Goal: Task Accomplishment & Management: Manage account settings

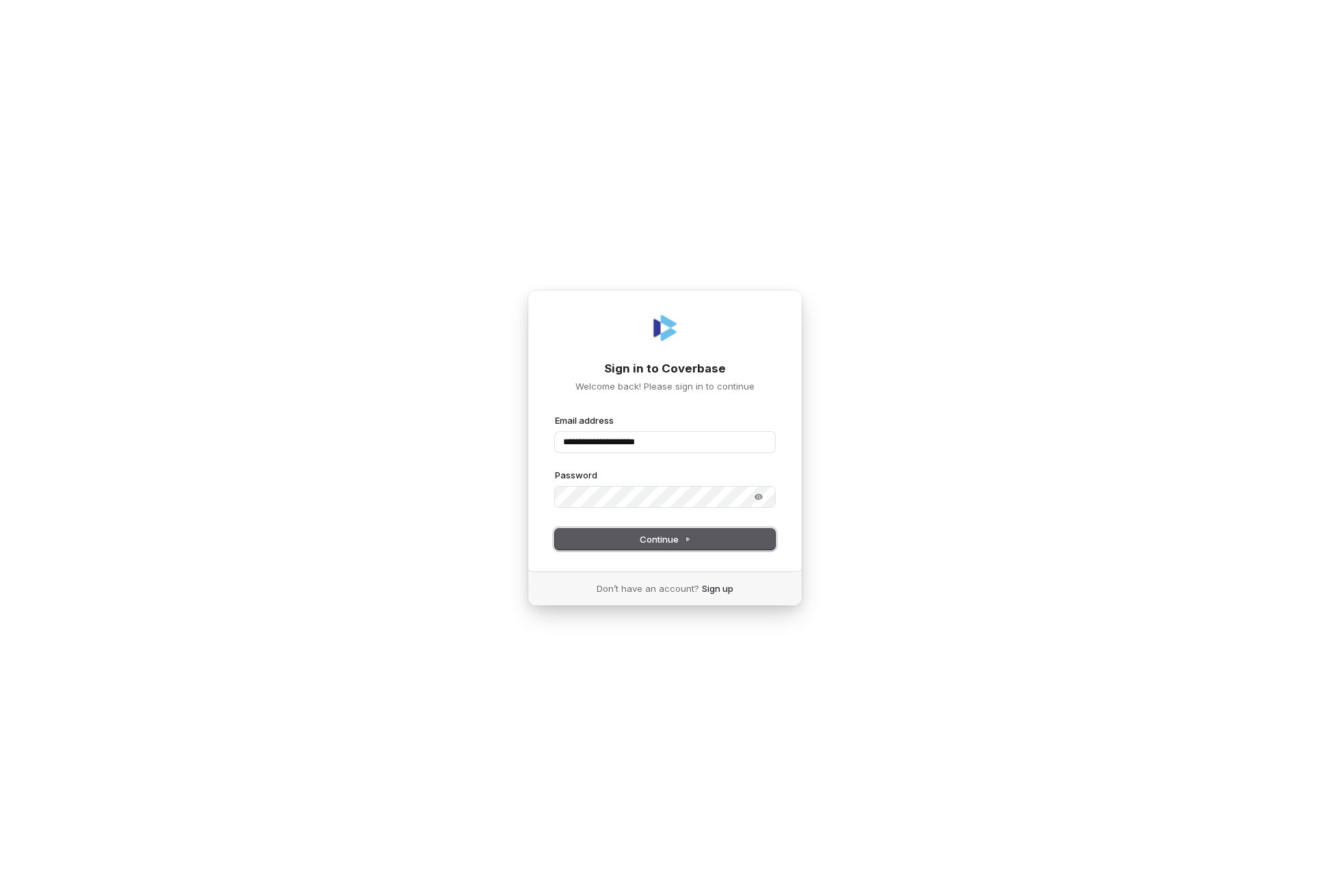
click at [656, 536] on span "Continue" at bounding box center [665, 538] width 51 height 13
type input "**********"
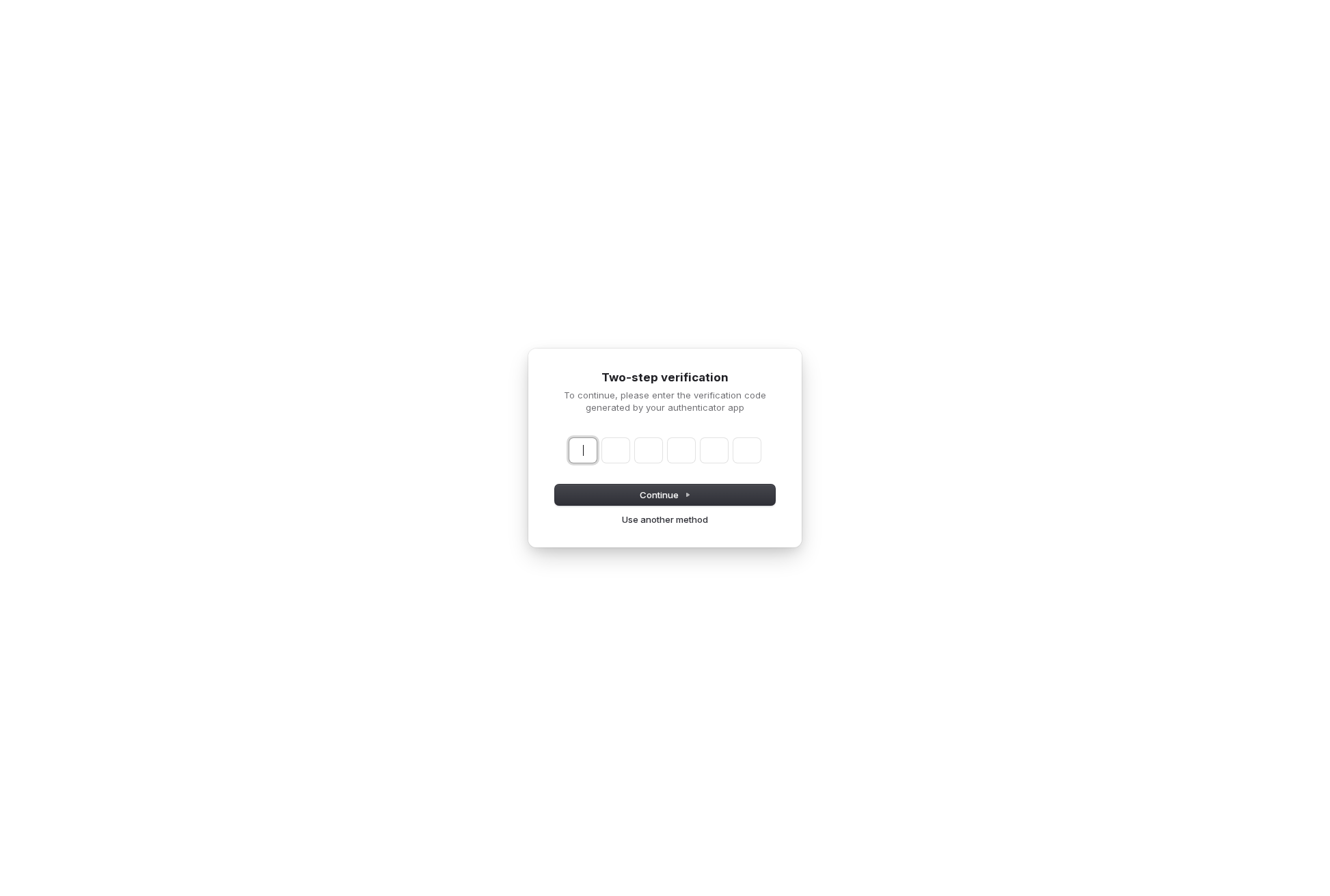
click at [589, 442] on input "Enter verification code" at bounding box center [678, 450] width 219 height 24
type input "******"
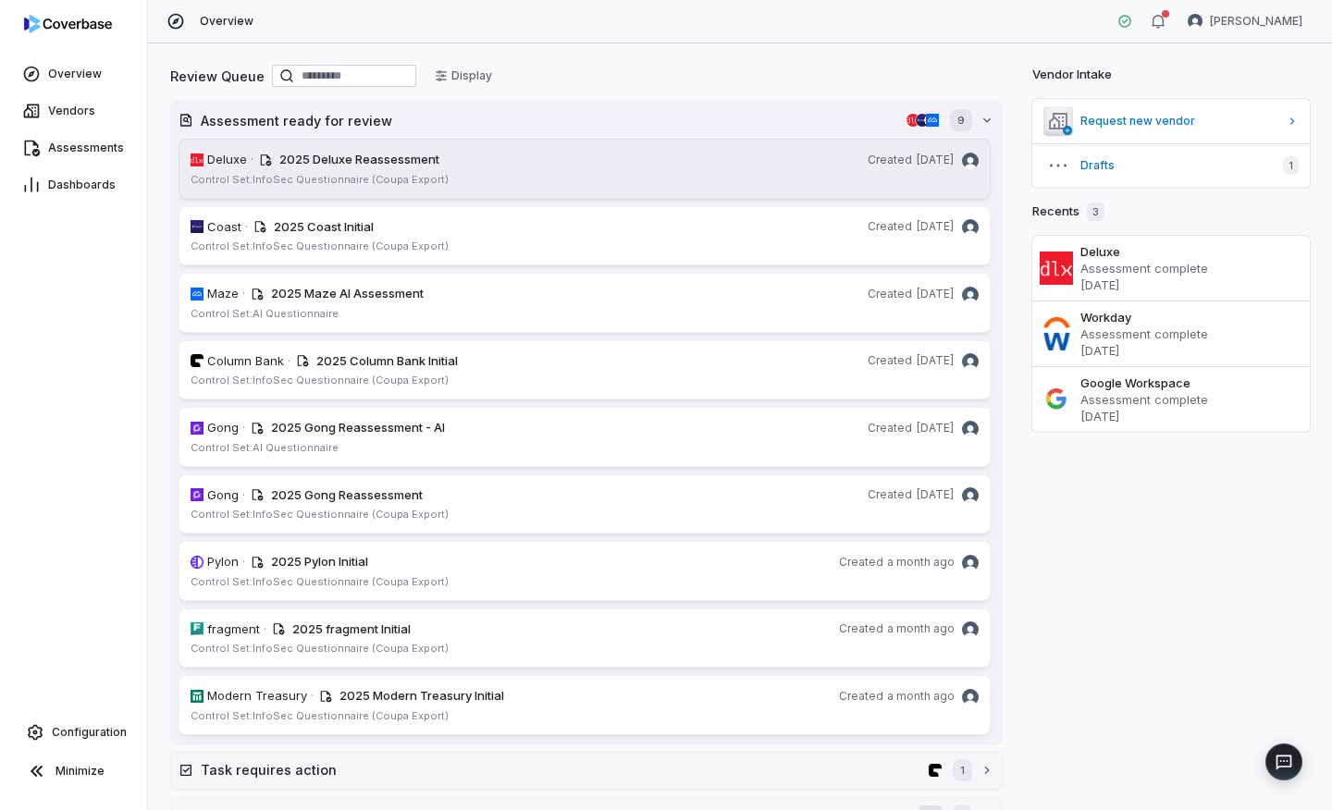
click at [585, 183] on div "Control Set: InfoSec Questionnaire (Coupa Export)" at bounding box center [585, 180] width 788 height 14
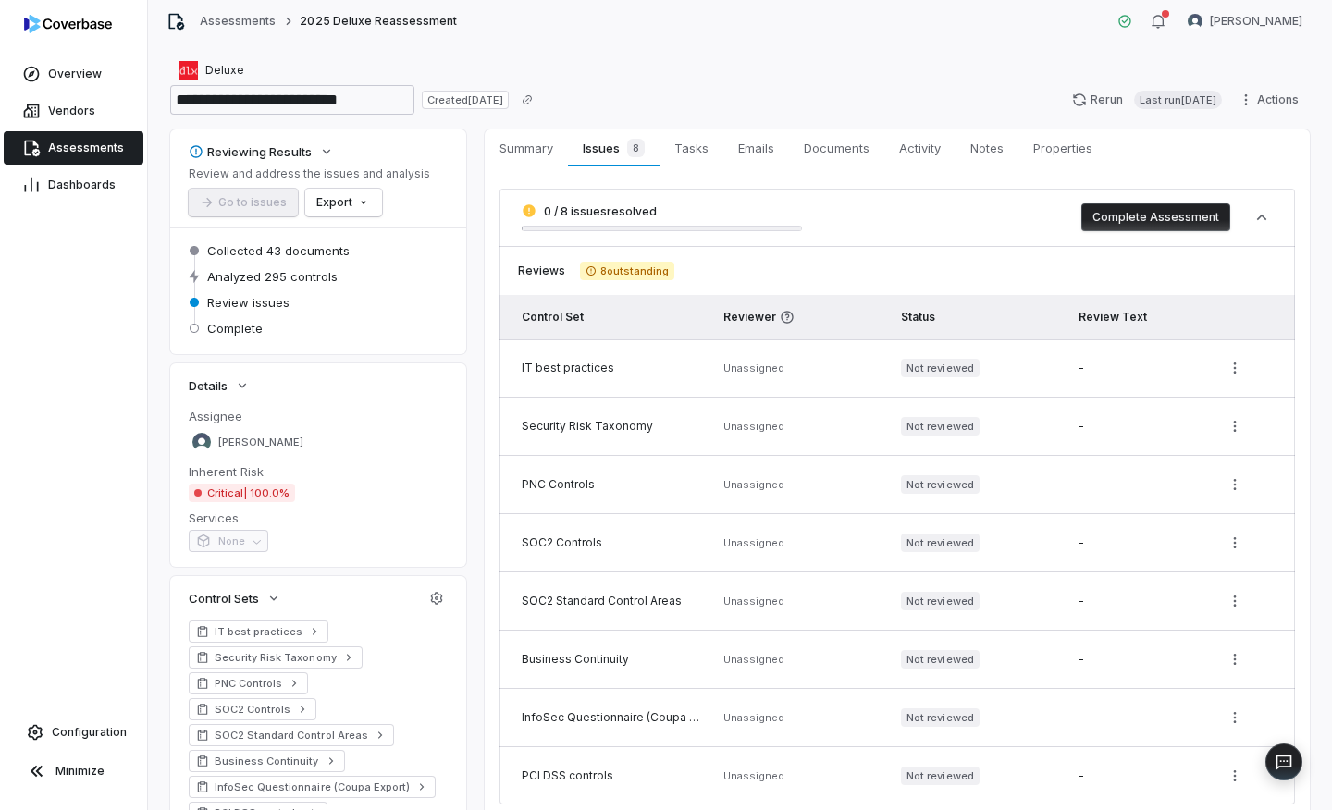
scroll to position [4, 0]
click at [105, 735] on span "Configuration" at bounding box center [89, 732] width 75 height 15
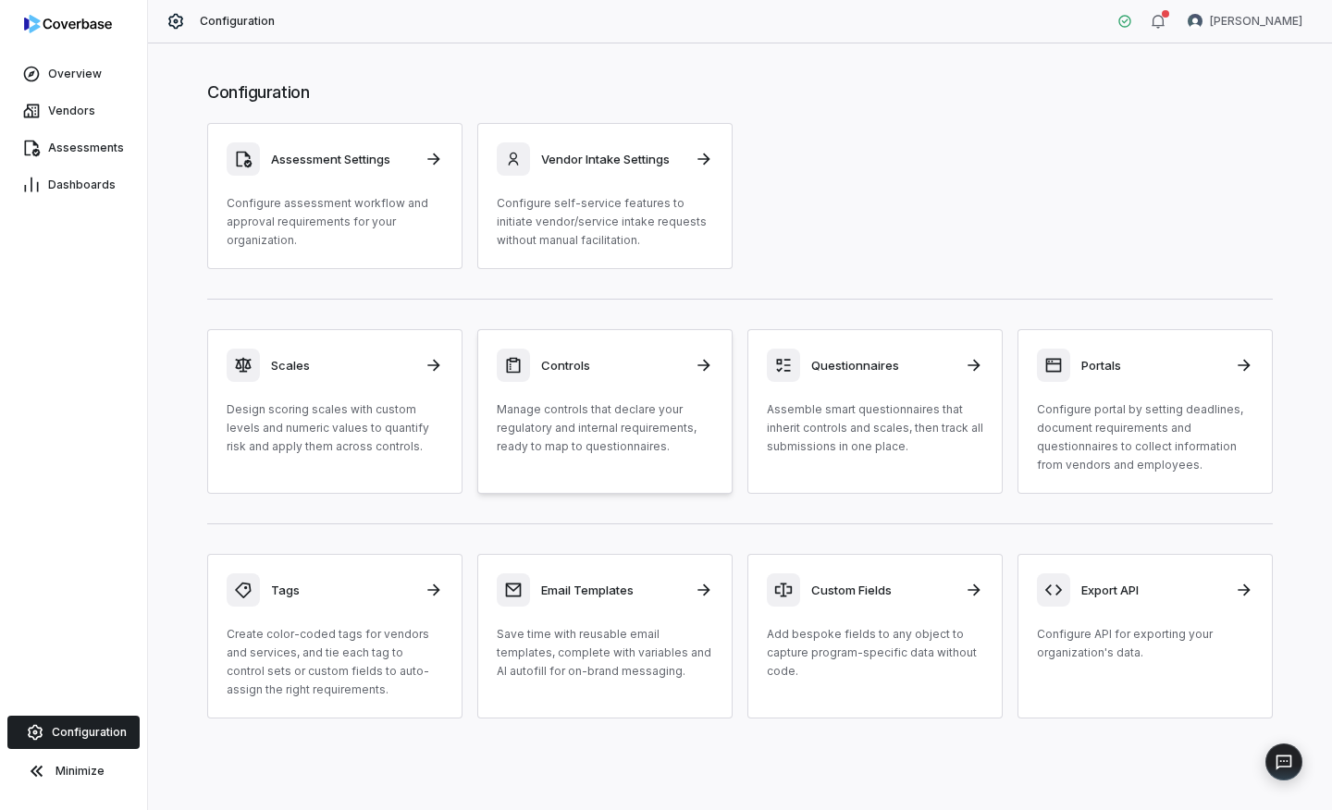
click at [573, 432] on p "Manage controls that declare your regulatory and internal requirements, ready t…" at bounding box center [605, 427] width 216 height 55
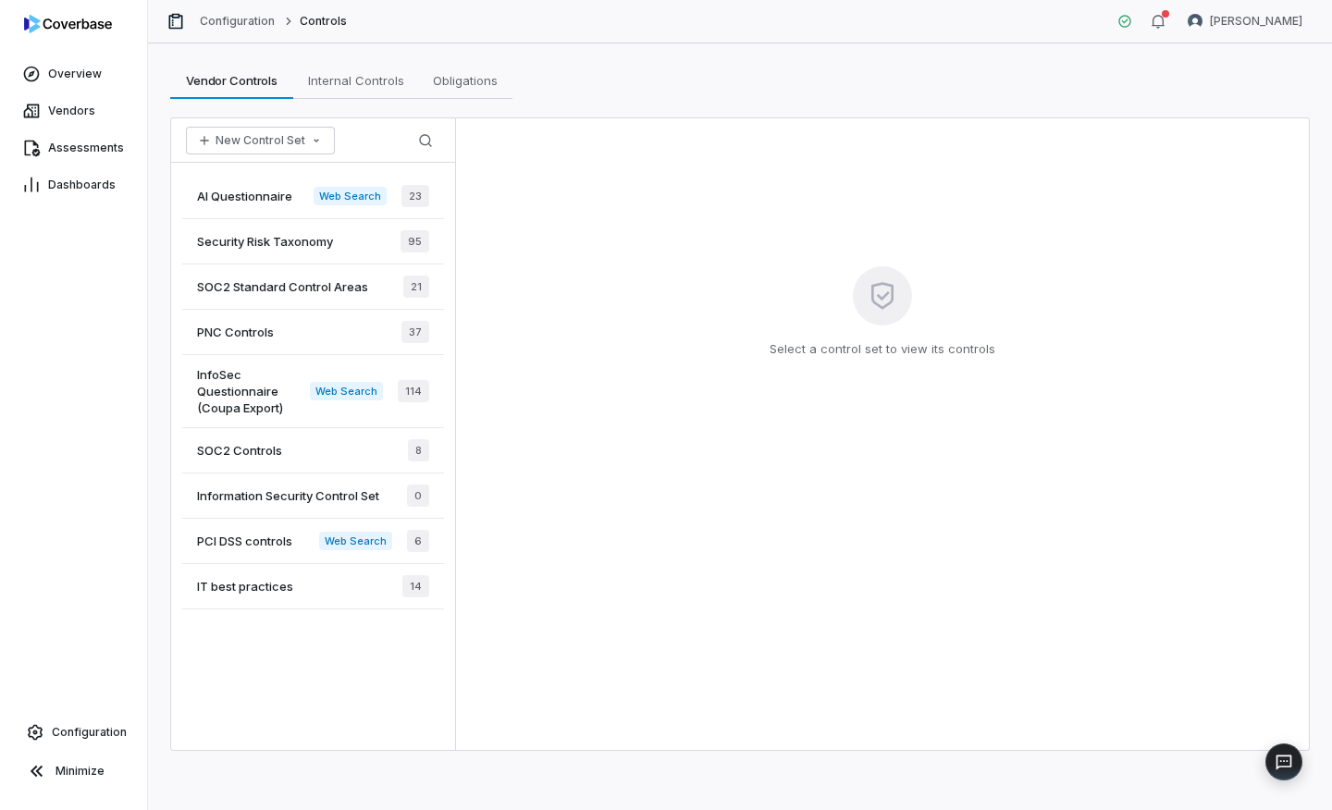
click at [257, 390] on span "InfoSec Questionnaire (Coupa Export)" at bounding box center [253, 391] width 113 height 50
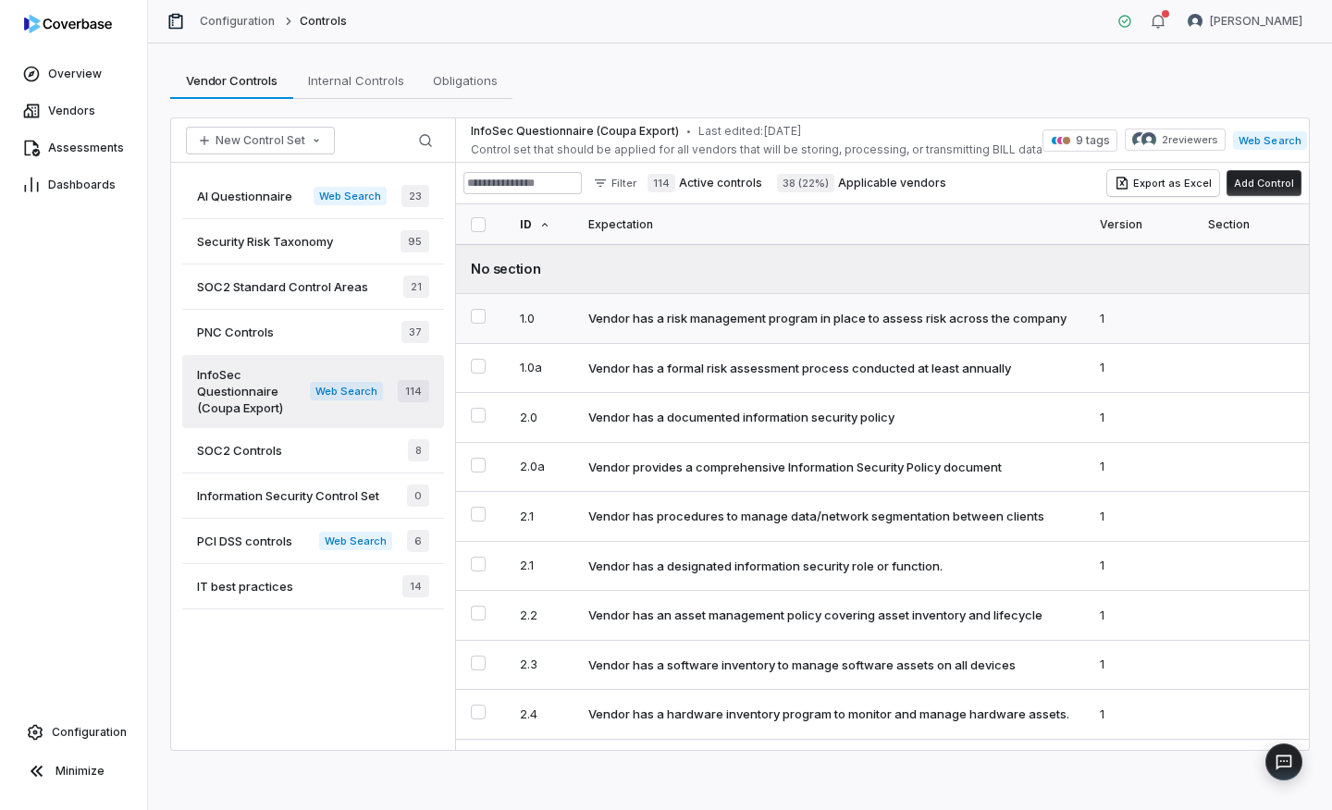
click at [776, 314] on div "Vendor has a risk management program in place to assess risk across the company" at bounding box center [827, 318] width 478 height 17
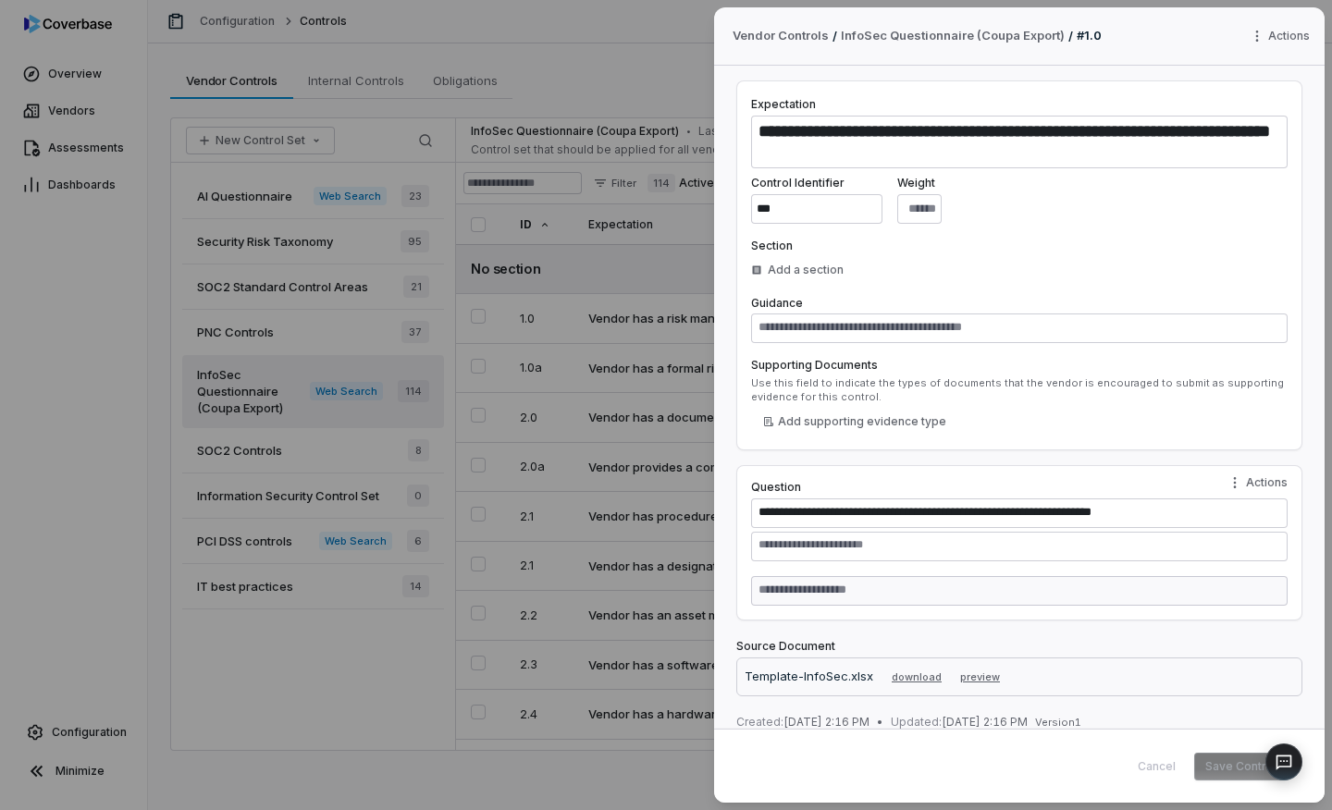
click at [504, 79] on div "**********" at bounding box center [666, 405] width 1332 height 810
click at [667, 64] on div "**********" at bounding box center [666, 405] width 1332 height 810
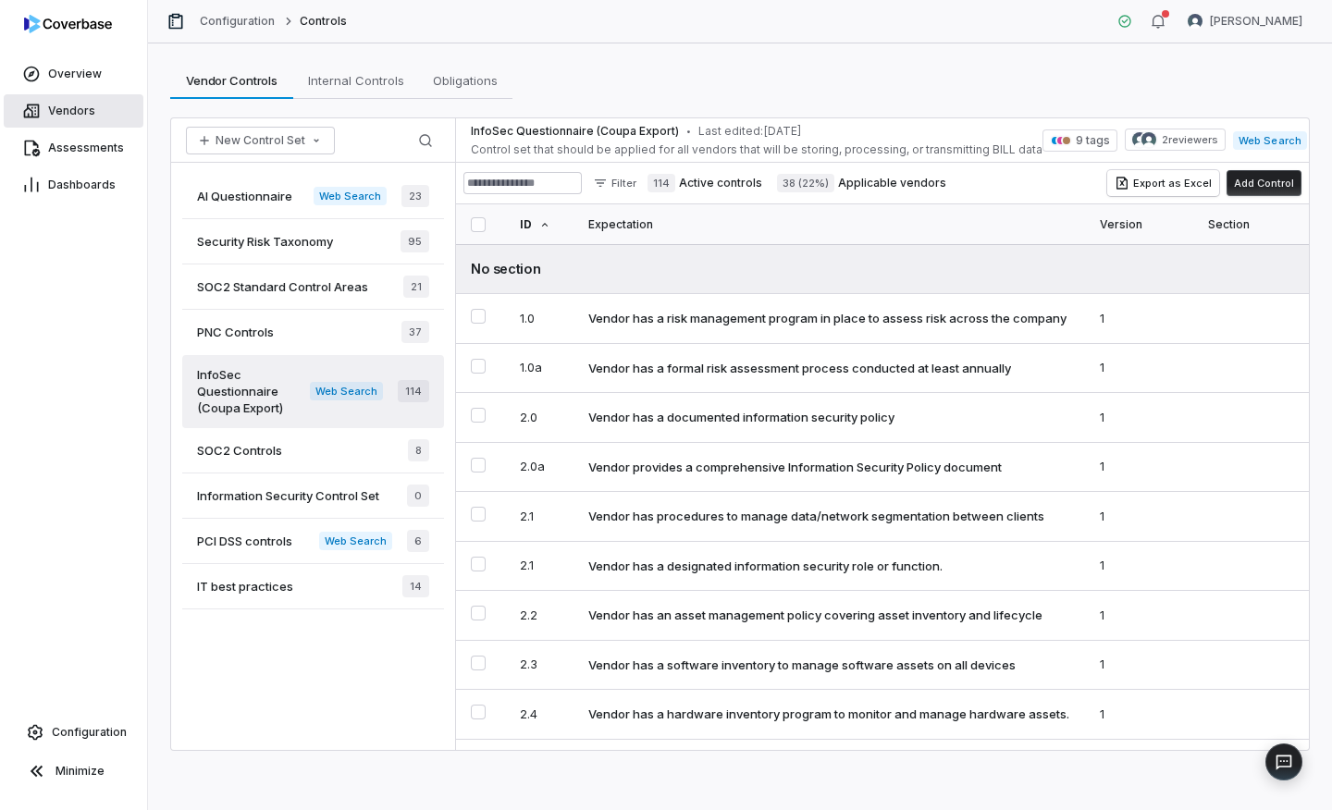
click at [75, 105] on span "Vendors" at bounding box center [71, 111] width 47 height 15
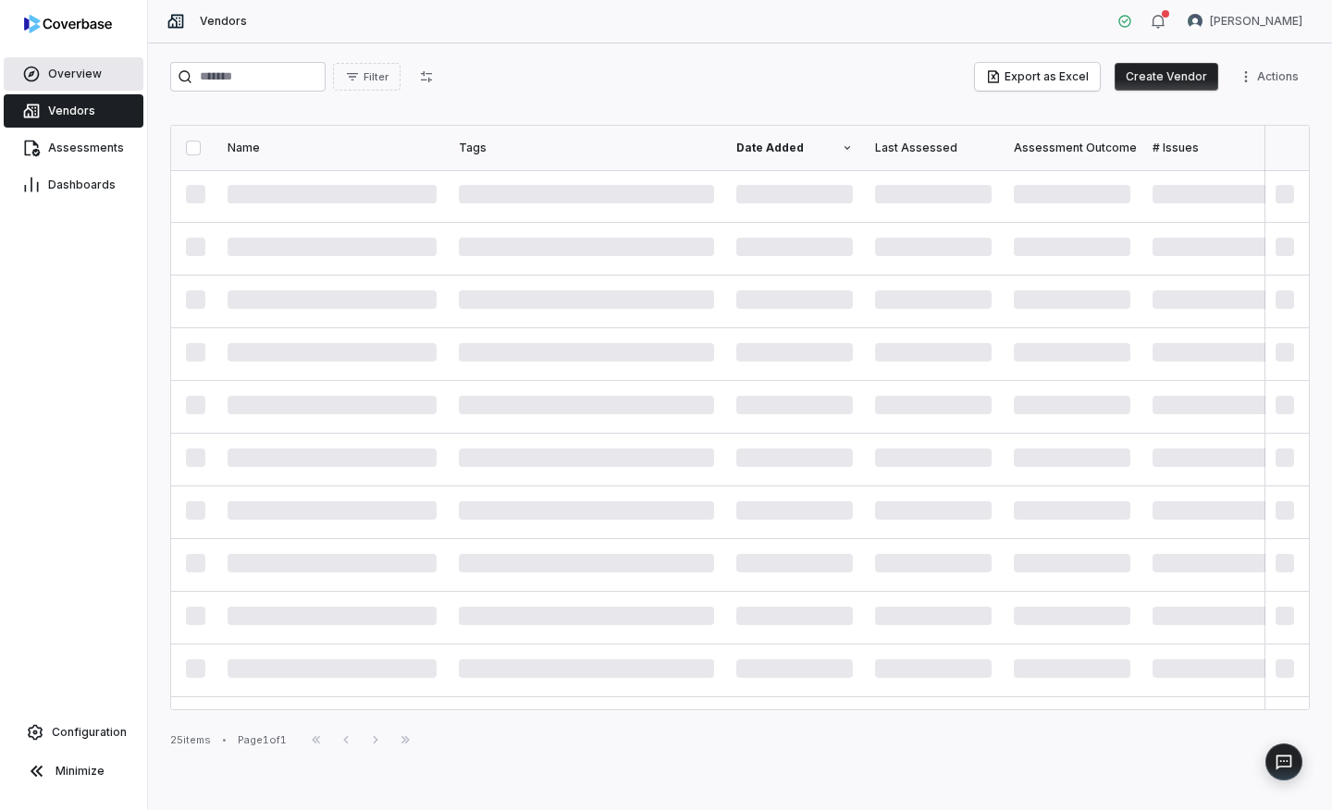
click at [105, 78] on link "Overview" at bounding box center [74, 73] width 140 height 33
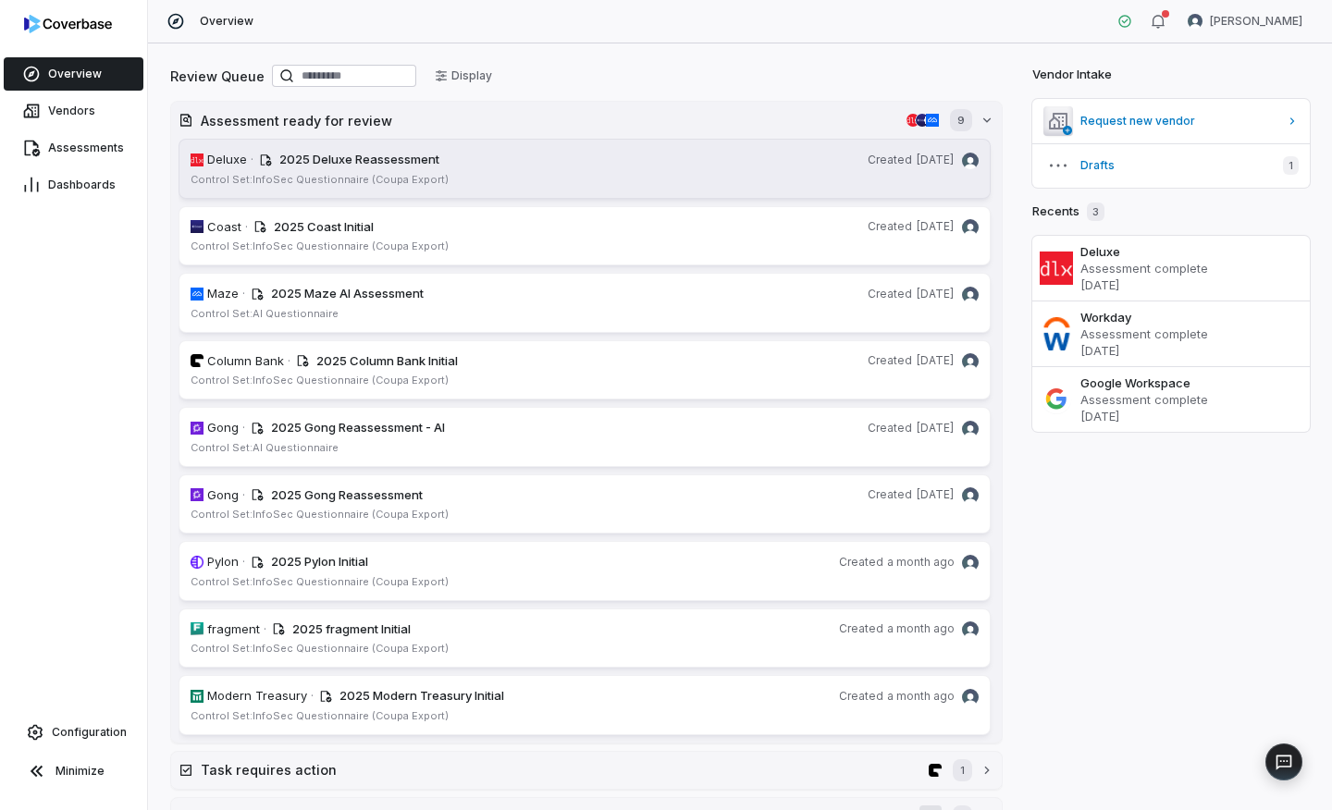
click at [583, 154] on div "2025 Deluxe Reassessment" at bounding box center [569, 160] width 581 height 18
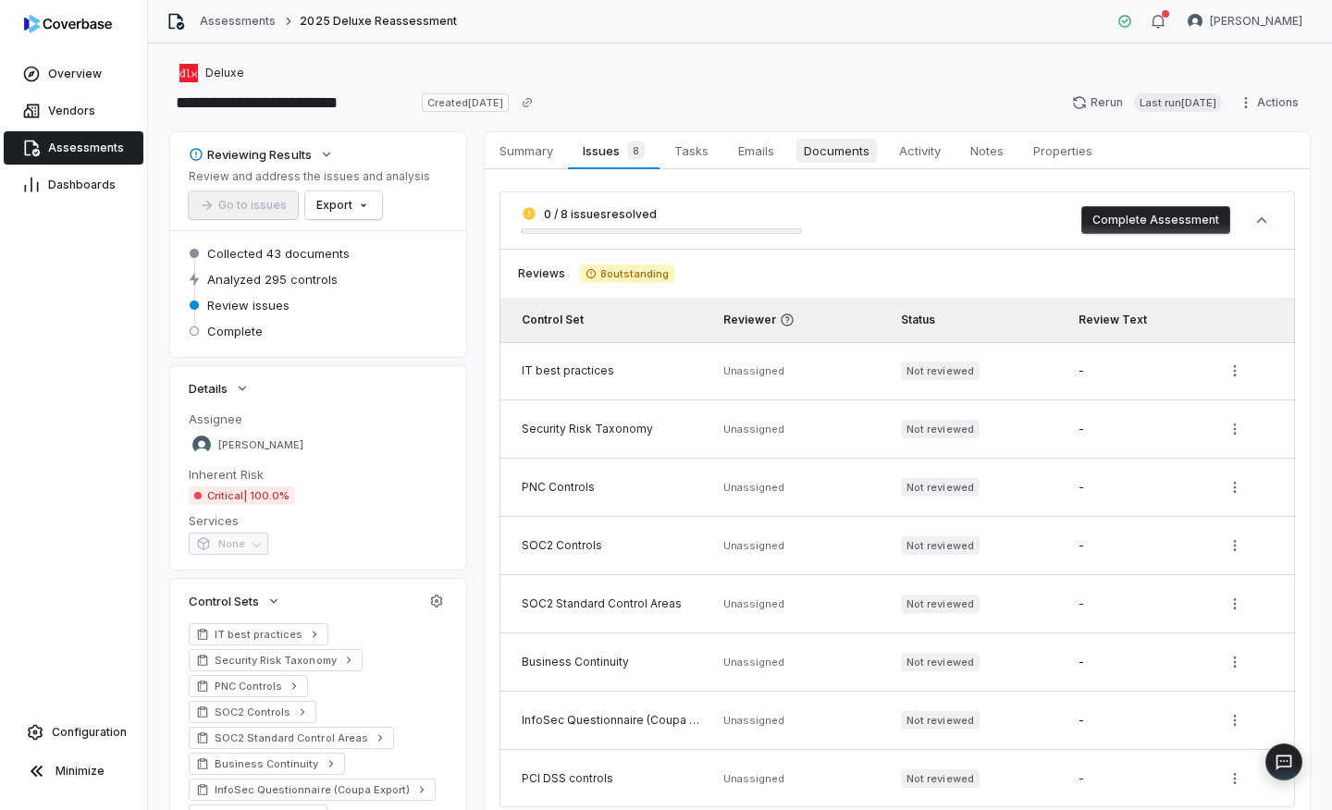
click at [843, 148] on span "Documents" at bounding box center [836, 151] width 80 height 24
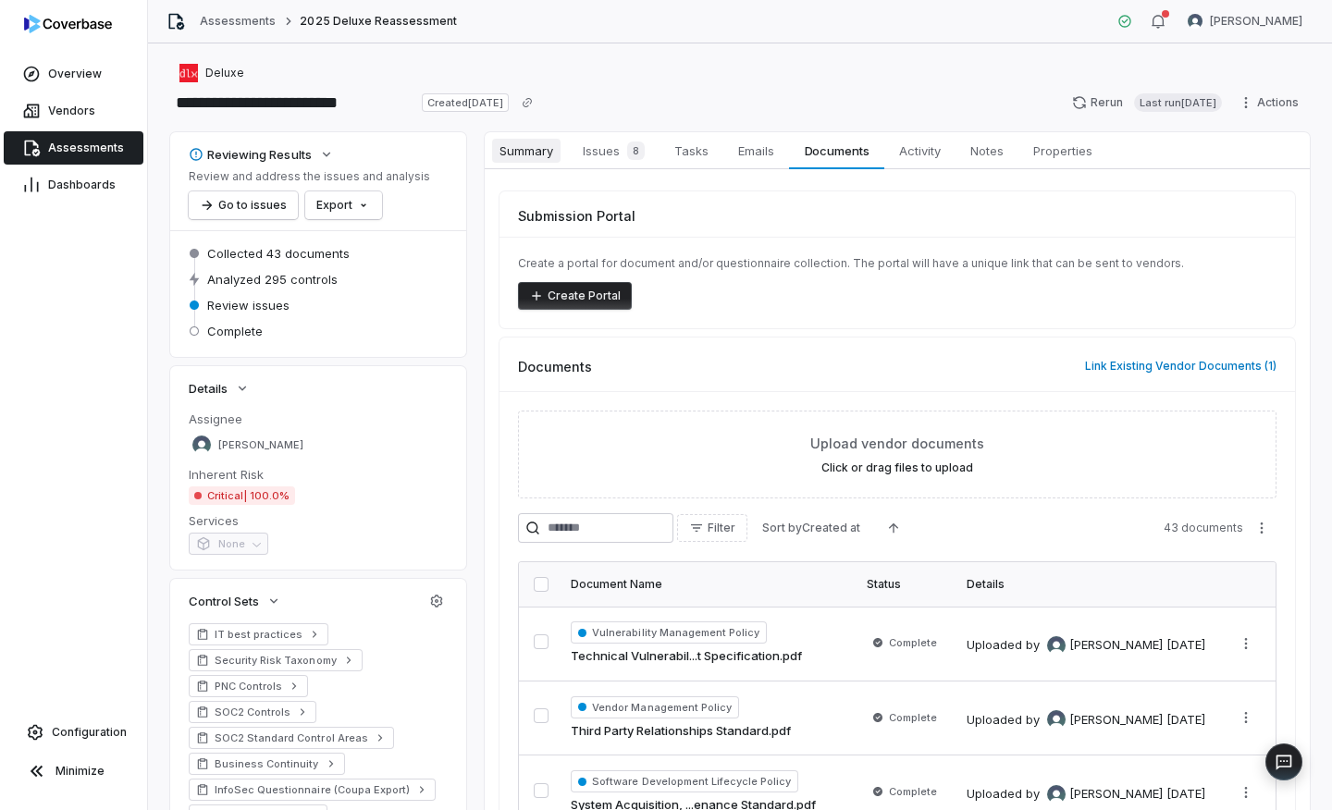
click at [554, 144] on span "Summary" at bounding box center [526, 151] width 68 height 24
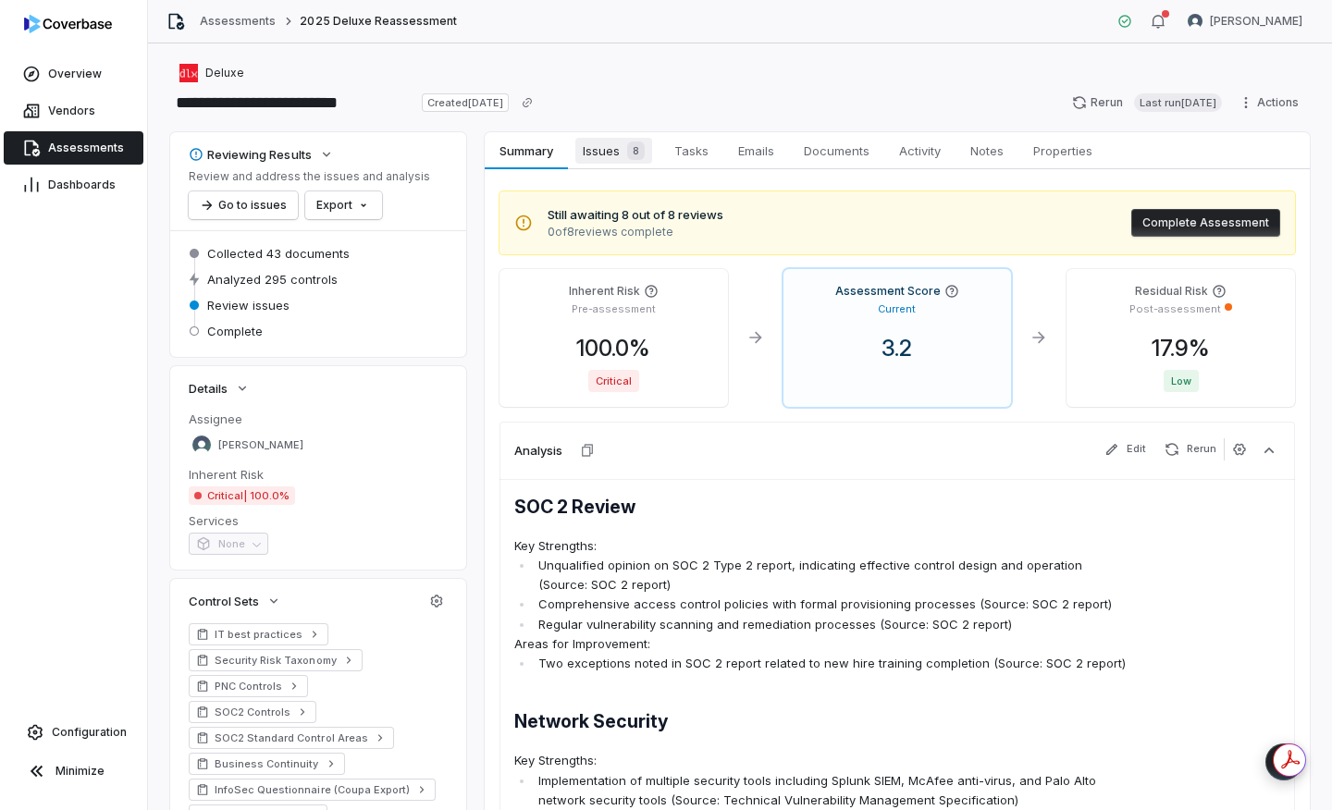
click at [616, 151] on span "Issues 8" at bounding box center [613, 151] width 77 height 26
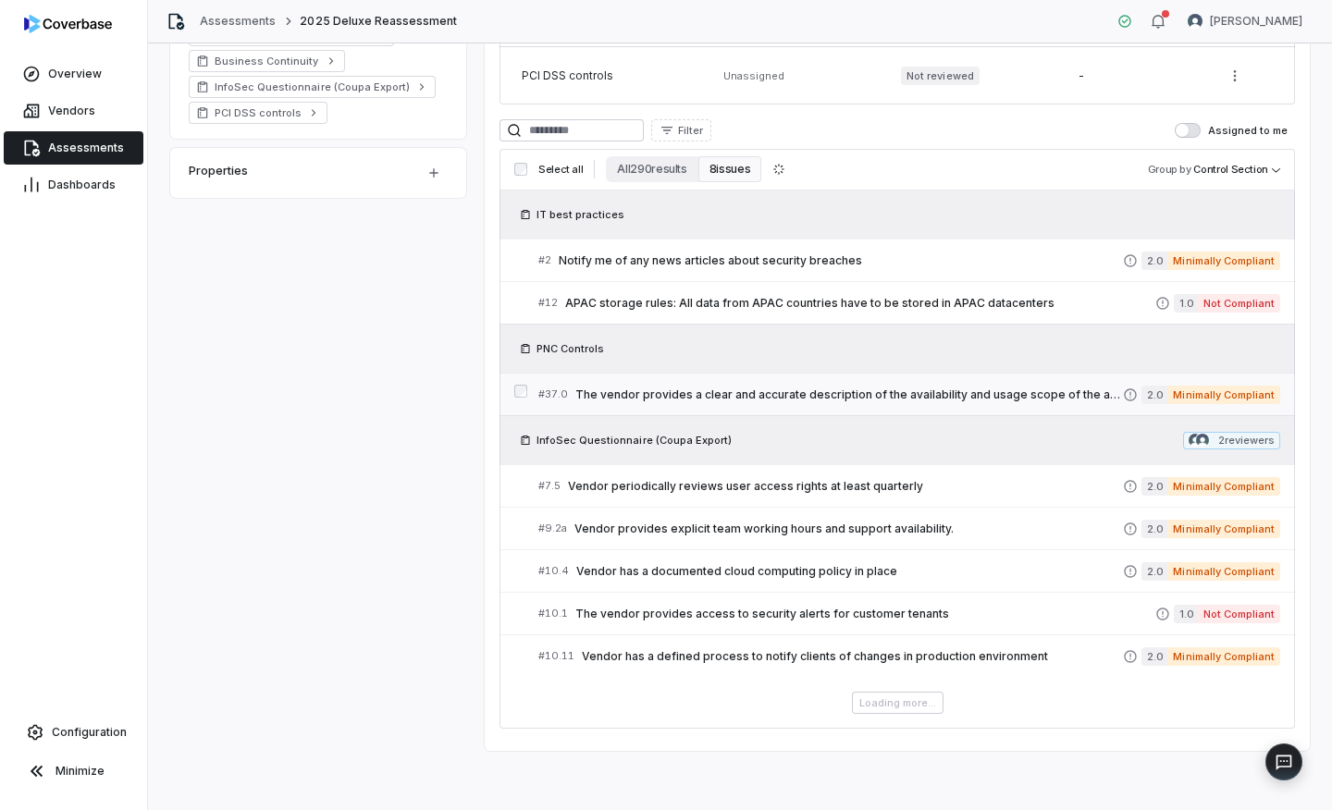
scroll to position [573, 0]
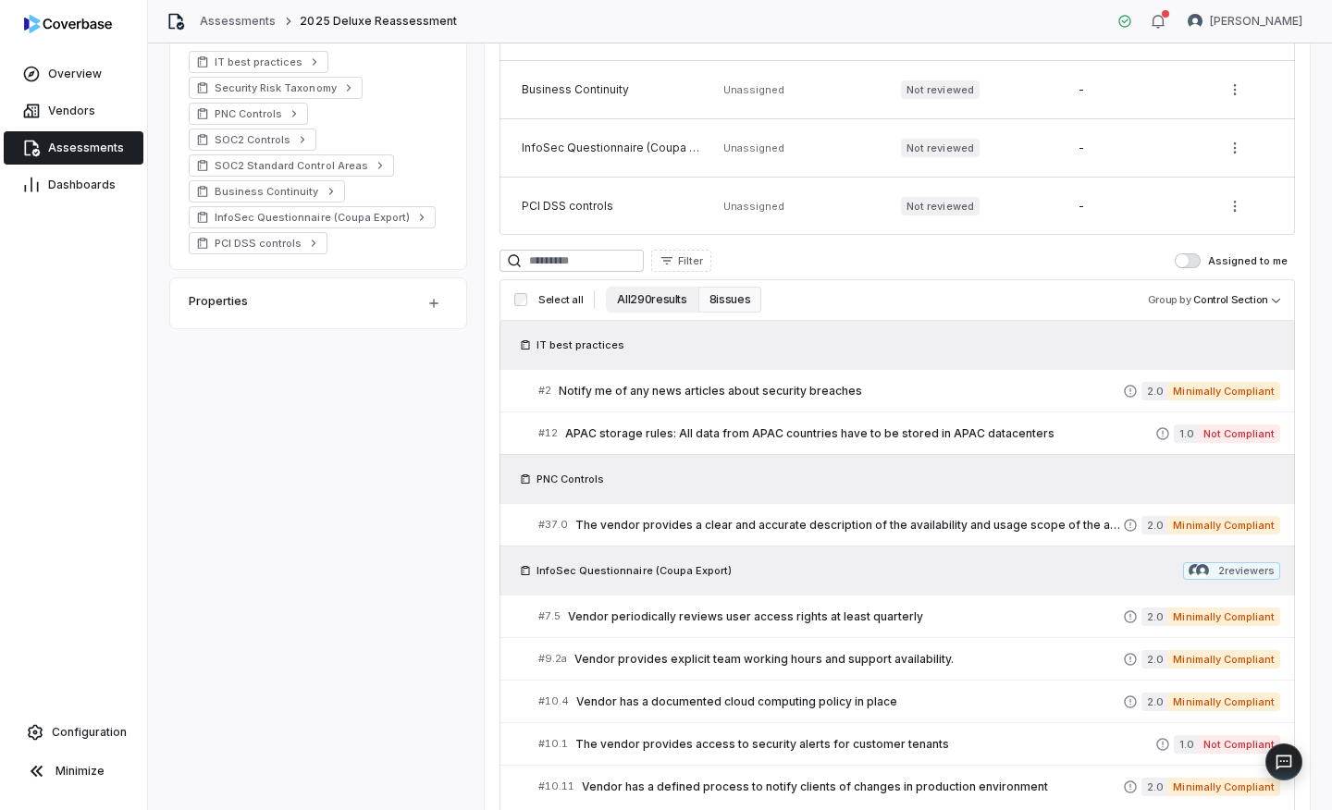
click at [643, 299] on button "All 290 results" at bounding box center [652, 300] width 92 height 26
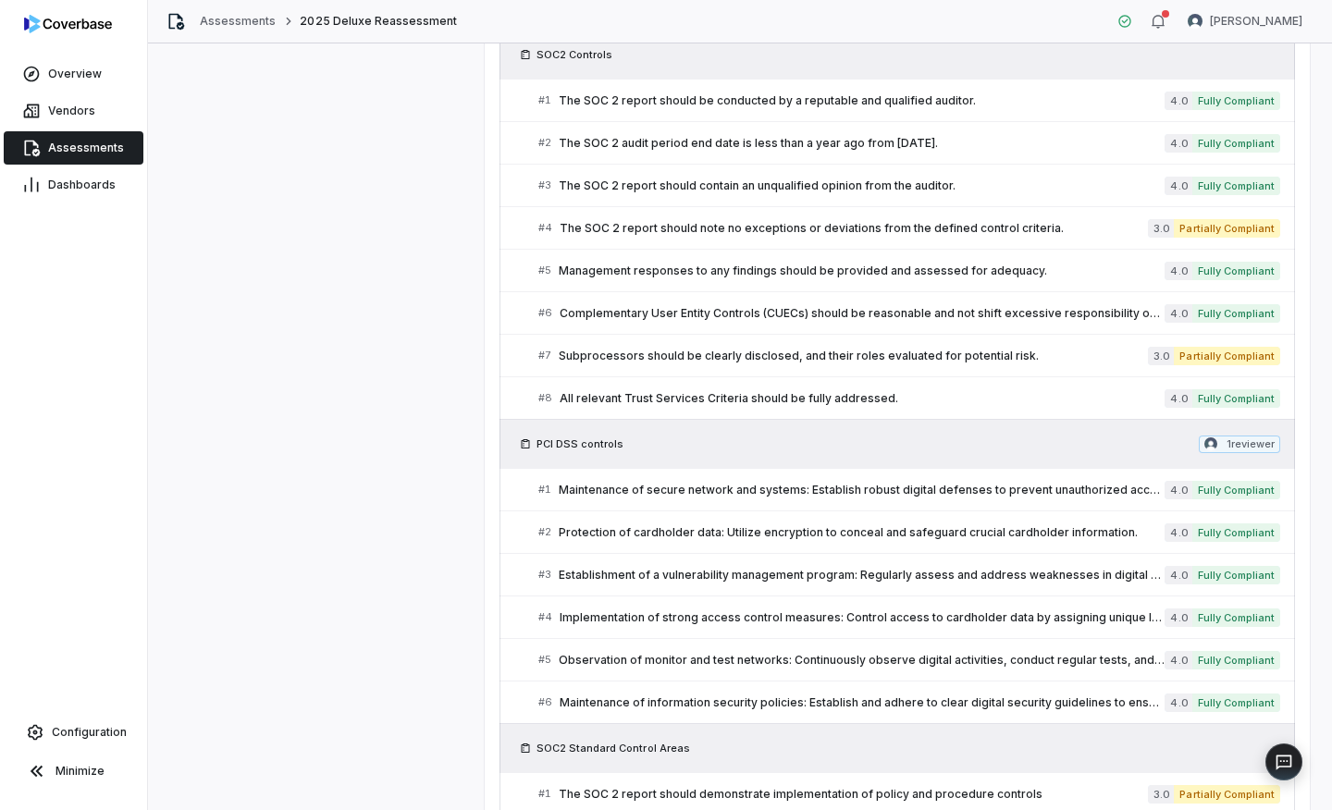
scroll to position [567, 0]
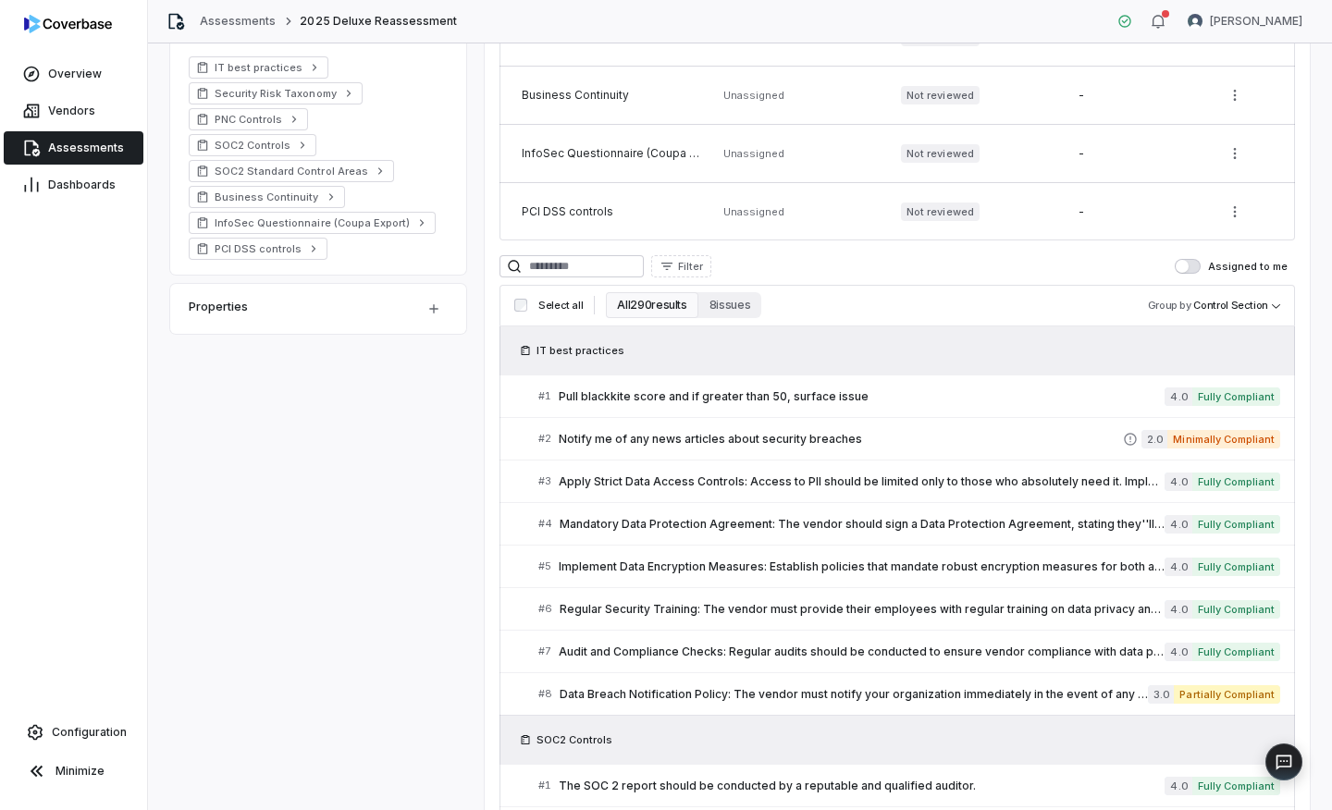
click at [659, 307] on button "All 290 results" at bounding box center [652, 305] width 92 height 26
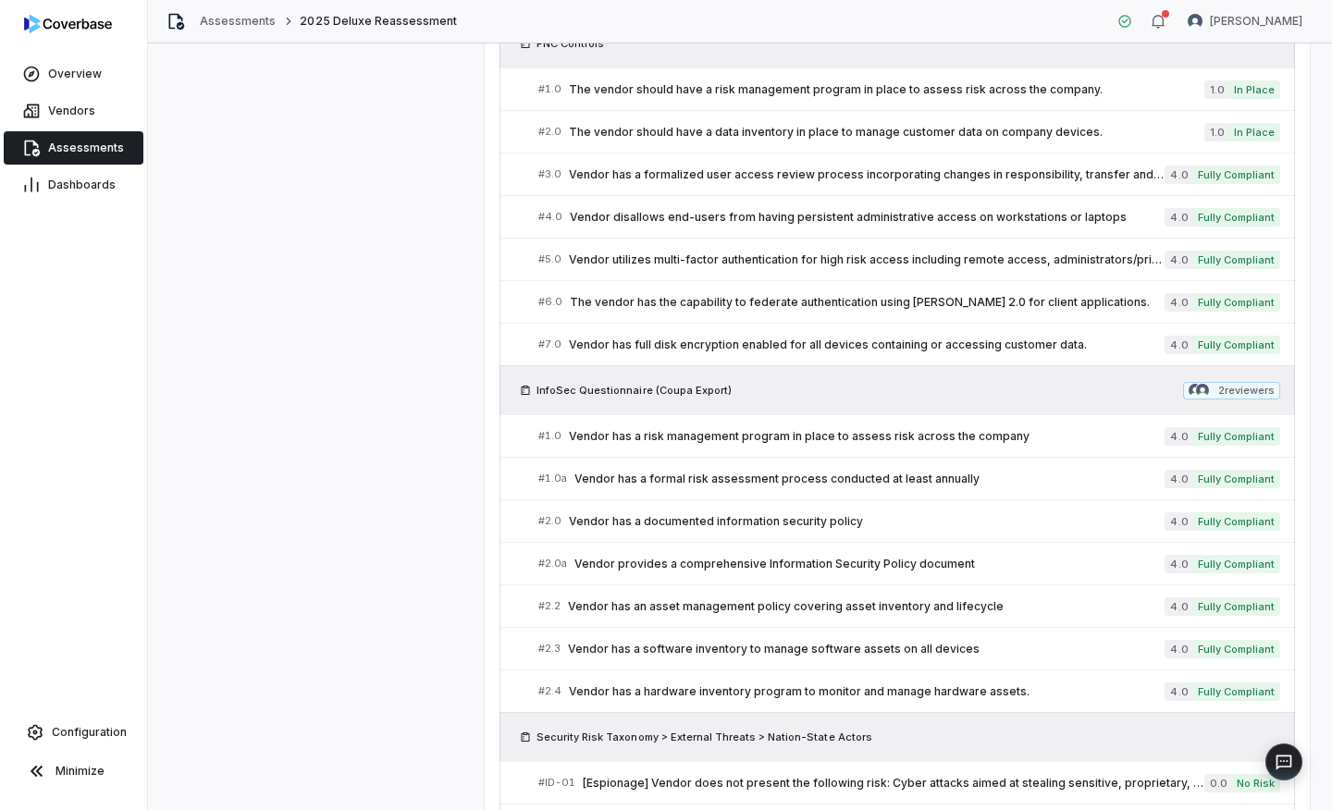
scroll to position [2435, 0]
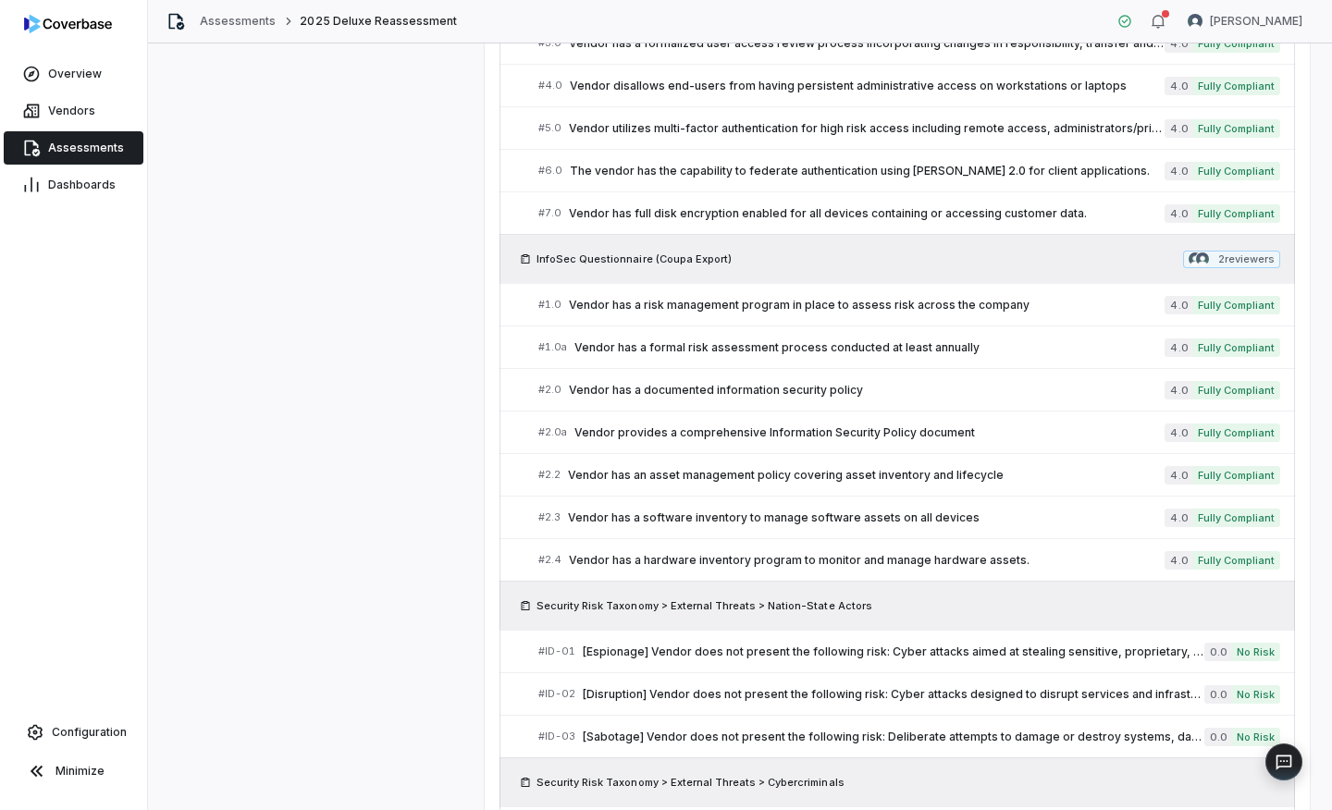
click at [592, 256] on span "InfoSec Questionnaire (Coupa Export)" at bounding box center [633, 259] width 195 height 15
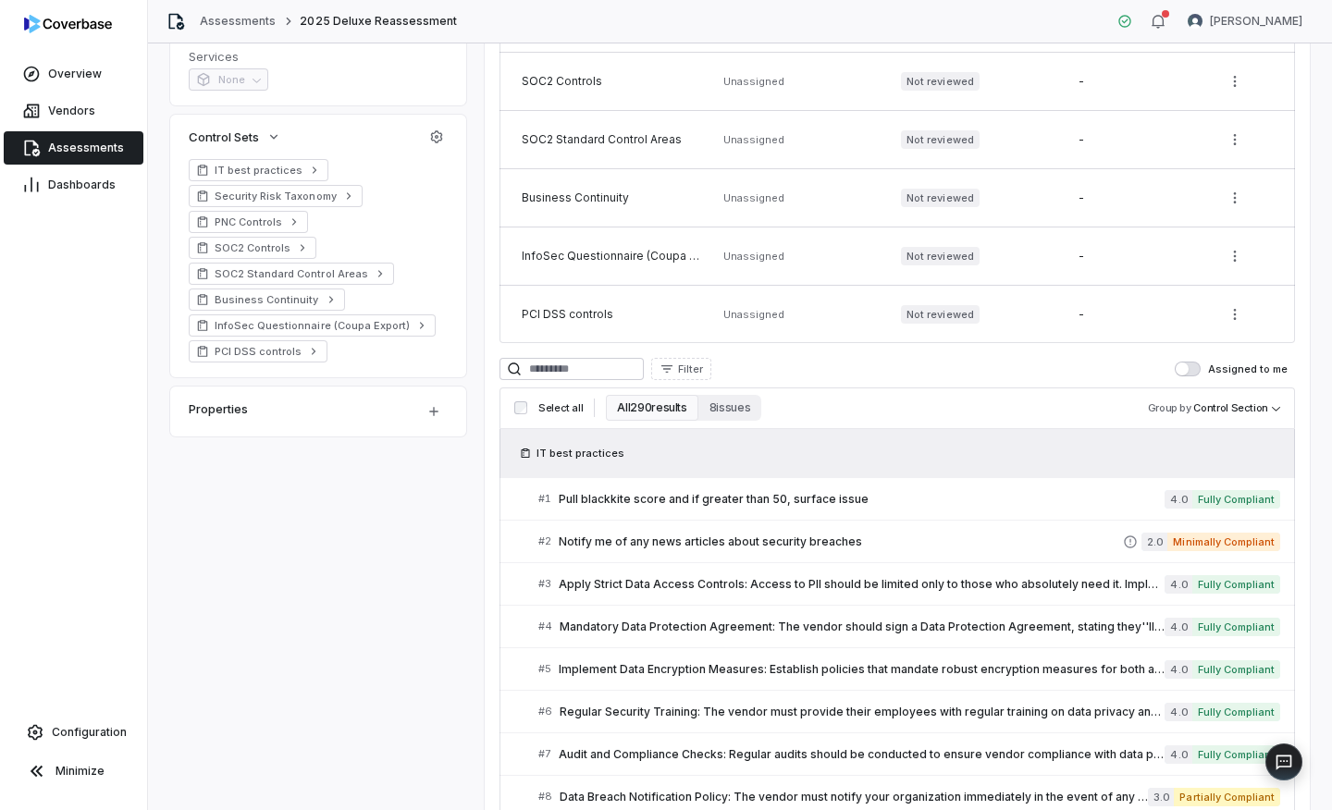
scroll to position [344, 0]
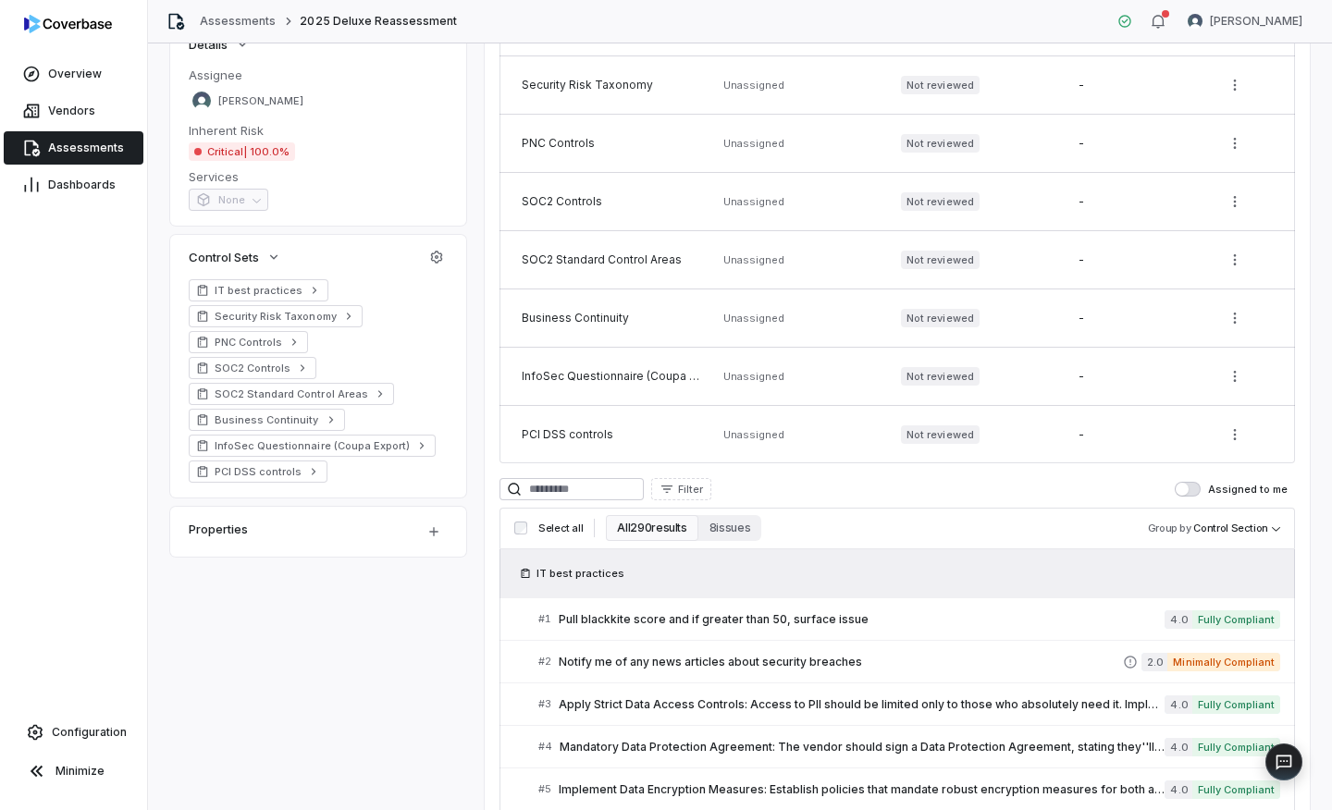
click at [1245, 374] on div at bounding box center [1250, 377] width 59 height 28
click at [1226, 373] on html "**********" at bounding box center [666, 405] width 1332 height 810
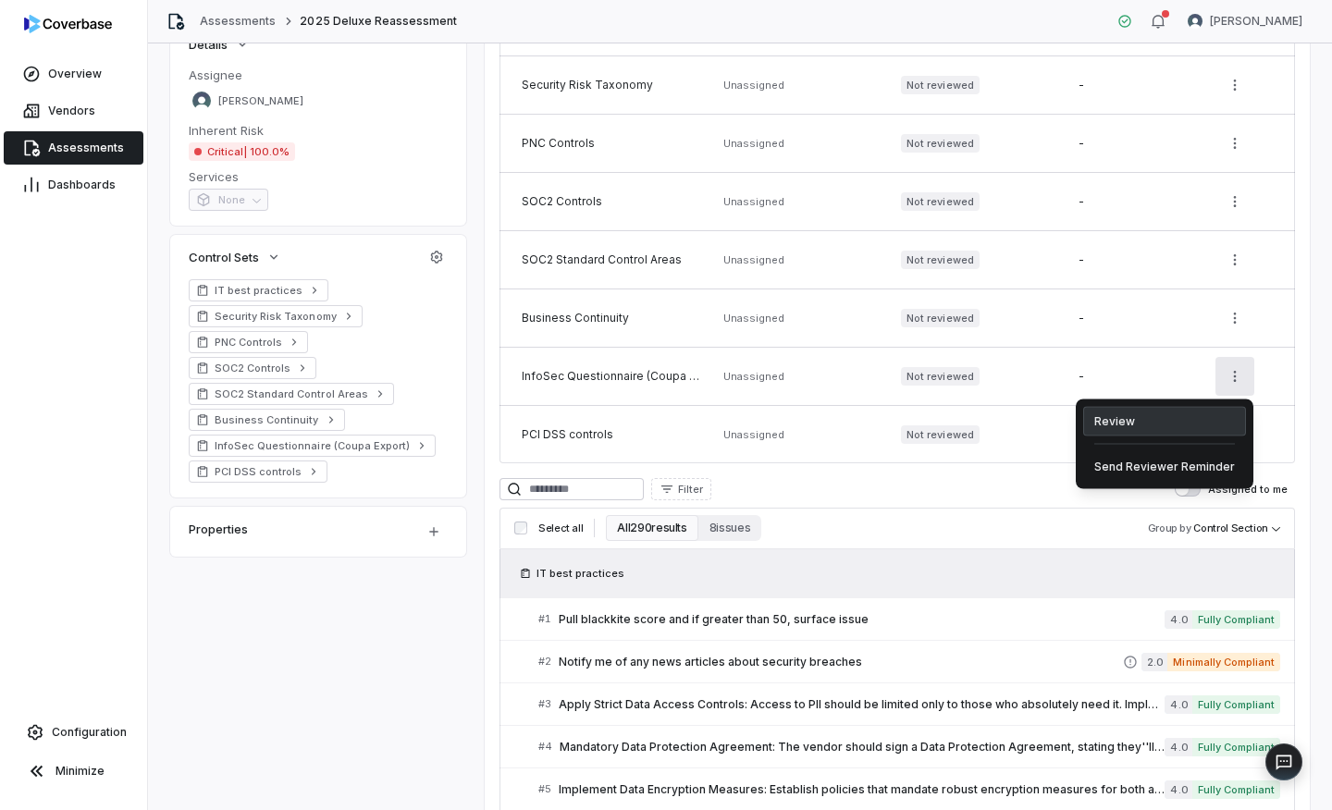
click at [1184, 419] on div "Review" at bounding box center [1164, 422] width 163 height 30
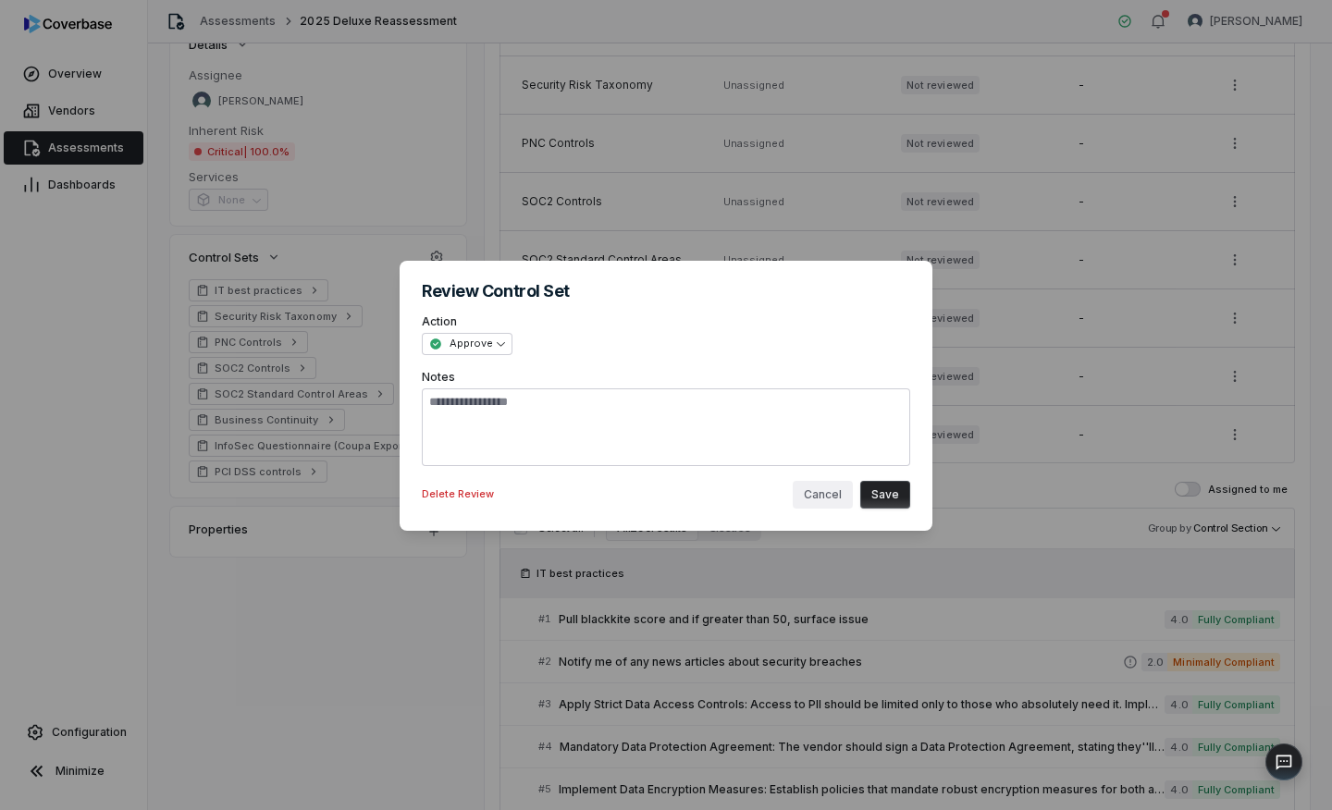
click at [830, 495] on button "Cancel" at bounding box center [823, 495] width 60 height 28
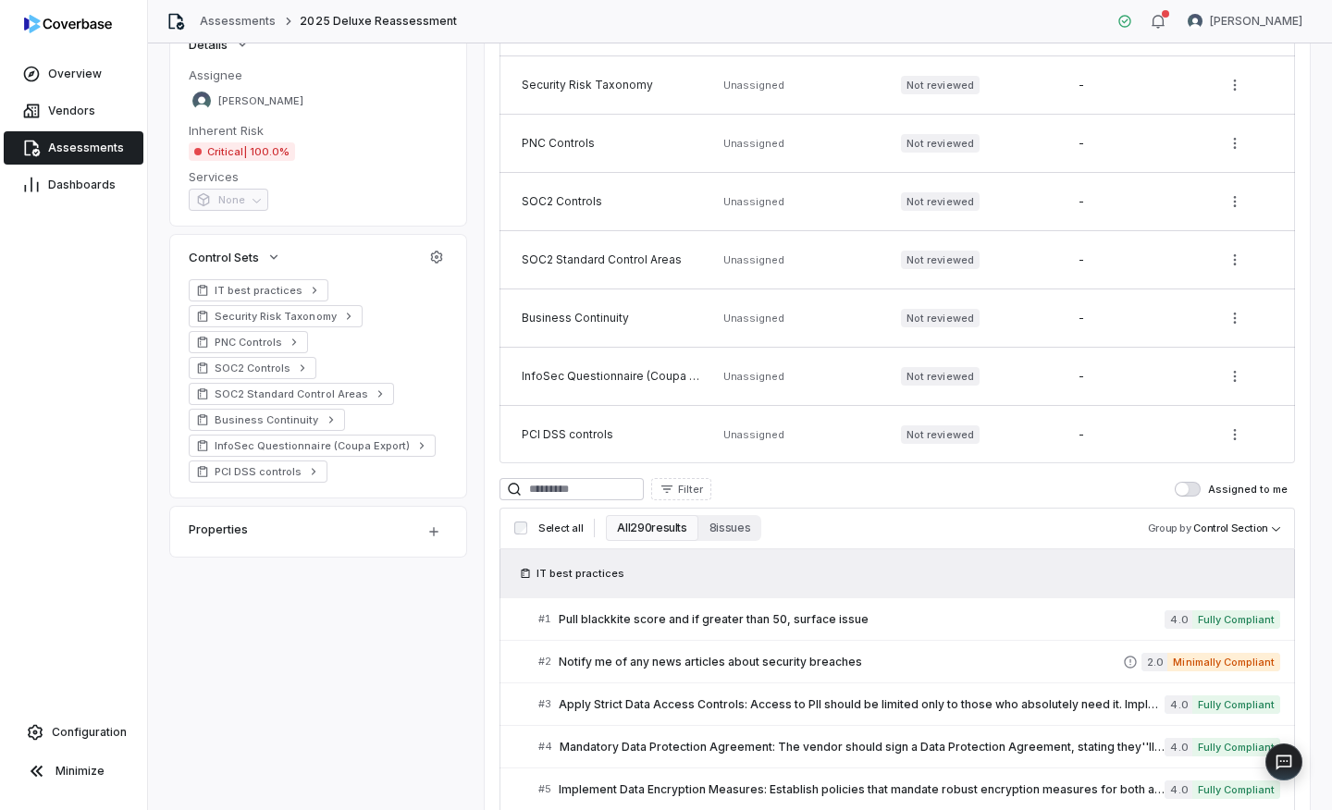
scroll to position [470, 0]
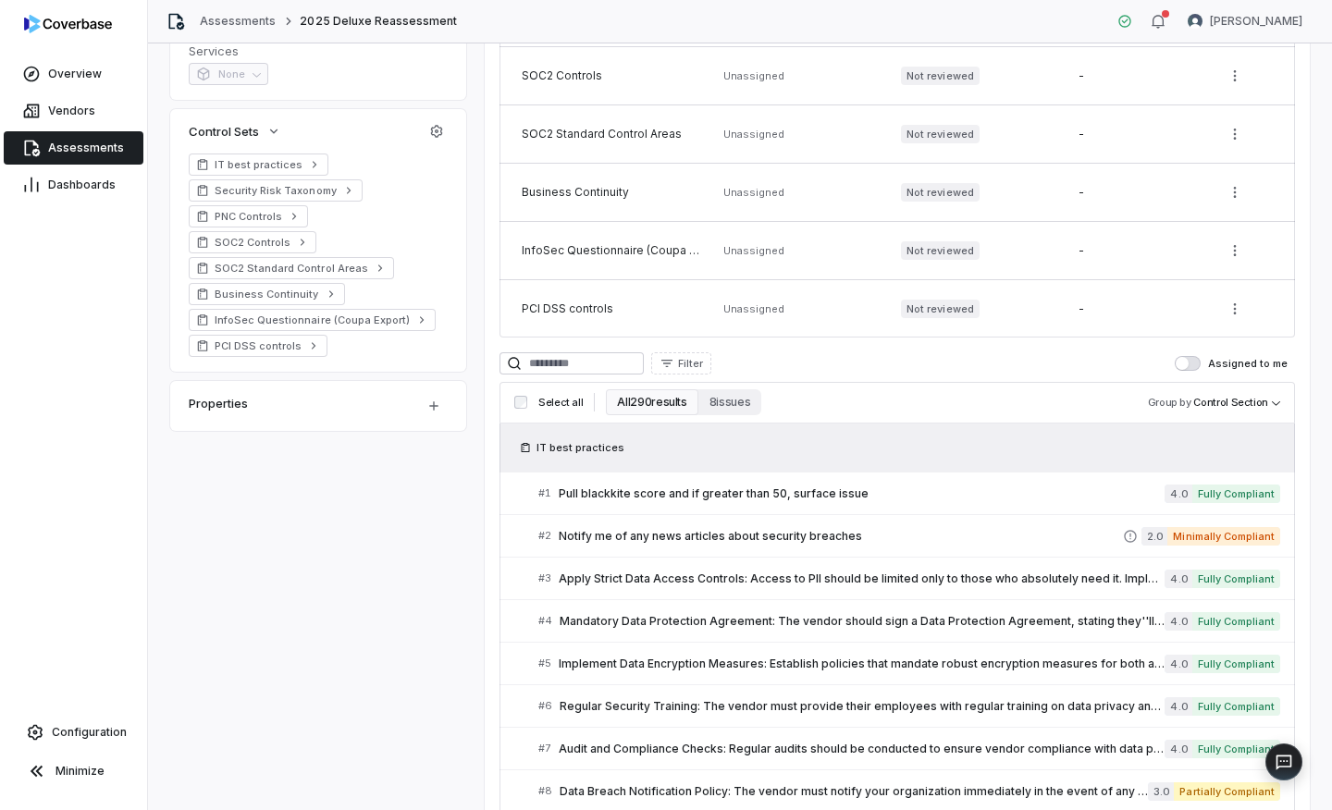
click at [654, 413] on button "All 290 results" at bounding box center [652, 402] width 92 height 26
click at [654, 405] on button "All 290 results" at bounding box center [652, 402] width 92 height 26
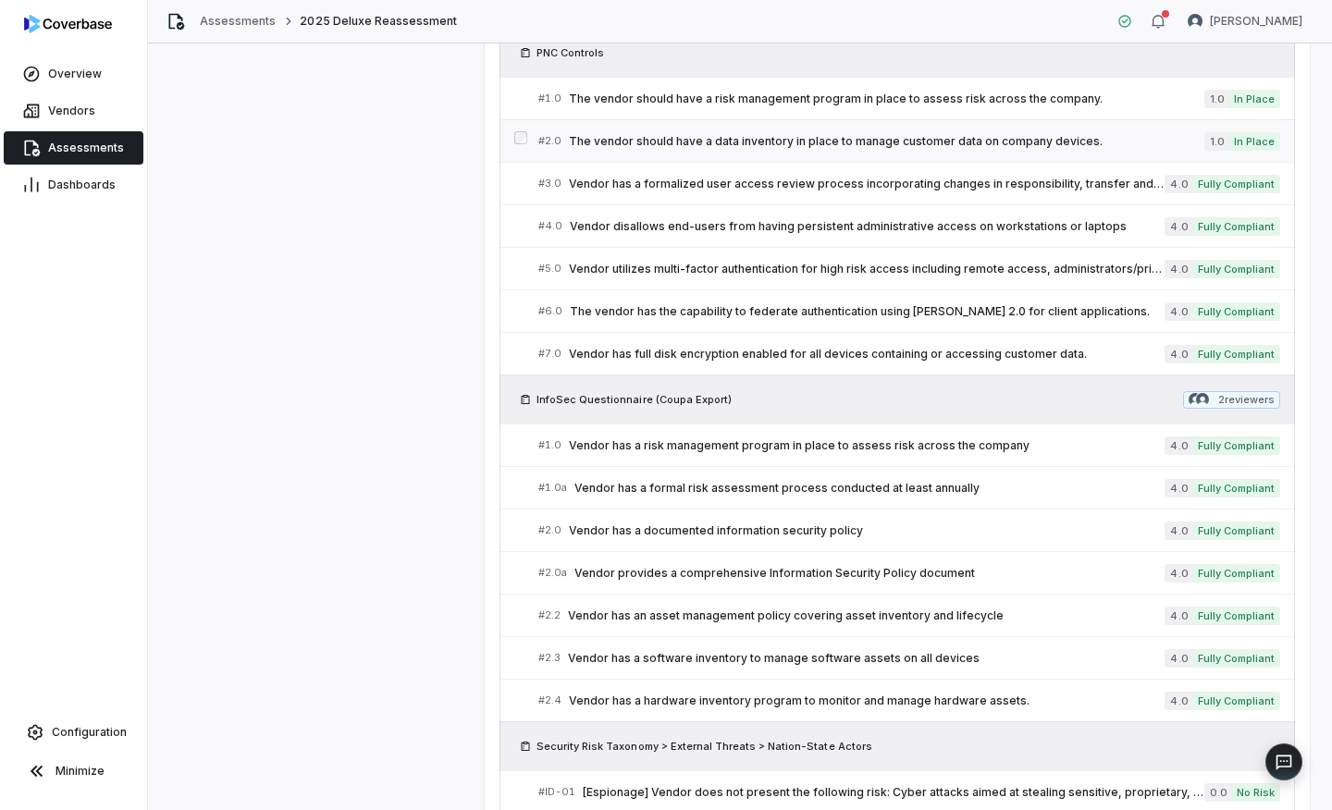
scroll to position [2428, 0]
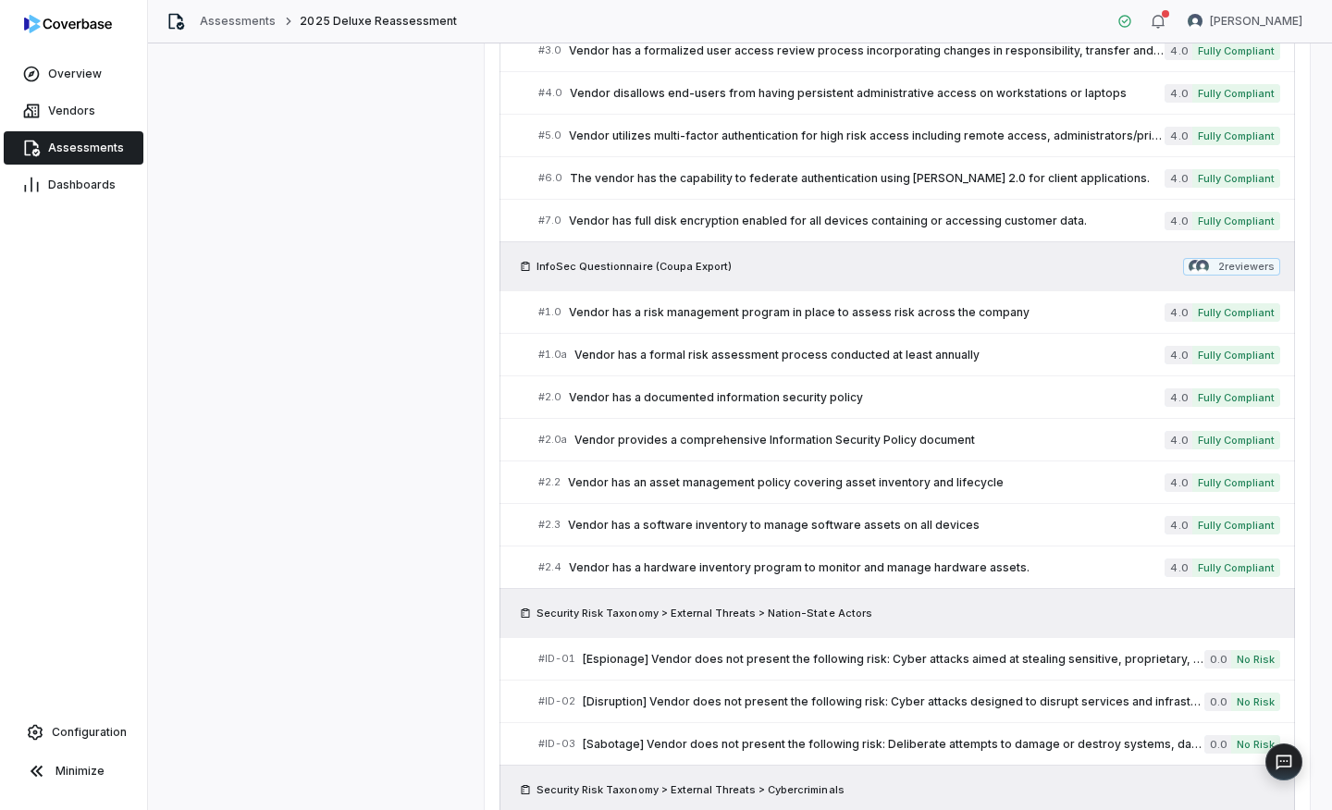
click at [932, 281] on div "InfoSec Questionnaire (Coupa Export) 2 reviewer s" at bounding box center [896, 265] width 795 height 49
click at [595, 272] on span "InfoSec Questionnaire (Coupa Export)" at bounding box center [633, 266] width 195 height 15
click at [649, 315] on span "Vendor has a risk management program in place to assess risk across the company" at bounding box center [867, 312] width 596 height 15
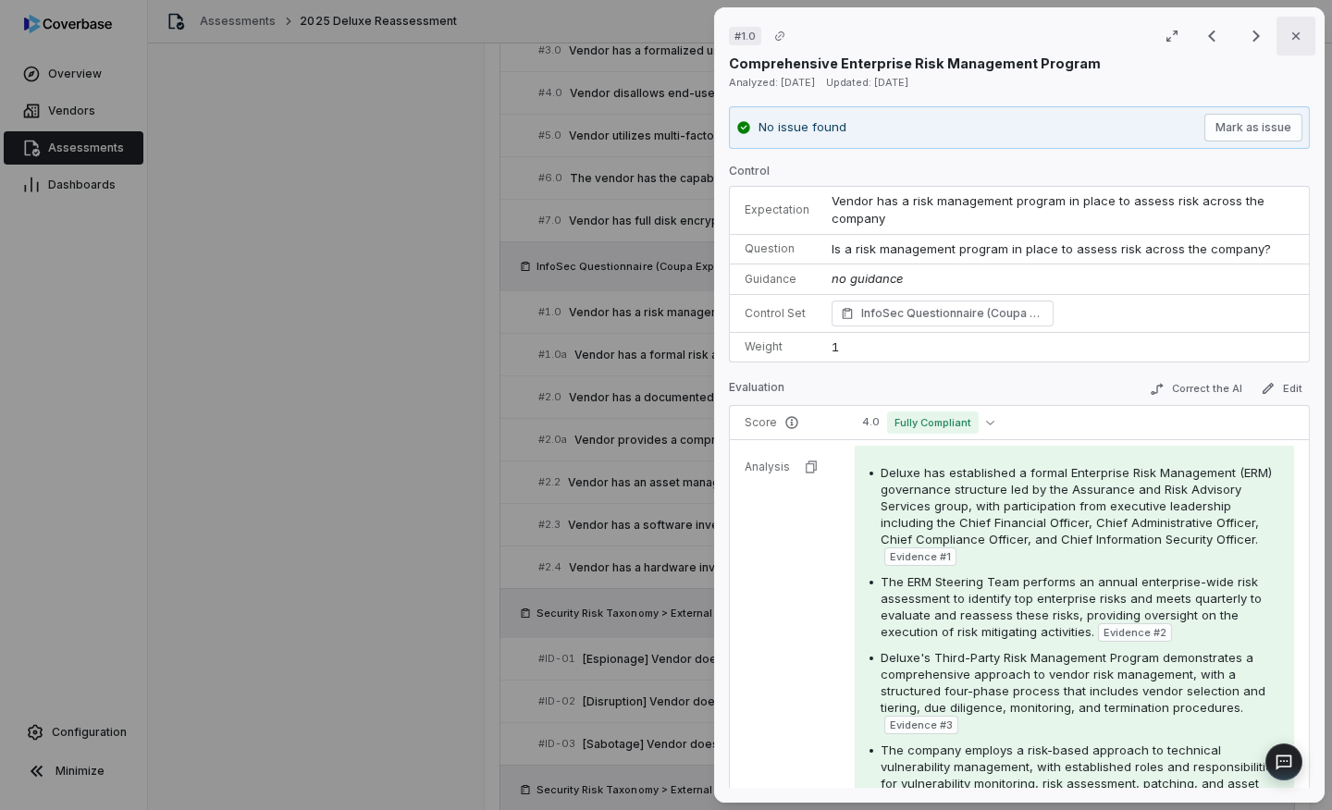
click at [1295, 33] on button "Close" at bounding box center [1295, 36] width 39 height 39
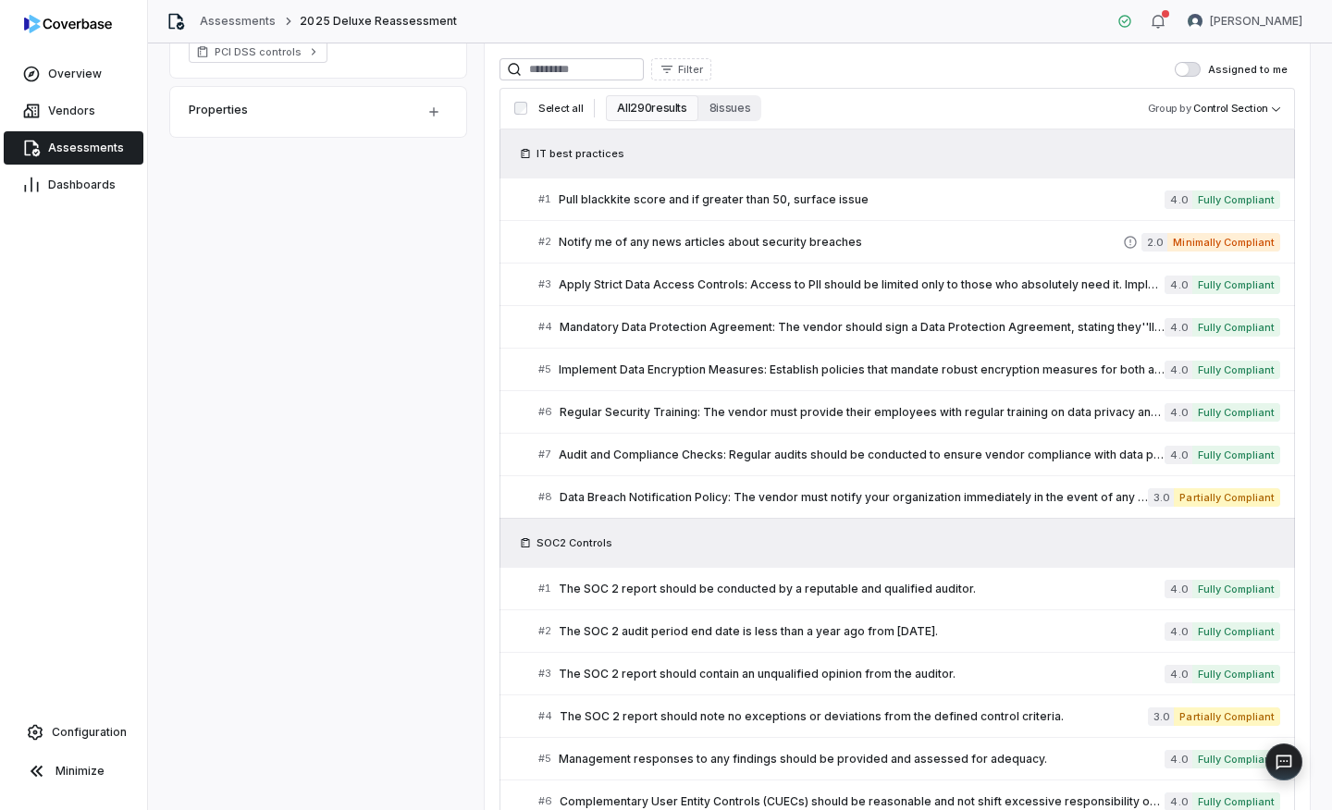
scroll to position [48, 0]
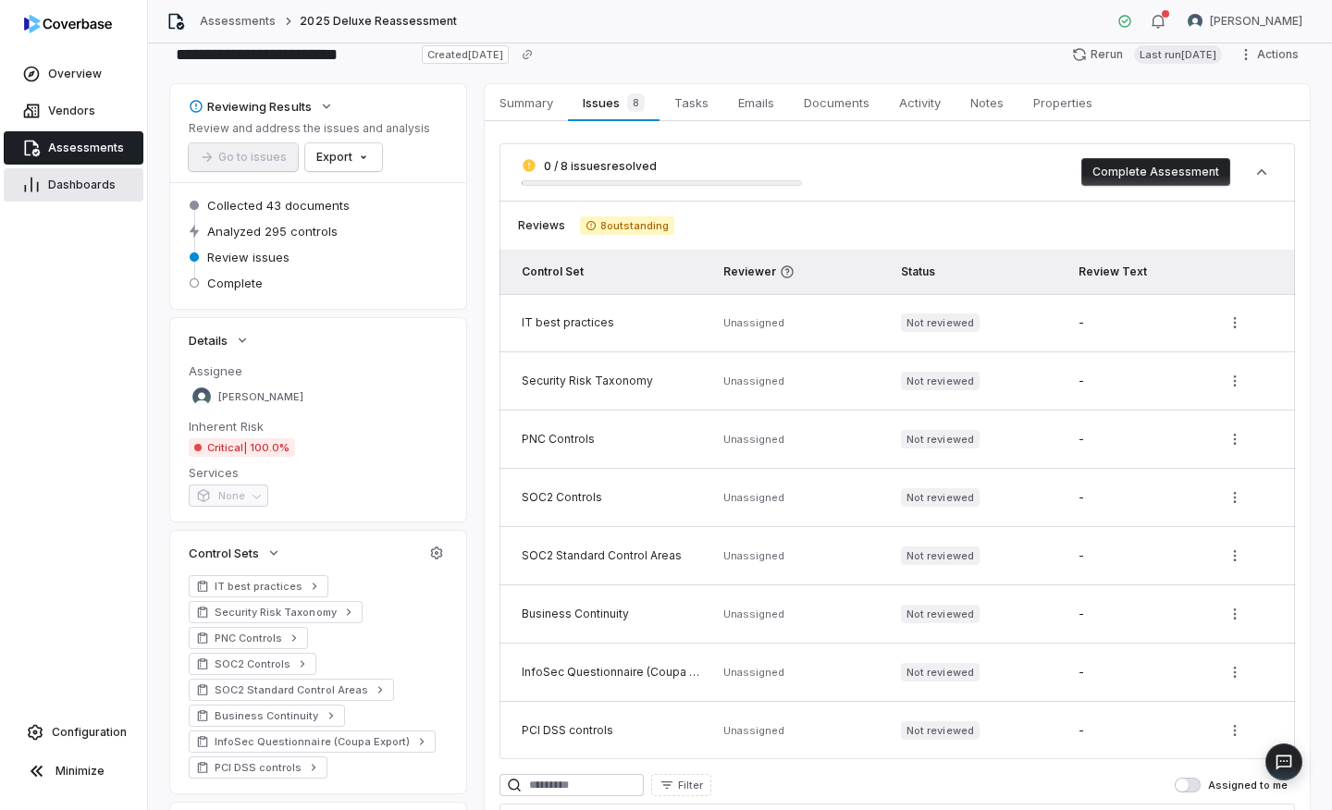
click at [51, 176] on link "Dashboards" at bounding box center [74, 184] width 140 height 33
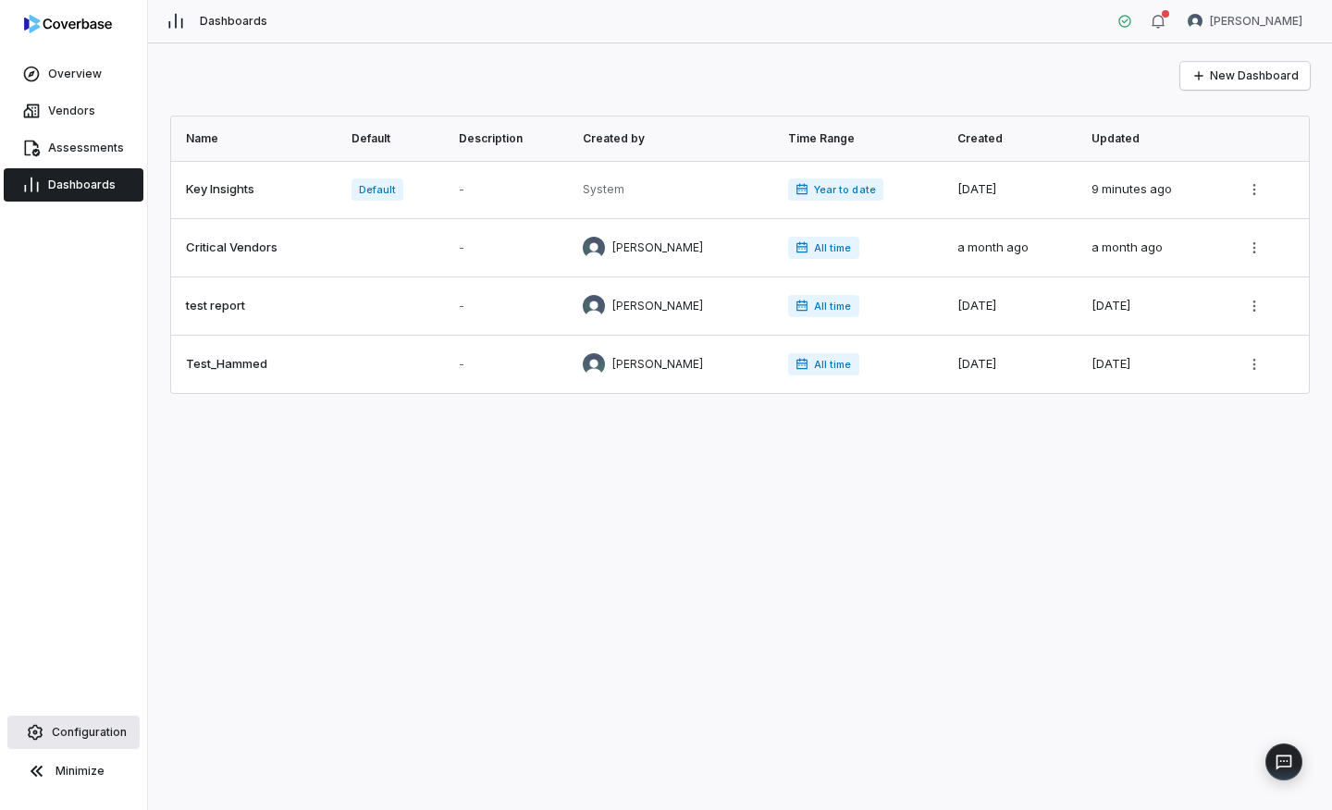
click at [68, 732] on span "Configuration" at bounding box center [89, 732] width 75 height 15
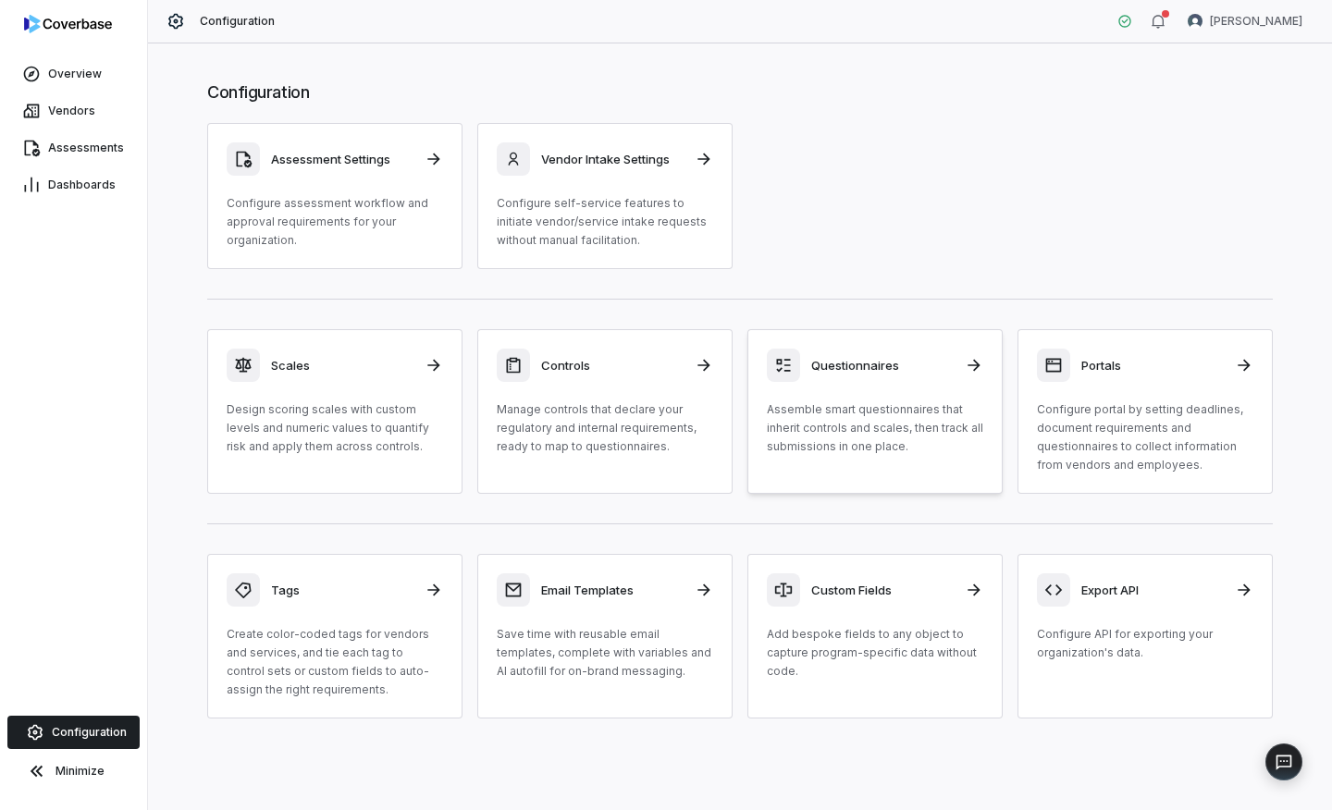
click at [904, 420] on p "Assemble smart questionnaires that inherit controls and scales, then track all …" at bounding box center [875, 427] width 216 height 55
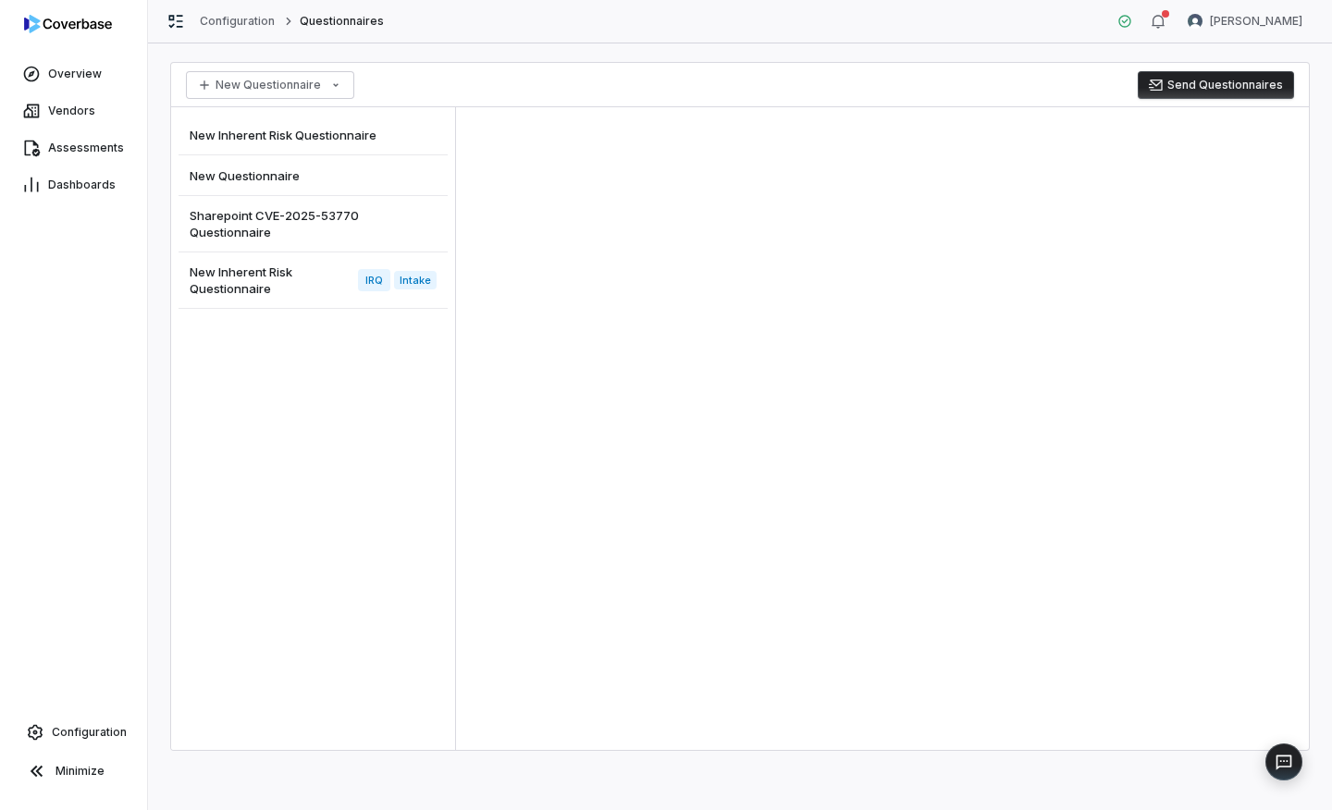
click at [251, 295] on span "New Inherent Risk Questionnaire" at bounding box center [270, 280] width 161 height 33
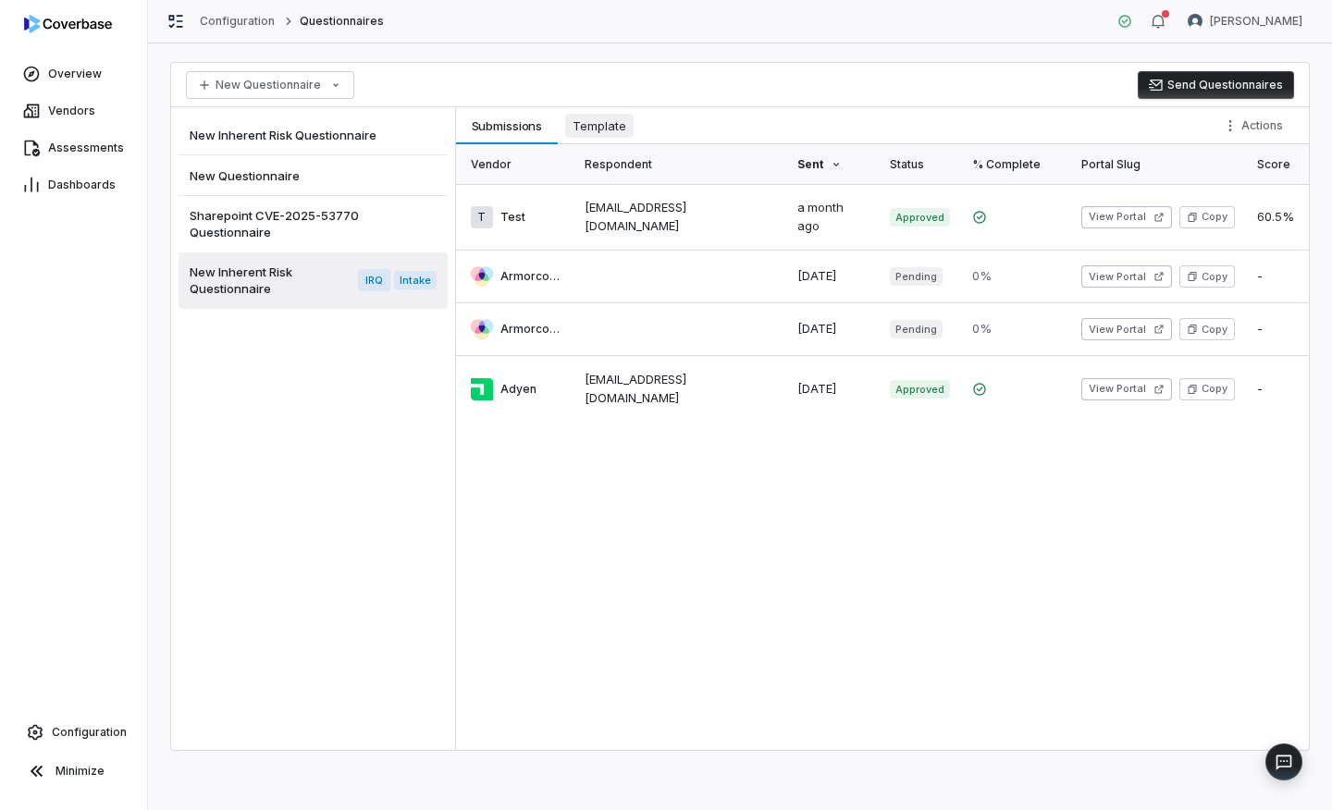
click at [592, 129] on span "Template" at bounding box center [599, 126] width 68 height 24
type textarea "*"
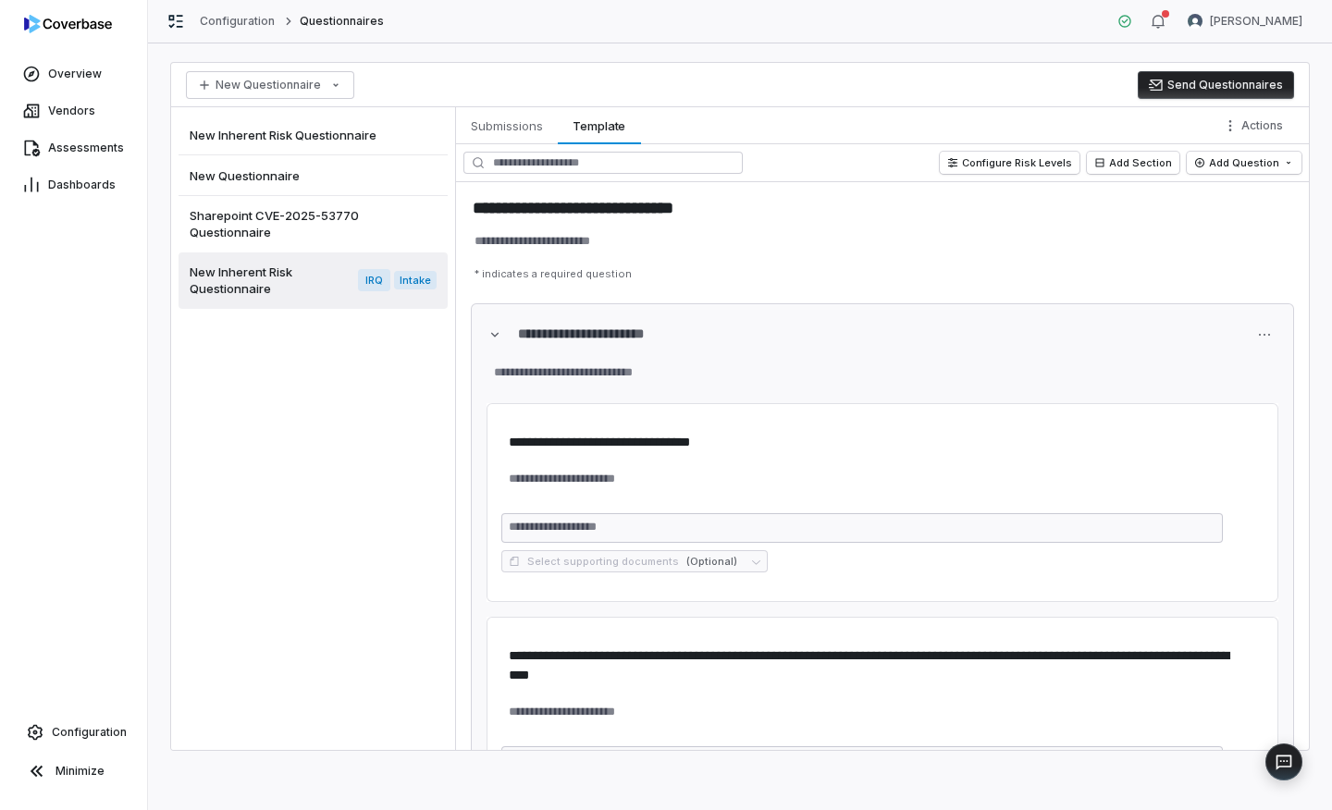
click at [1220, 76] on button "Send Questionnaires" at bounding box center [1216, 85] width 156 height 28
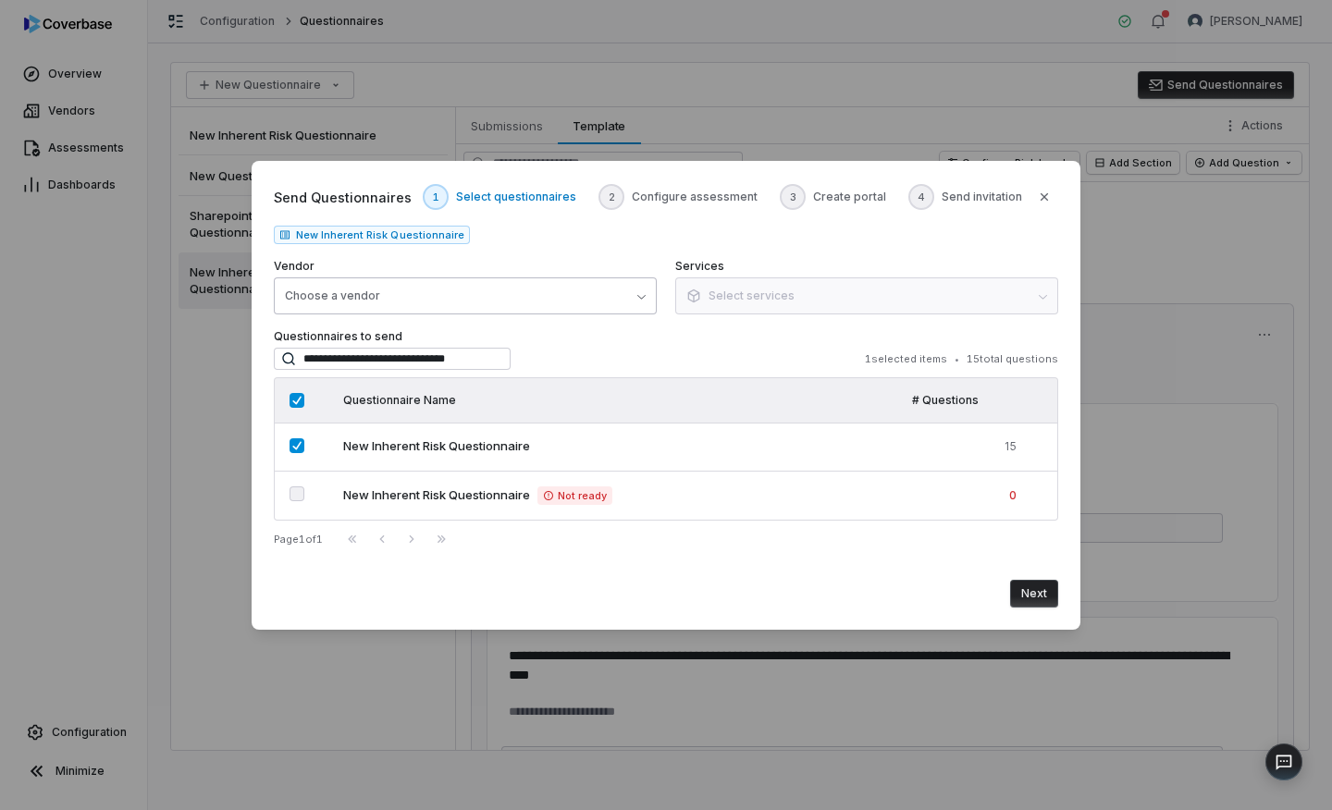
click at [526, 300] on button "Choose a vendor" at bounding box center [465, 295] width 383 height 37
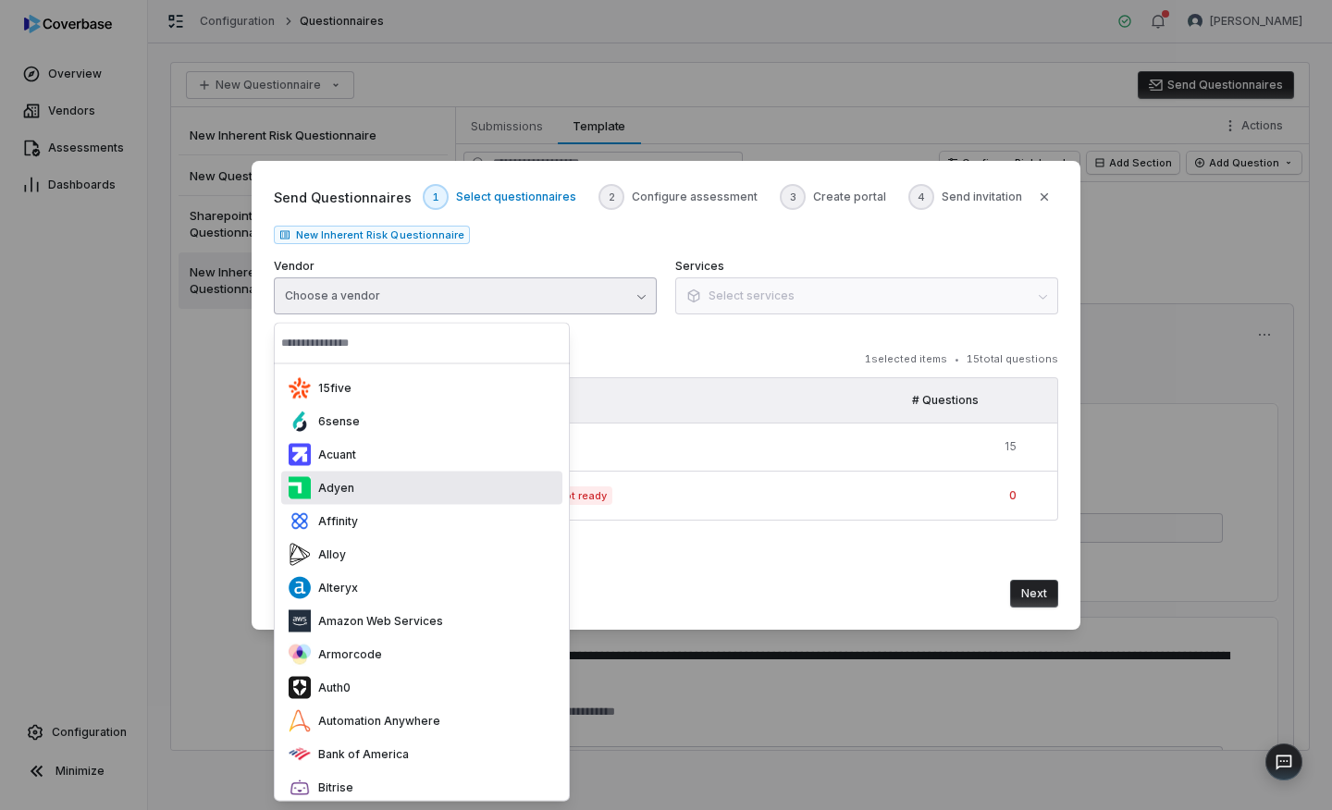
click at [430, 476] on div "Adyen" at bounding box center [421, 488] width 281 height 33
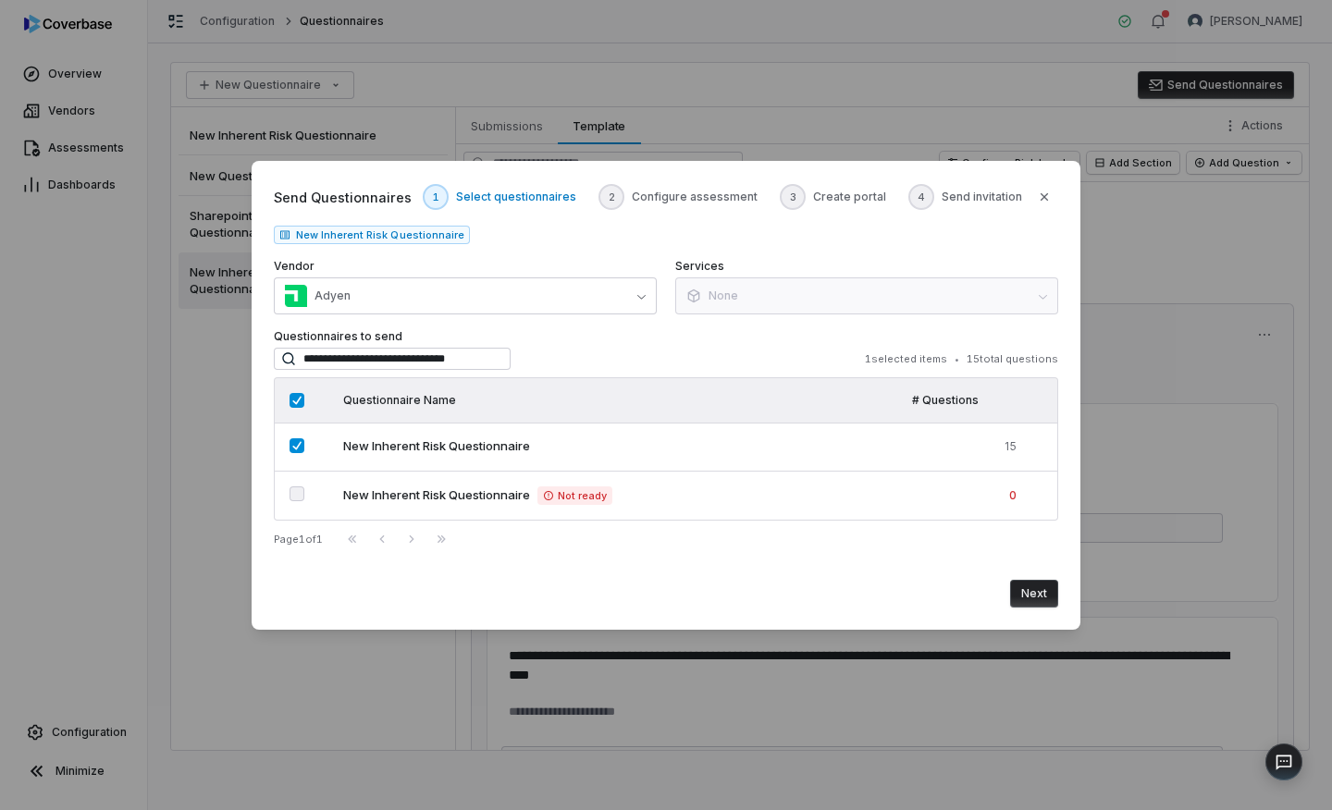
click at [974, 194] on span "Send invitation" at bounding box center [982, 197] width 80 height 15
click at [495, 295] on button "Adyen" at bounding box center [465, 295] width 383 height 37
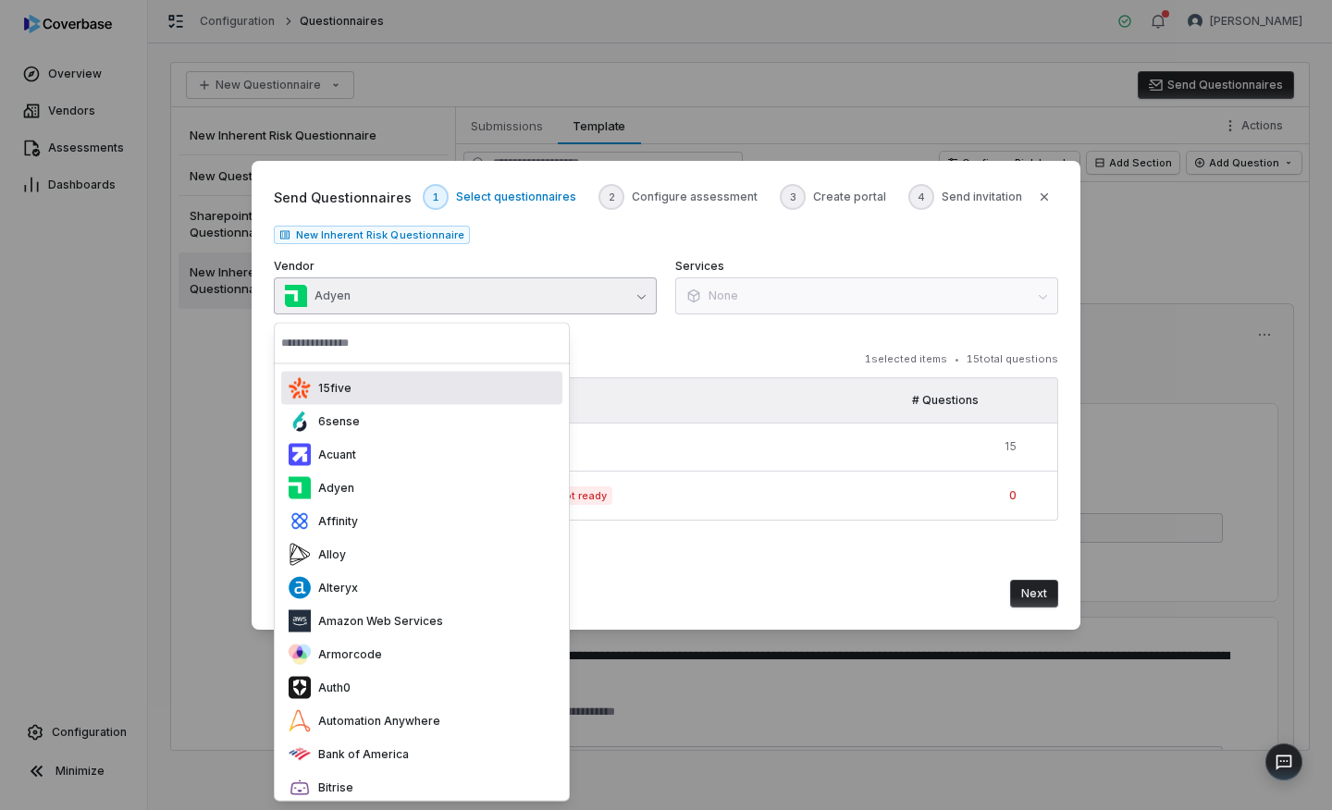
click at [459, 352] on input "text" at bounding box center [421, 343] width 281 height 41
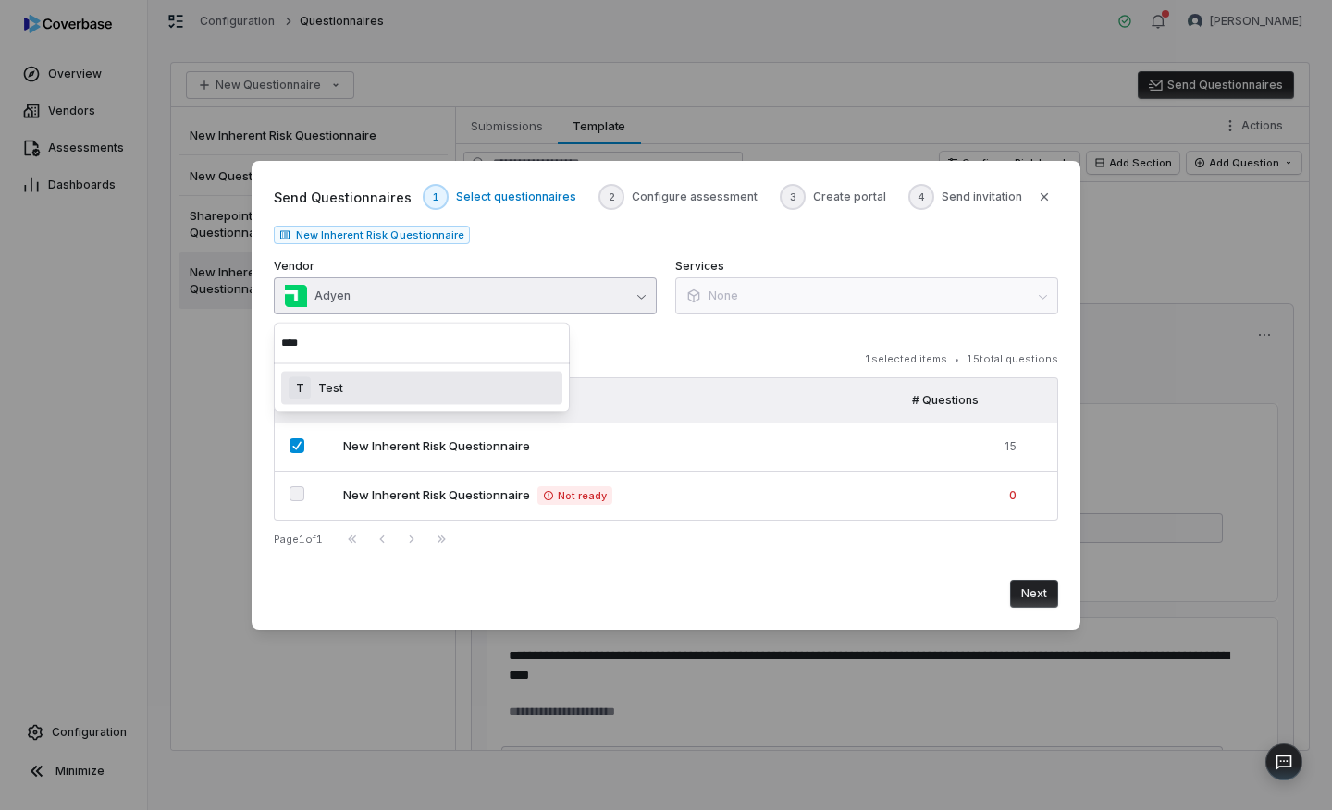
type input "****"
click at [857, 323] on div "**********" at bounding box center [666, 395] width 784 height 425
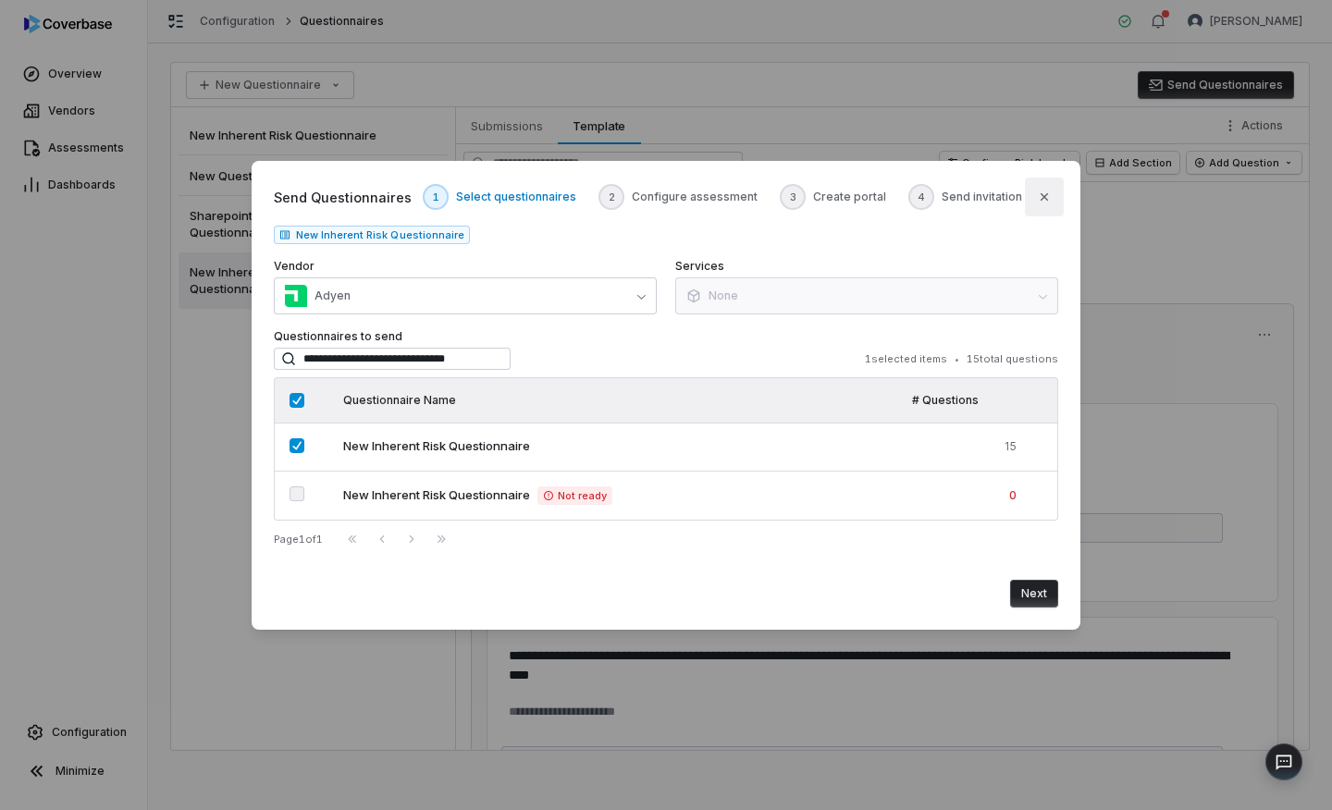
click at [1056, 196] on button "Close" at bounding box center [1044, 197] width 39 height 39
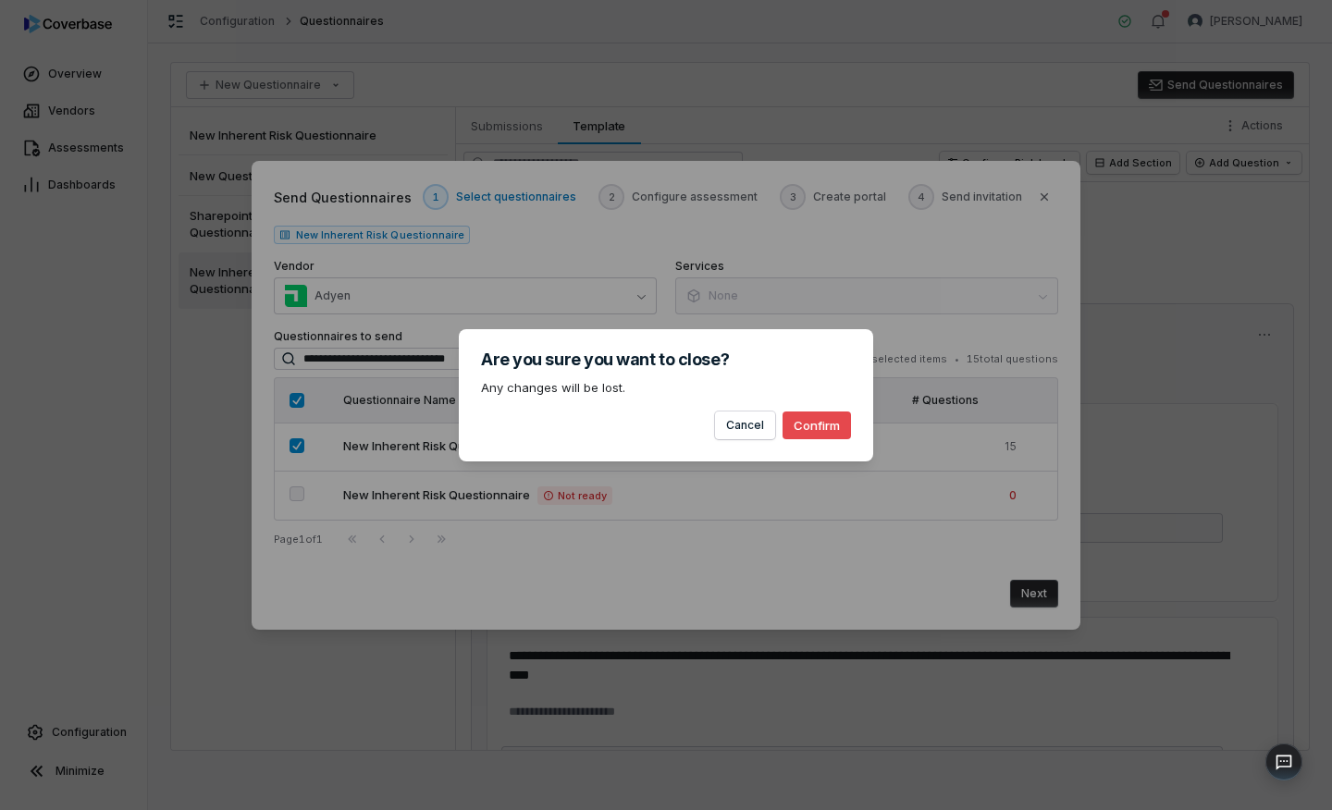
click at [829, 421] on button "Confirm" at bounding box center [816, 426] width 68 height 28
type textarea "*"
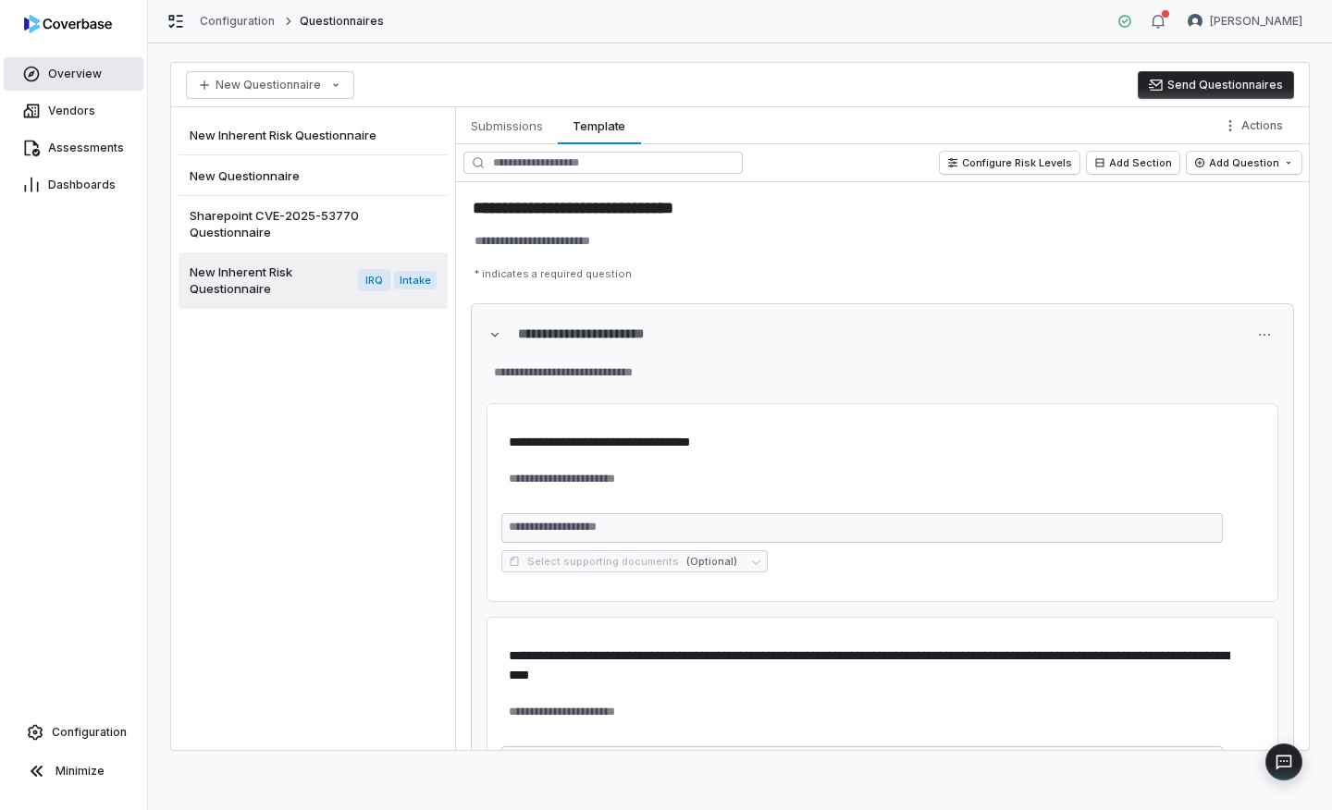
click at [74, 70] on span "Overview" at bounding box center [75, 74] width 54 height 15
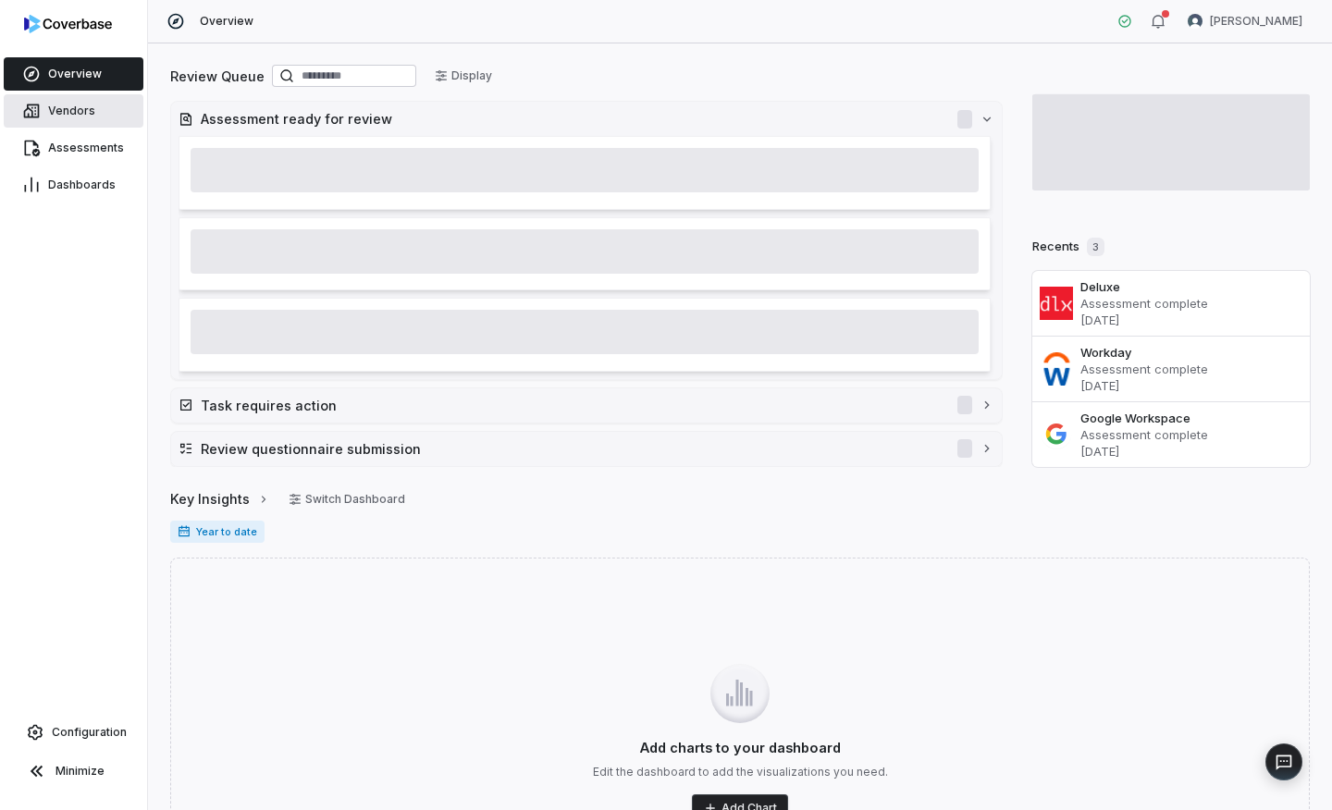
click at [43, 117] on link "Vendors" at bounding box center [74, 110] width 140 height 33
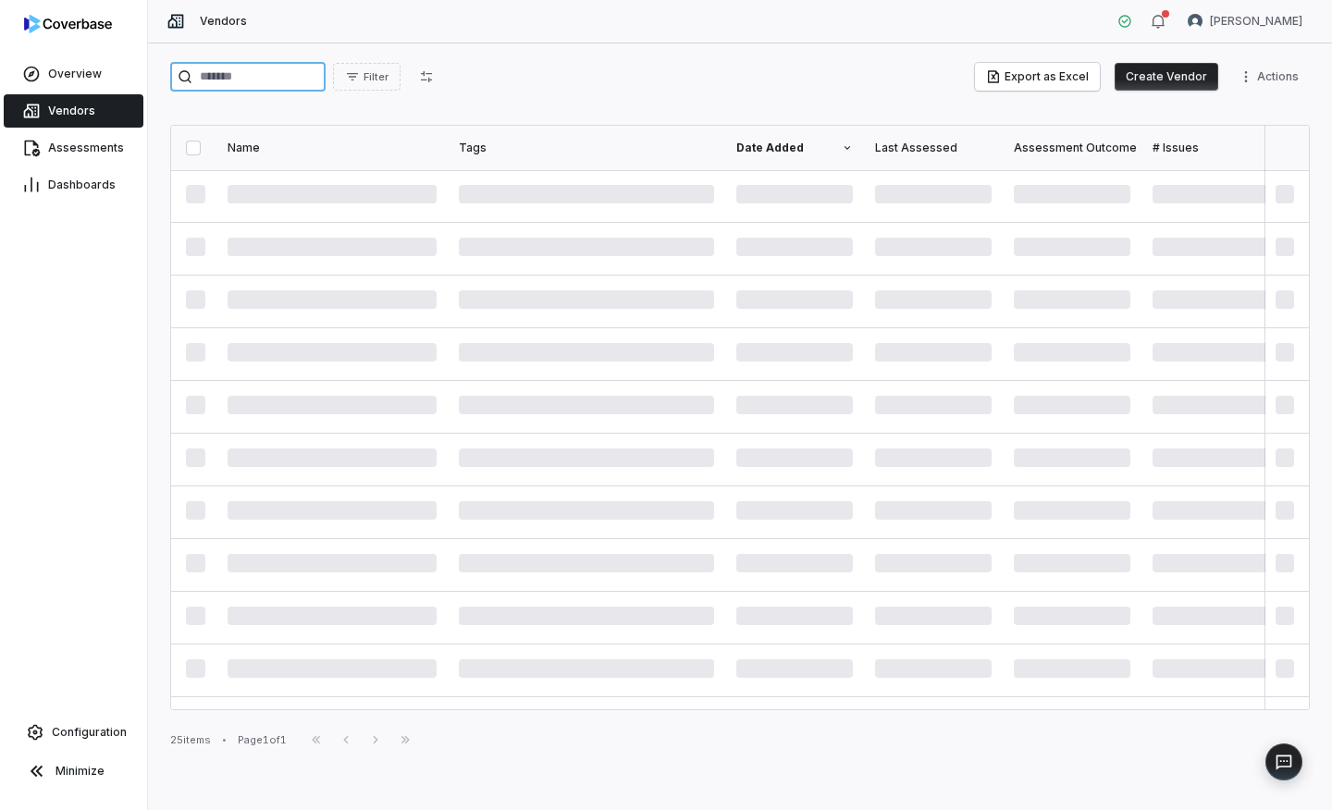
click at [238, 78] on input "search" at bounding box center [247, 77] width 155 height 30
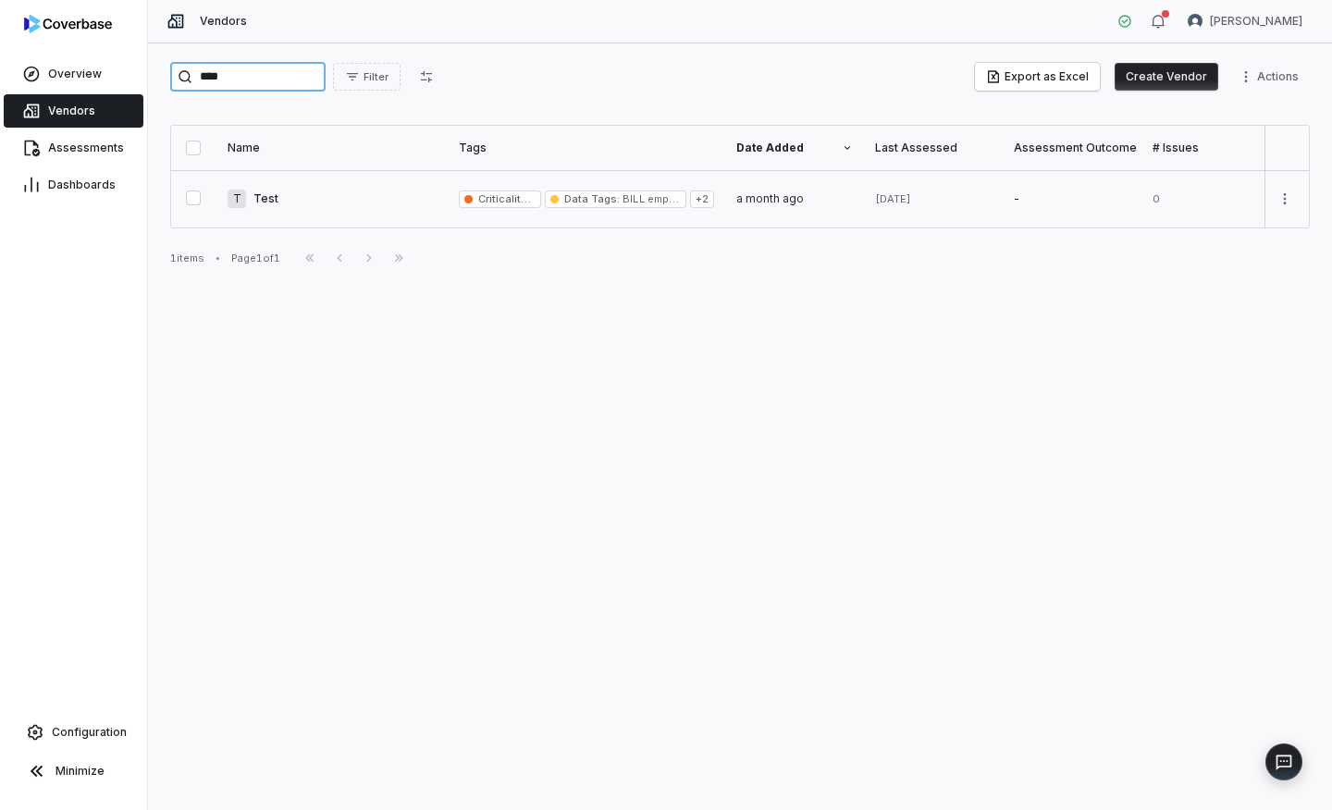
type input "****"
click at [259, 197] on link at bounding box center [331, 198] width 231 height 57
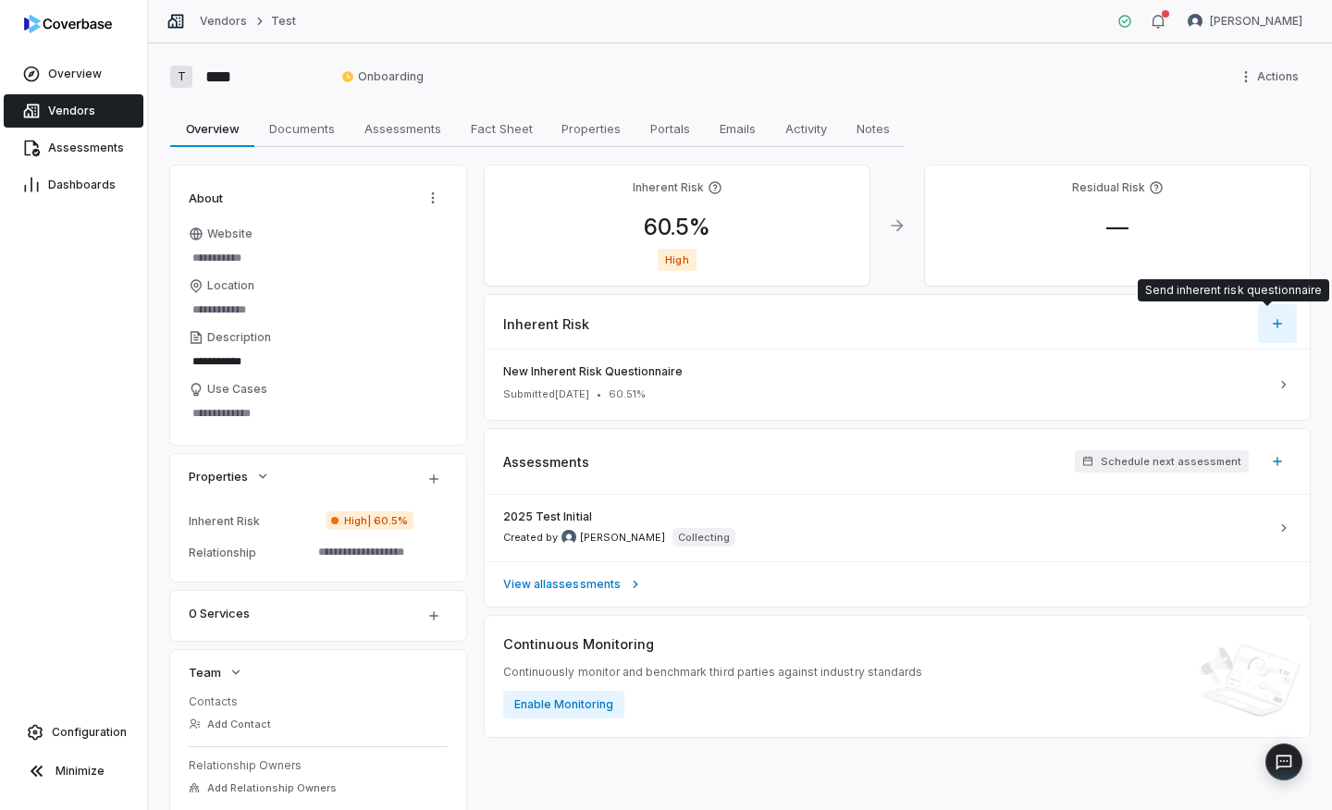
click at [1273, 321] on html "**********" at bounding box center [666, 405] width 1332 height 810
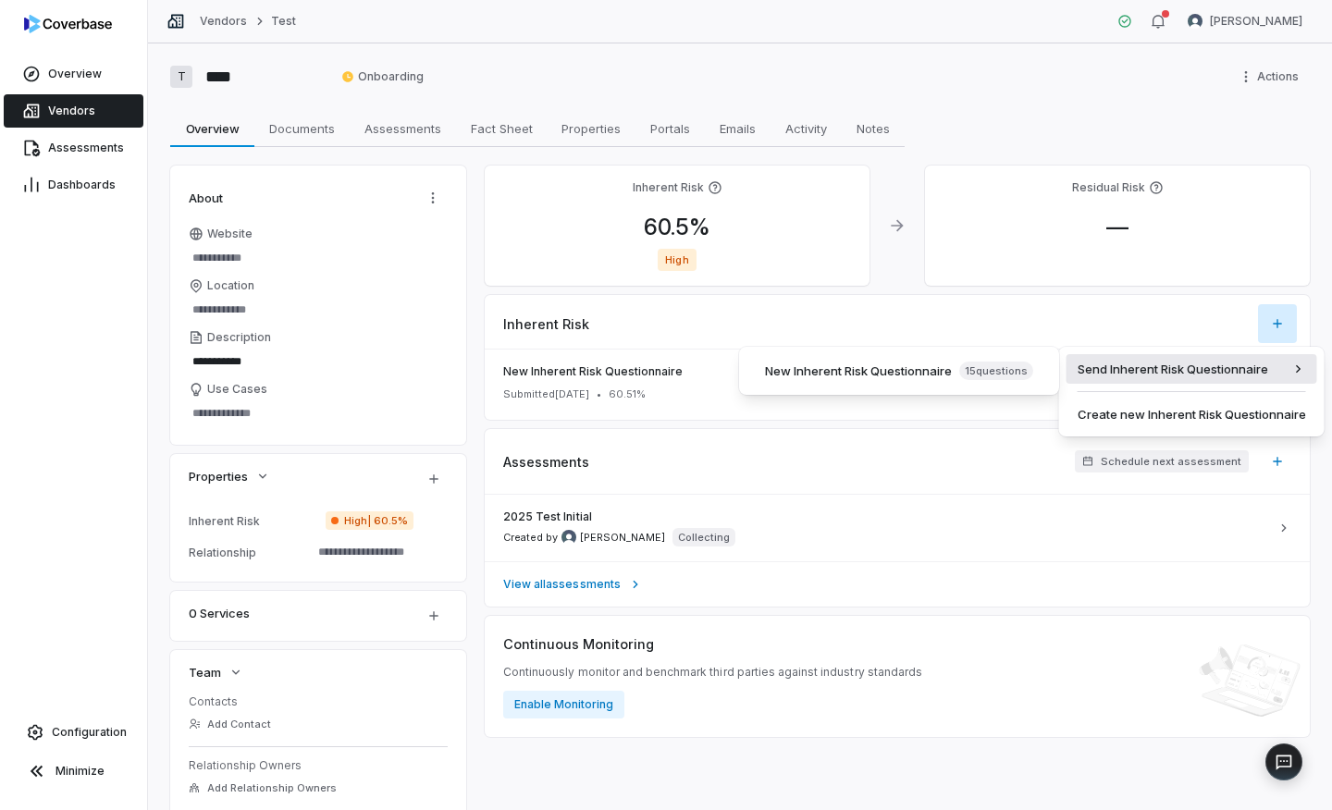
click at [1225, 374] on div "Send Inherent Risk Questionnaire" at bounding box center [1191, 369] width 251 height 30
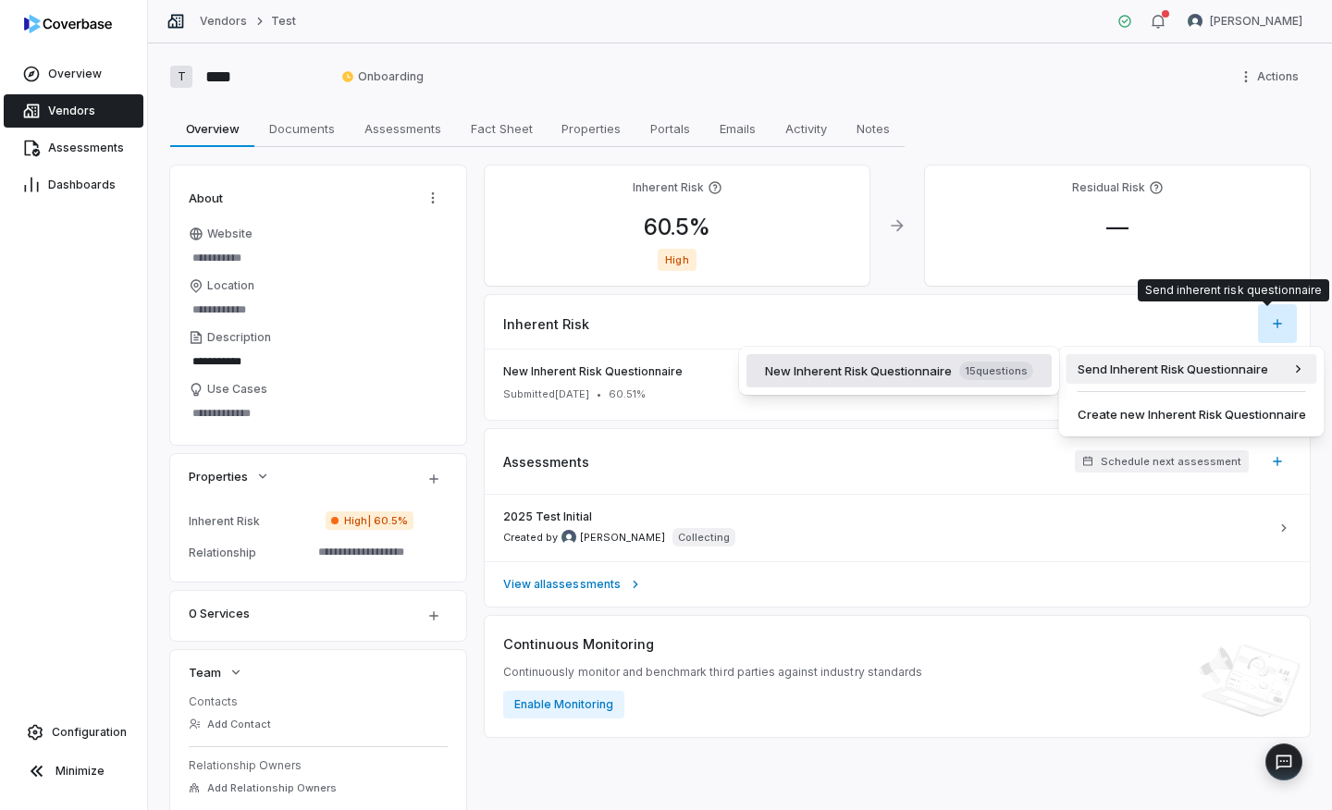
click at [822, 373] on div "New Inherent Risk Questionnaire 15 question s" at bounding box center [899, 371] width 268 height 18
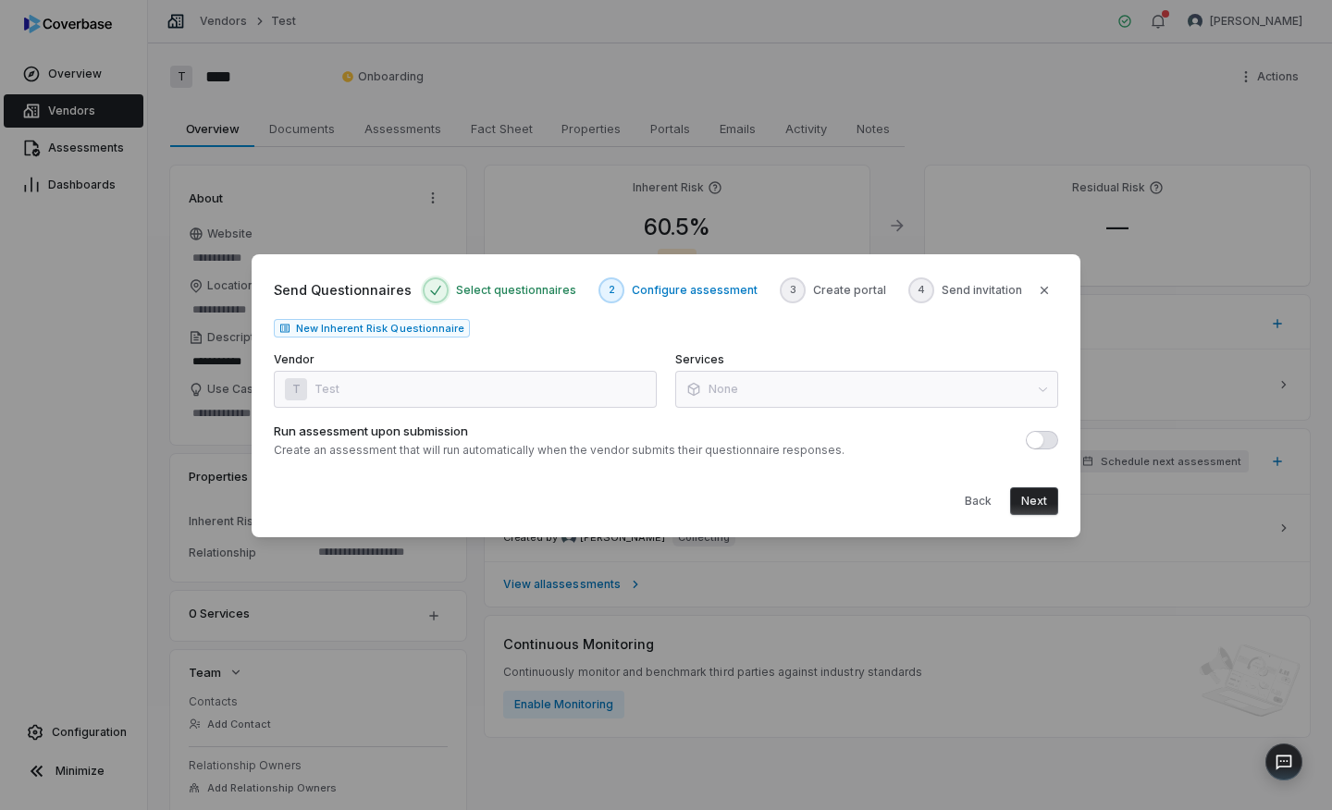
click at [428, 381] on div "Vendor T Test" at bounding box center [465, 379] width 383 height 55
click at [417, 389] on div "Vendor T Test" at bounding box center [465, 379] width 383 height 55
click at [696, 395] on div "Services None" at bounding box center [866, 379] width 383 height 55
click at [969, 508] on button "Back" at bounding box center [978, 501] width 49 height 28
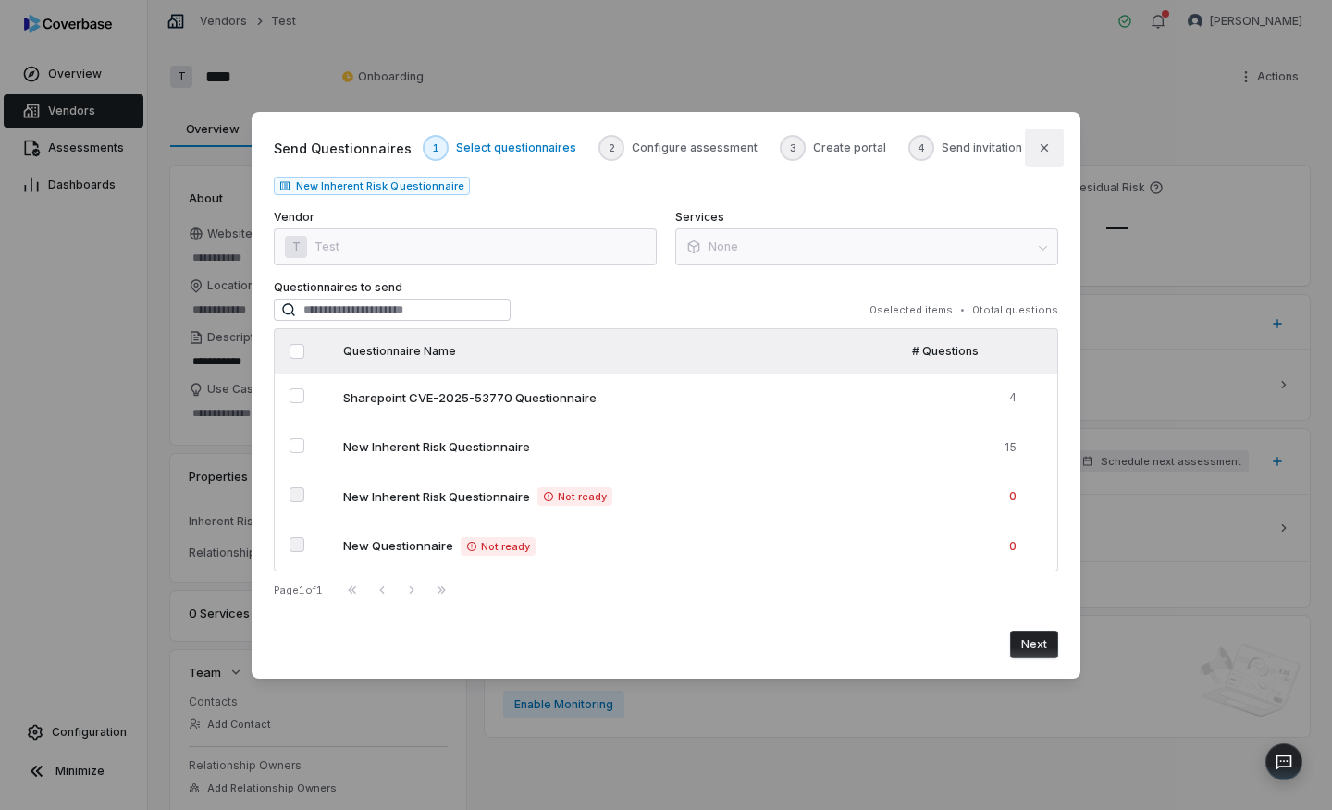
click at [1050, 136] on button "Close" at bounding box center [1044, 148] width 39 height 39
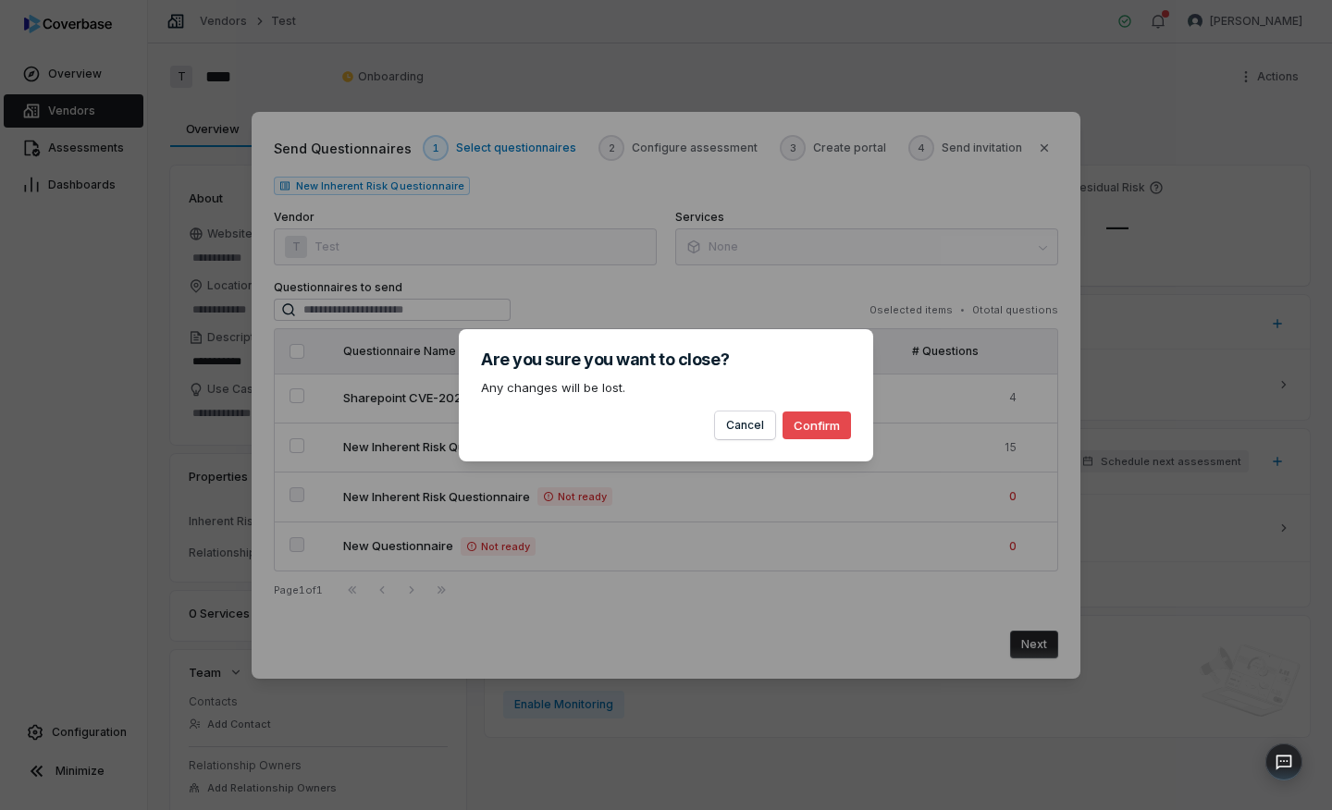
click at [823, 429] on button "Confirm" at bounding box center [816, 426] width 68 height 28
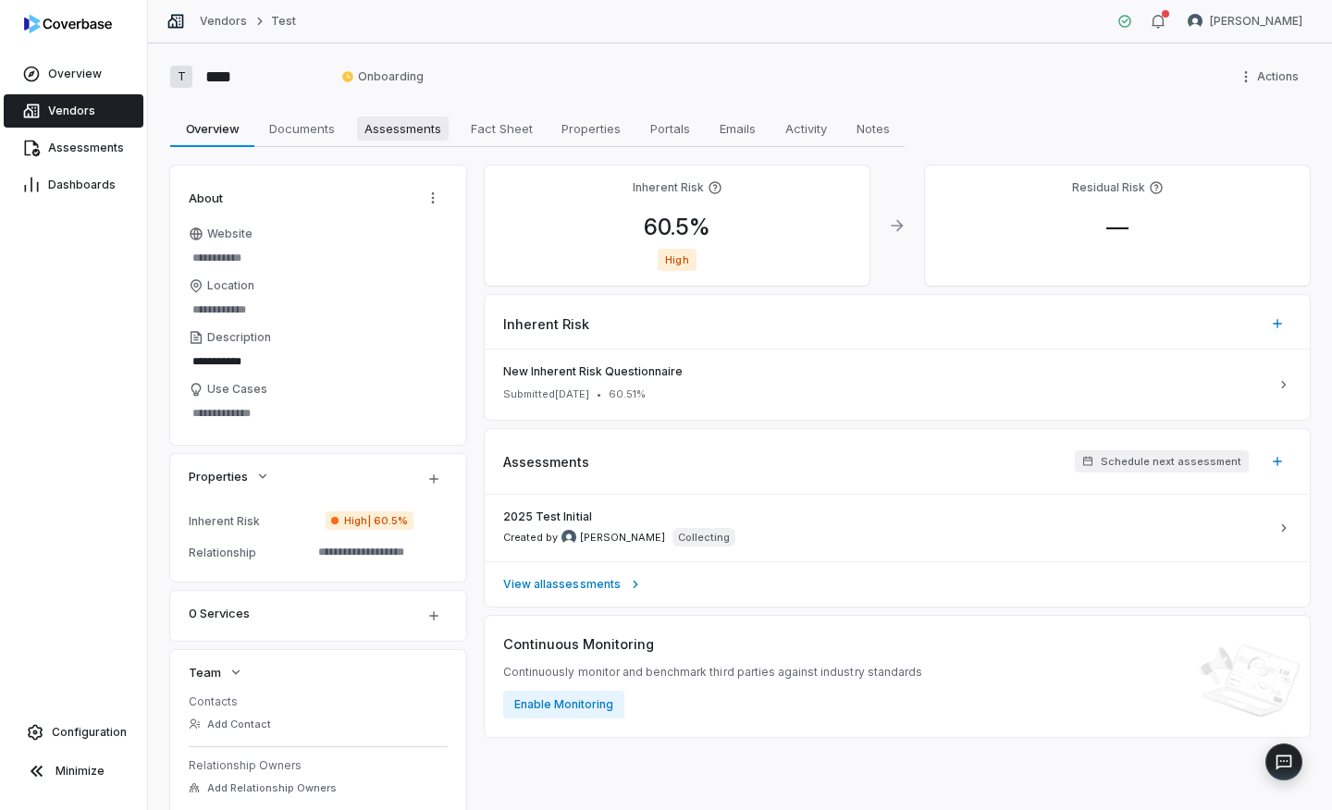
click at [412, 128] on span "Assessments" at bounding box center [403, 129] width 92 height 24
type textarea "*"
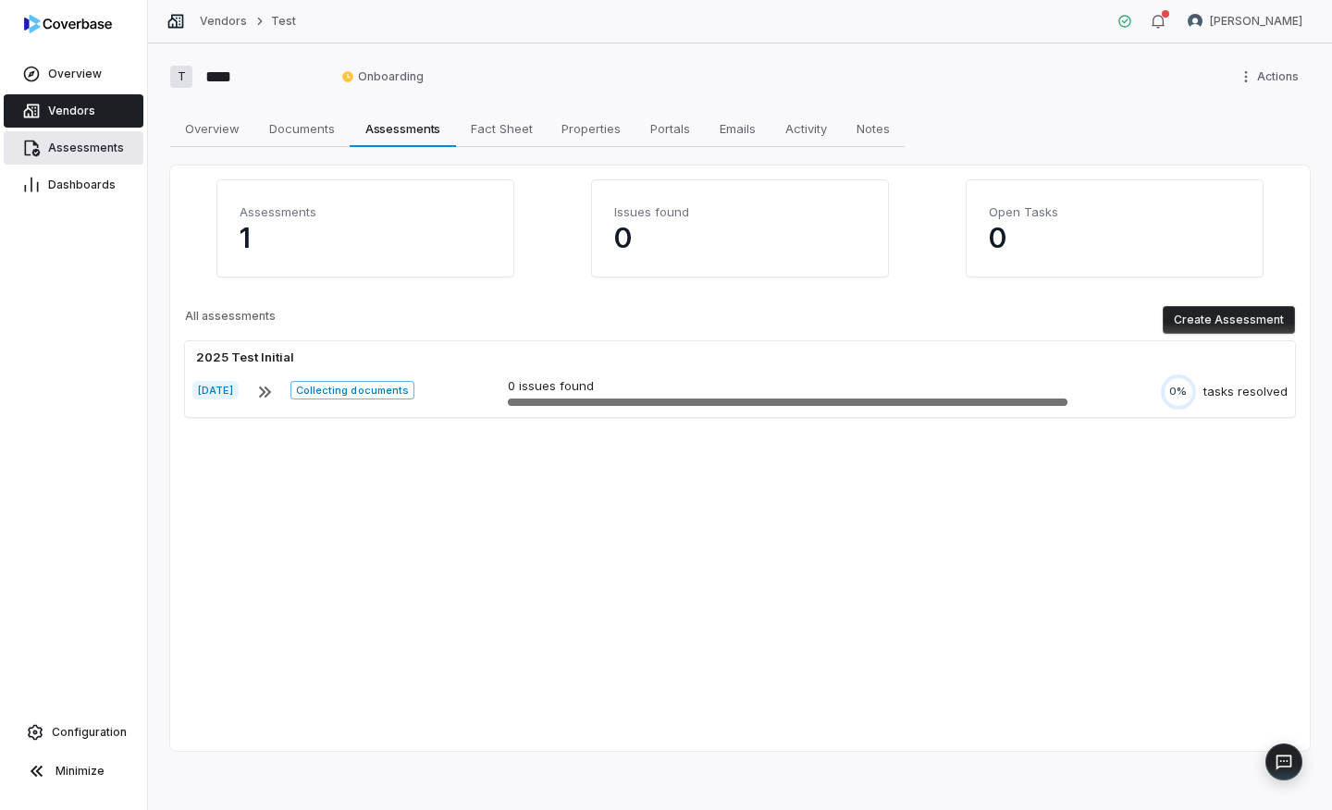
click at [89, 144] on span "Assessments" at bounding box center [86, 148] width 76 height 15
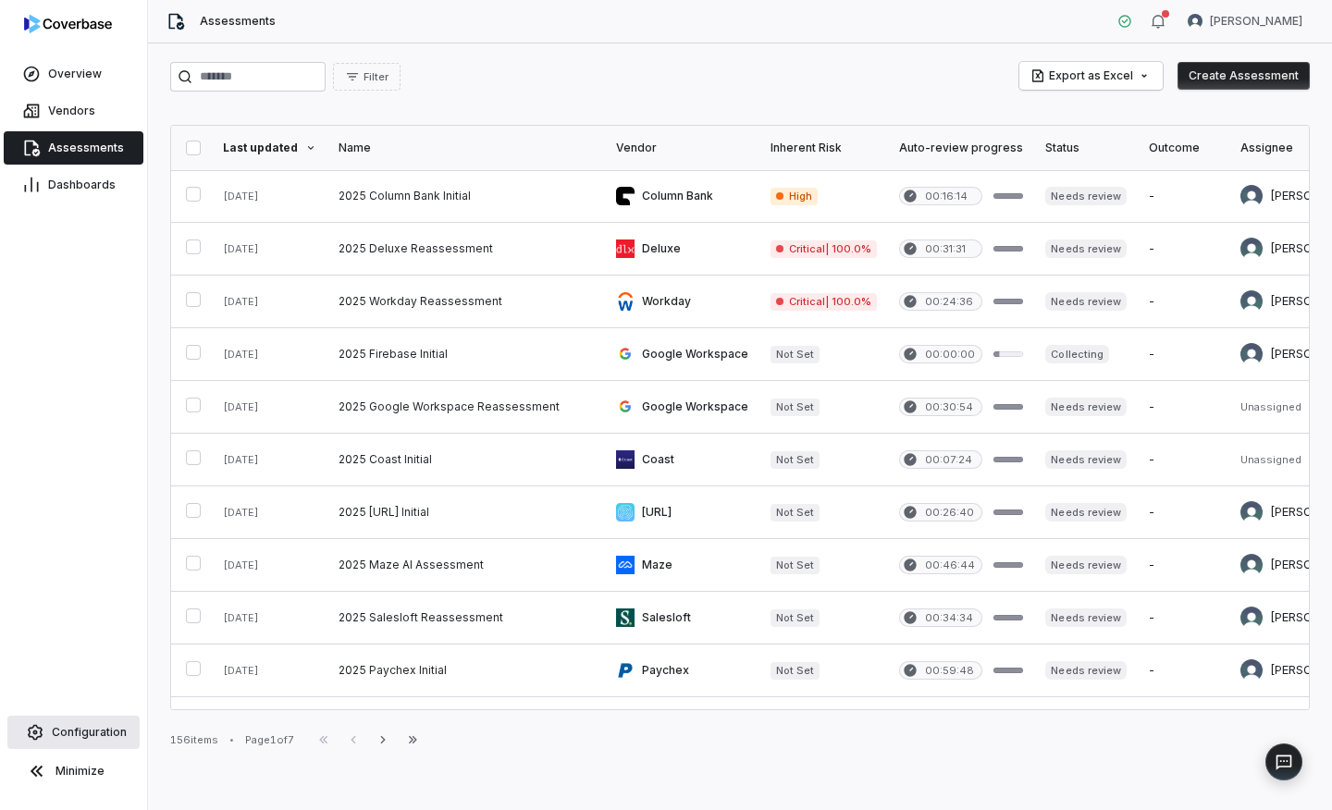
click at [77, 733] on span "Configuration" at bounding box center [89, 732] width 75 height 15
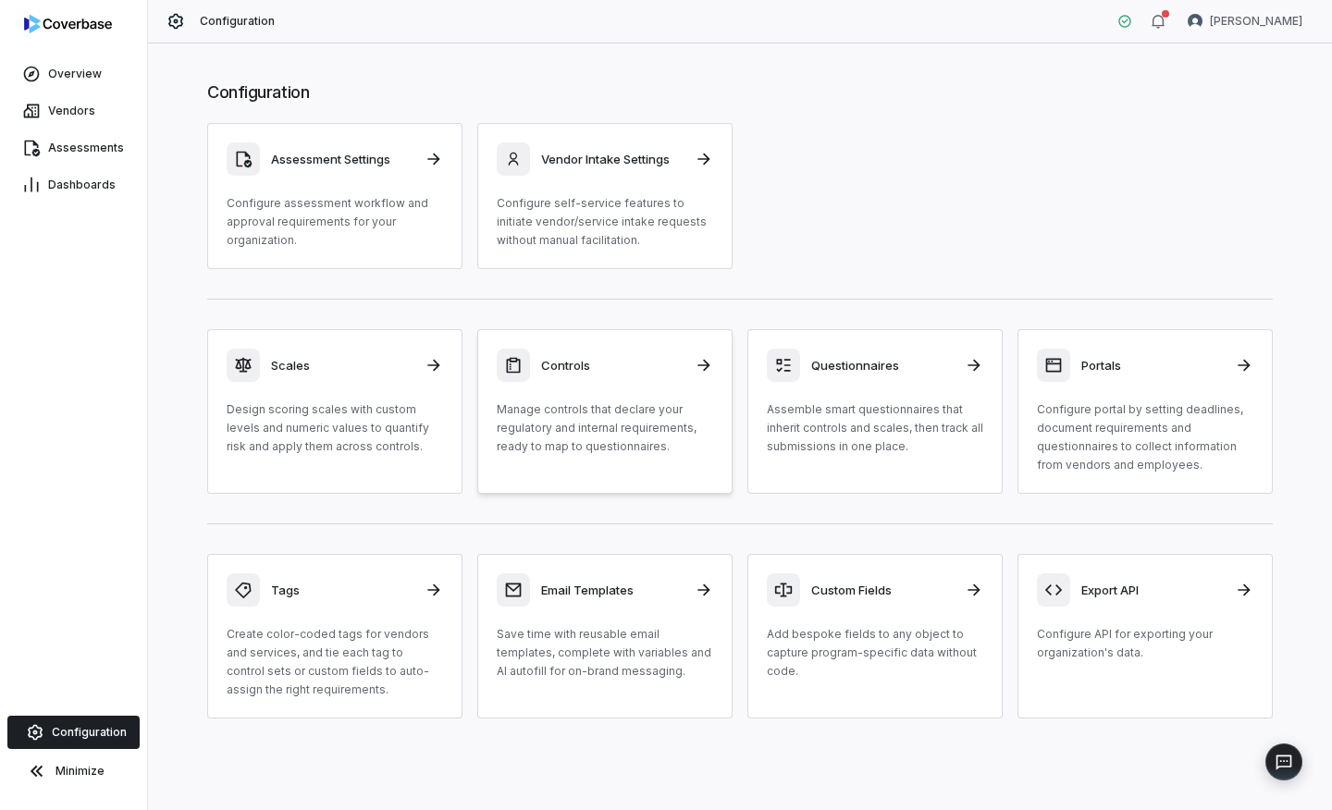
click at [633, 415] on p "Manage controls that declare your regulatory and internal requirements, ready t…" at bounding box center [605, 427] width 216 height 55
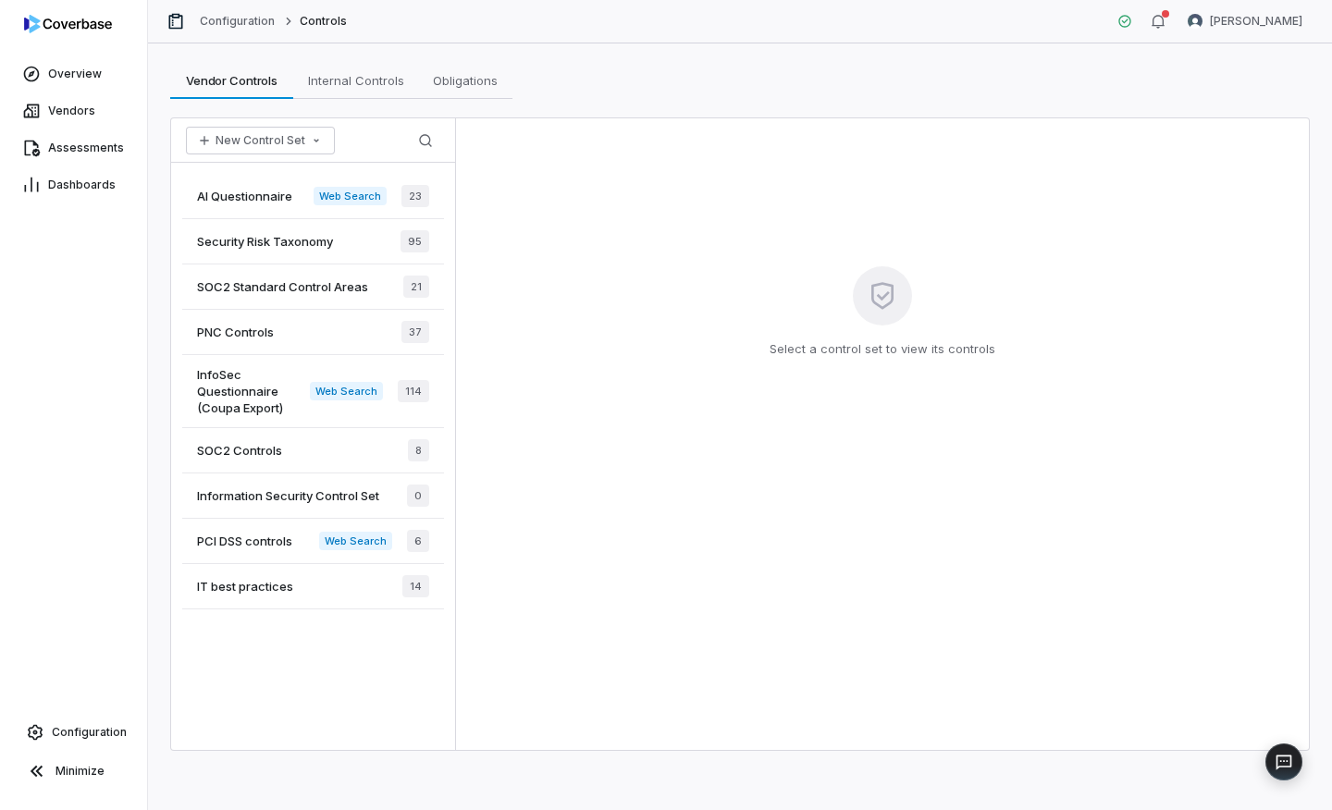
click at [272, 449] on span "SOC2 Controls" at bounding box center [239, 450] width 85 height 17
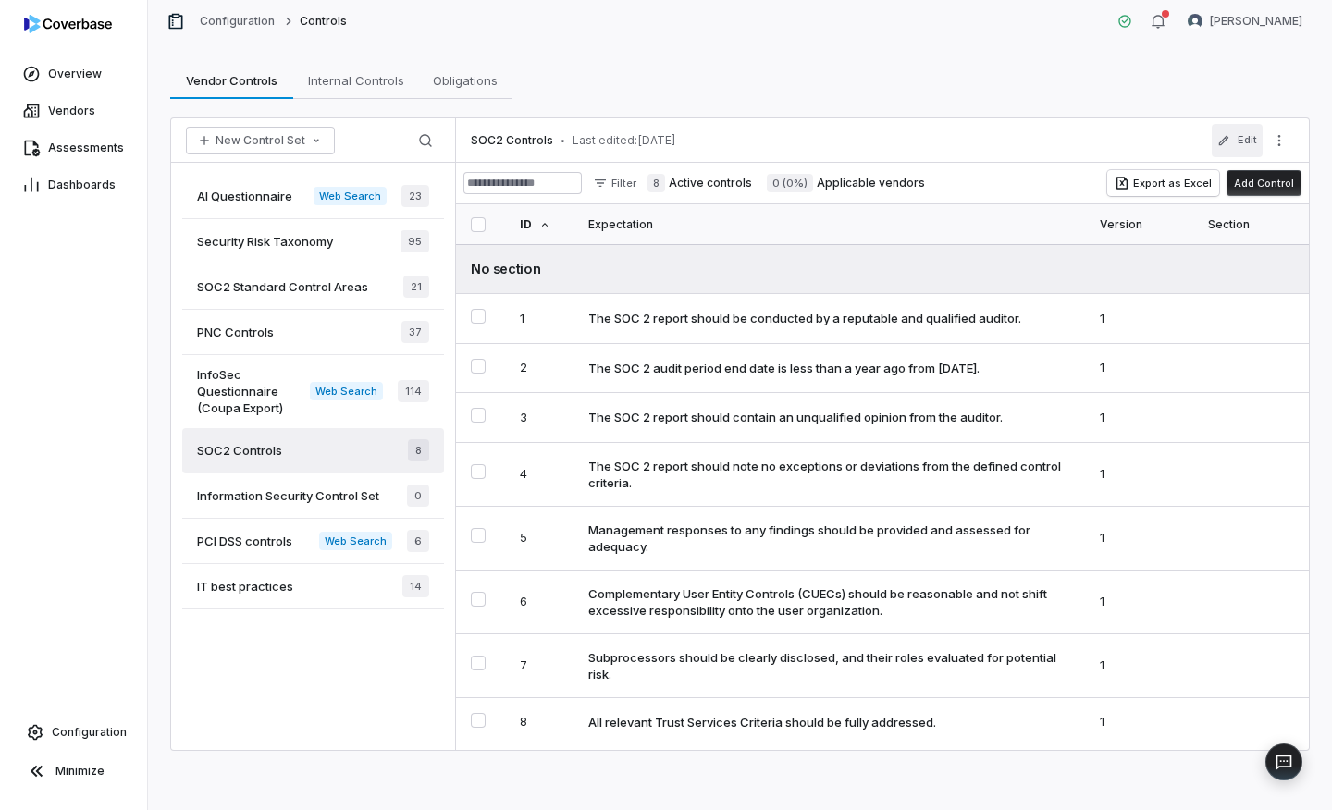
click at [1242, 142] on button "Edit" at bounding box center [1237, 140] width 51 height 33
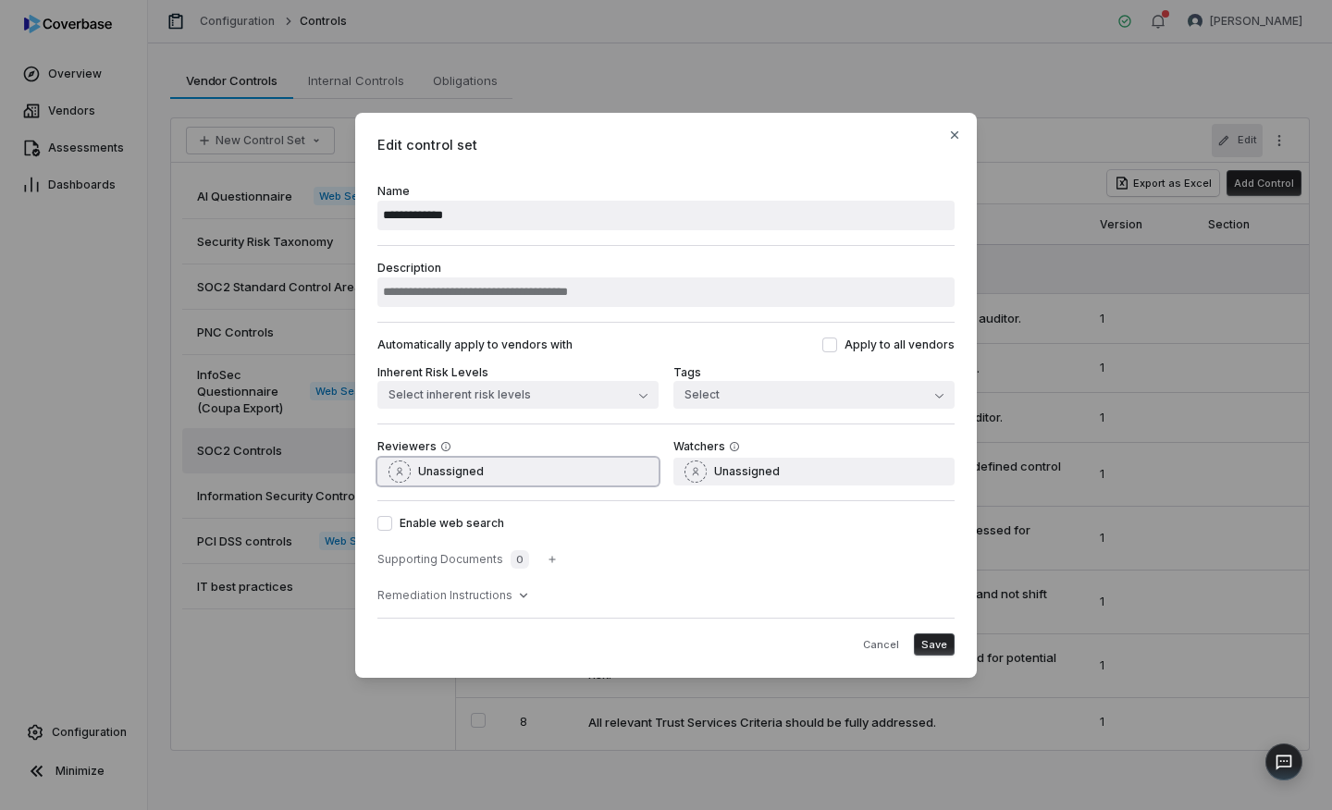
click at [583, 474] on button "Unassigned" at bounding box center [517, 472] width 281 height 28
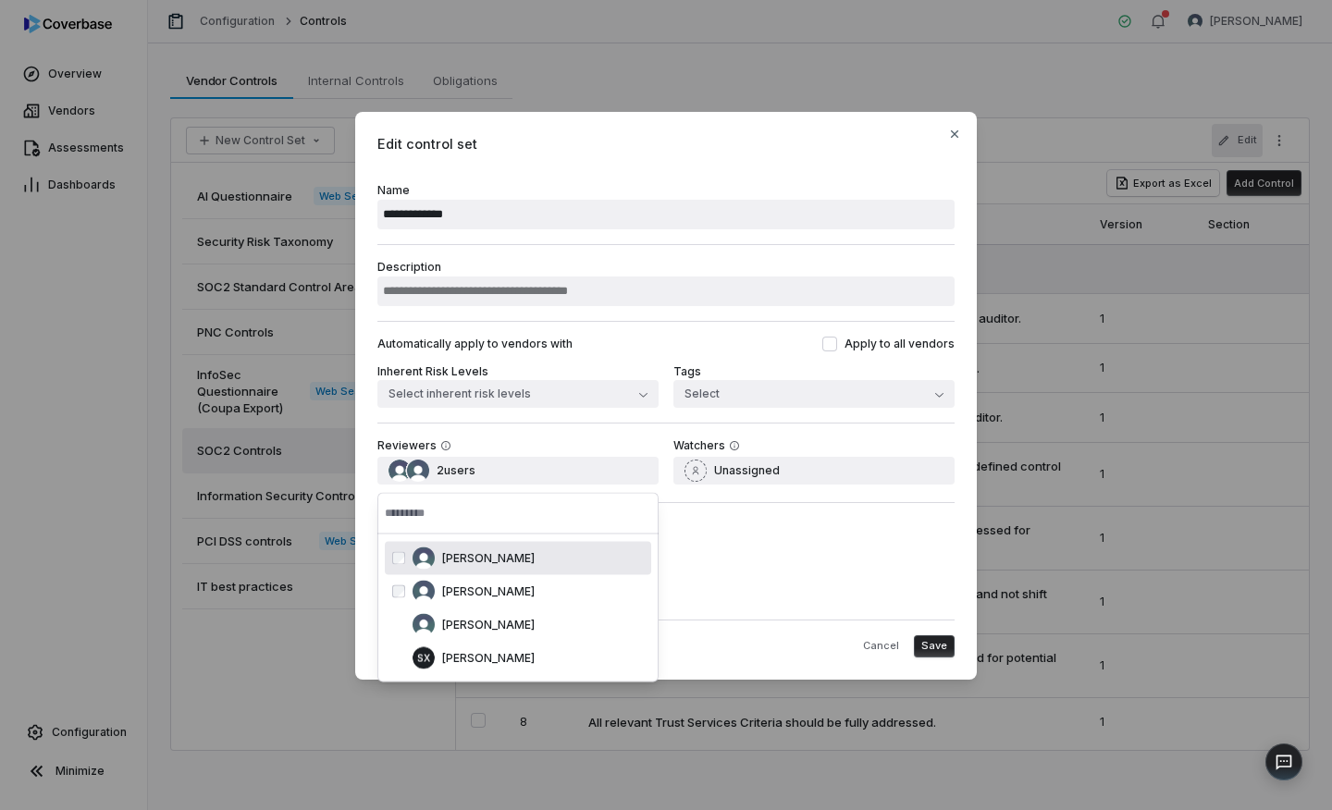
click at [562, 425] on div "Reviewers 2 users Watchers Unassigned" at bounding box center [665, 463] width 577 height 80
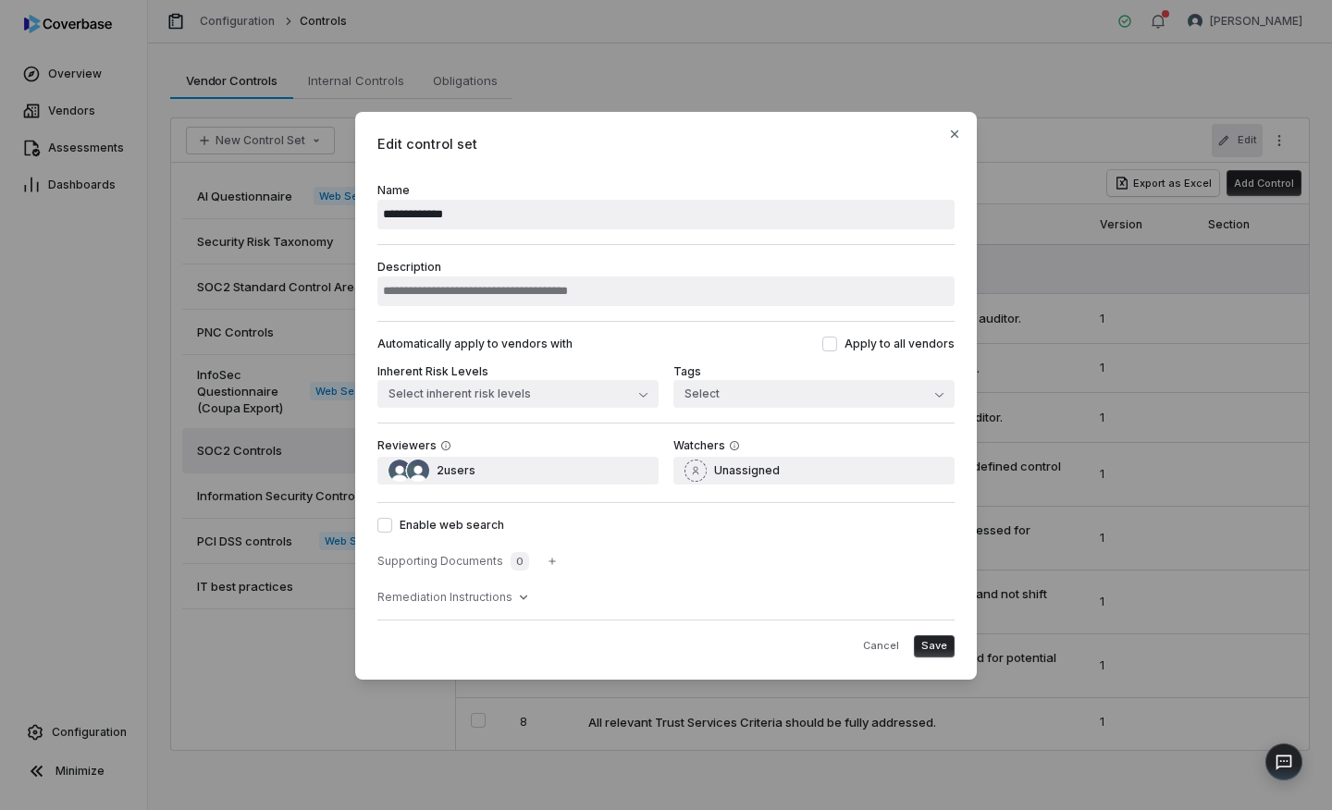
click at [870, 633] on div "Cancel Save" at bounding box center [665, 639] width 577 height 38
click at [871, 643] on button "Cancel" at bounding box center [881, 646] width 51 height 22
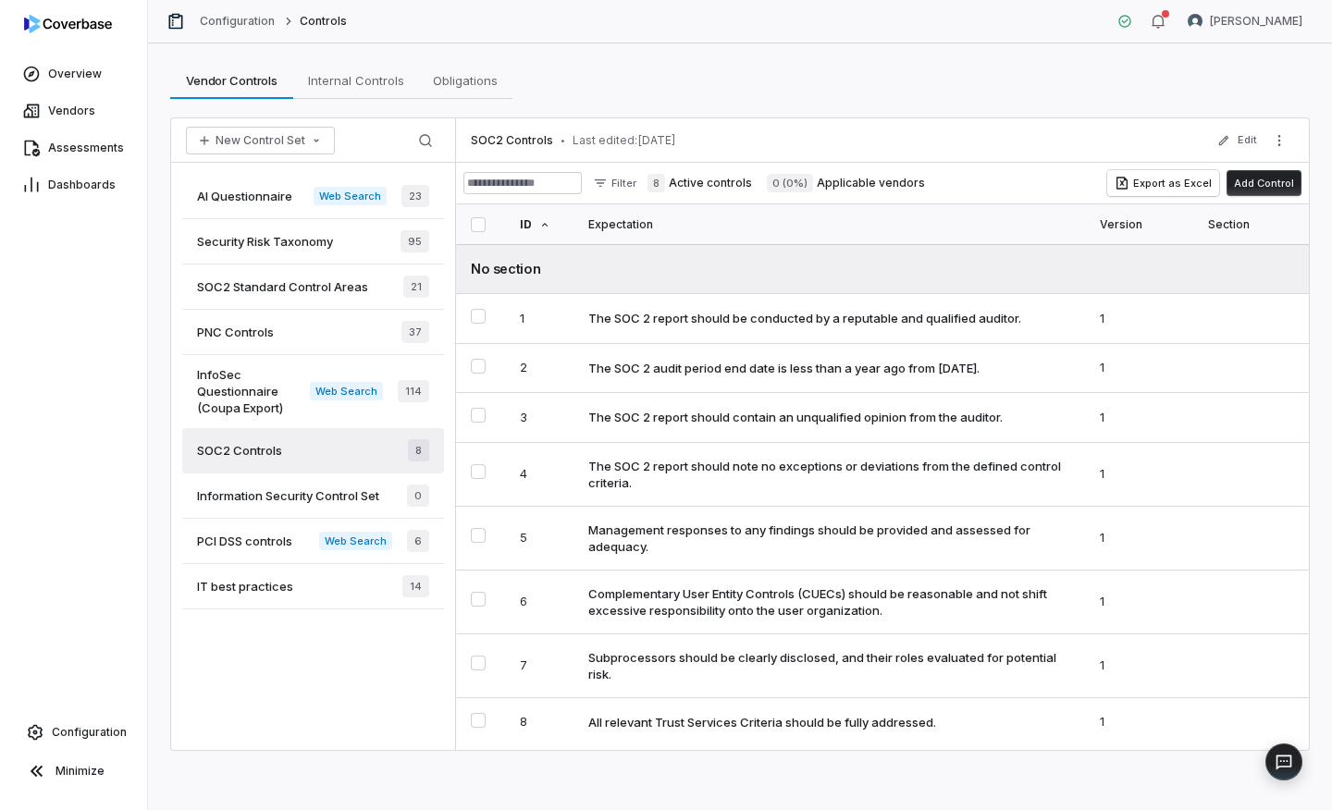
click at [251, 381] on span "InfoSec Questionnaire (Coupa Export)" at bounding box center [253, 391] width 113 height 50
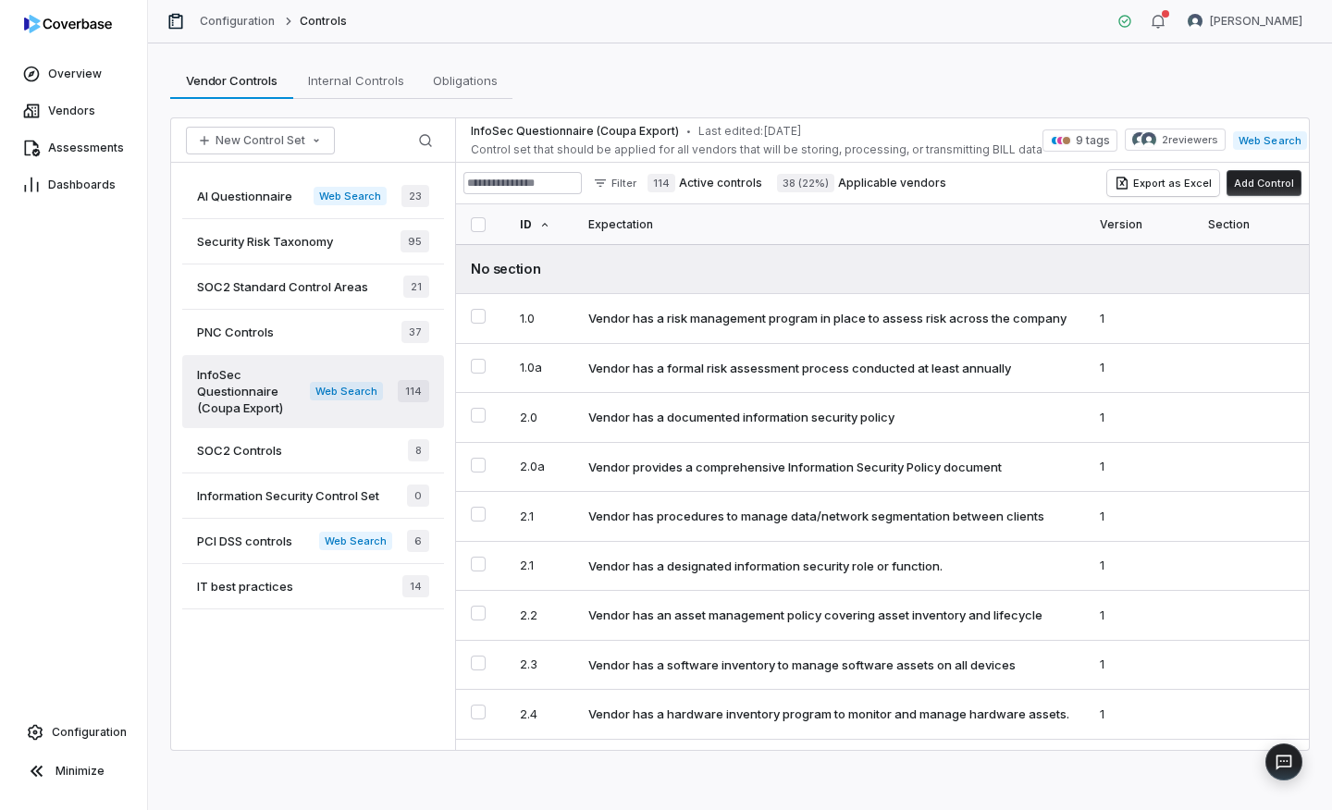
click at [255, 191] on span "AI Questionnaire" at bounding box center [244, 196] width 95 height 17
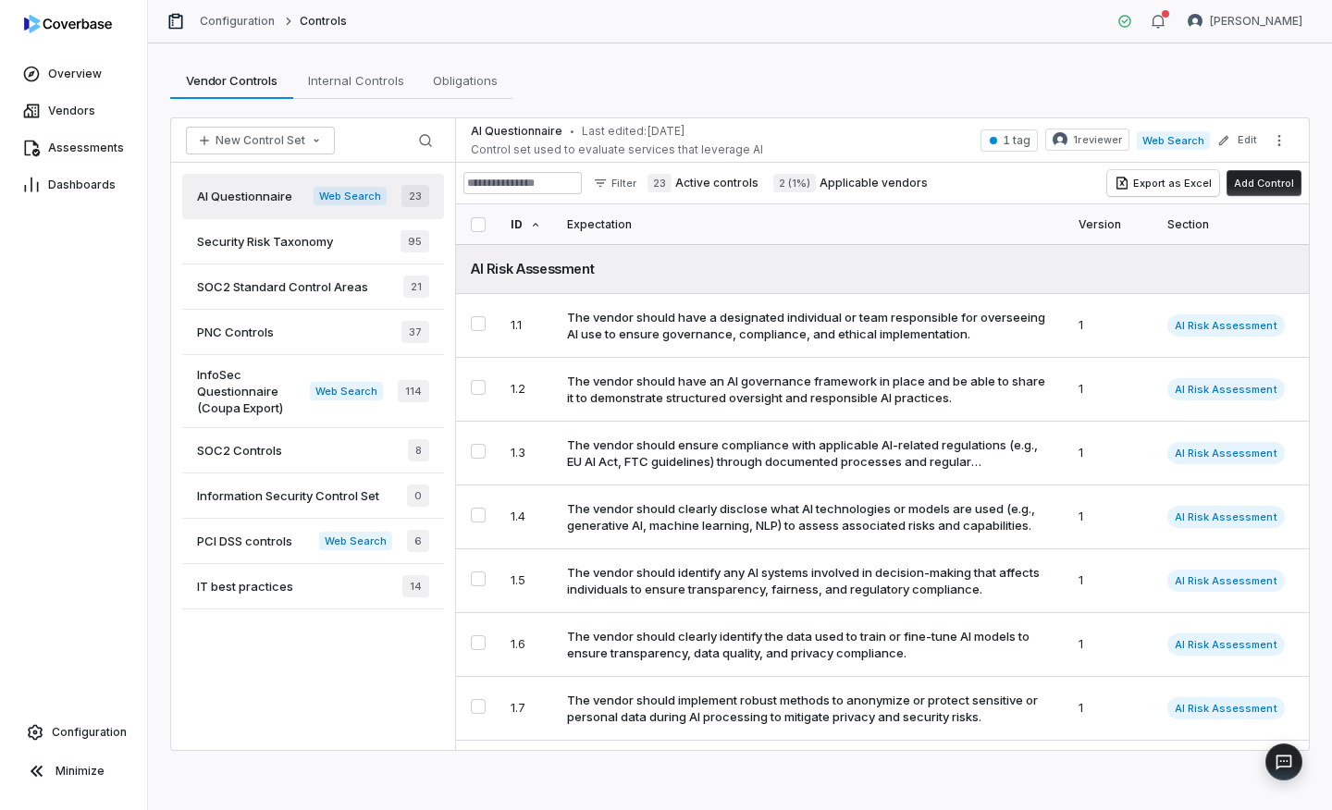
click at [1012, 144] on span "1 tag" at bounding box center [1017, 140] width 28 height 15
click at [1013, 138] on span "1 tag" at bounding box center [1017, 140] width 28 height 15
click at [997, 143] on div at bounding box center [993, 140] width 11 height 11
click at [1018, 142] on span "1 tag" at bounding box center [1017, 140] width 28 height 15
click at [1019, 140] on span "1 tag" at bounding box center [1017, 140] width 28 height 15
